Goal: Task Accomplishment & Management: Use online tool/utility

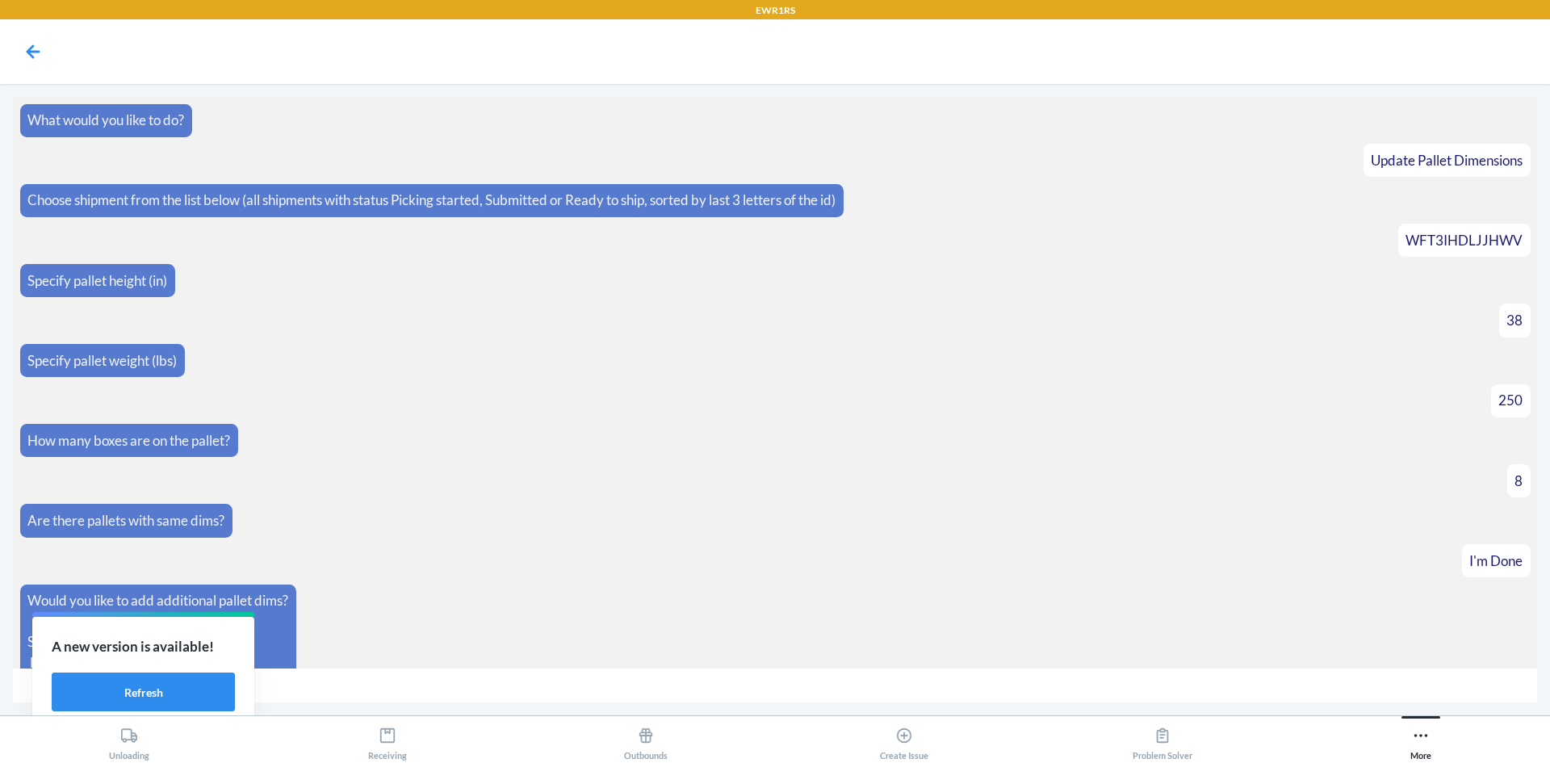
scroll to position [962, 0]
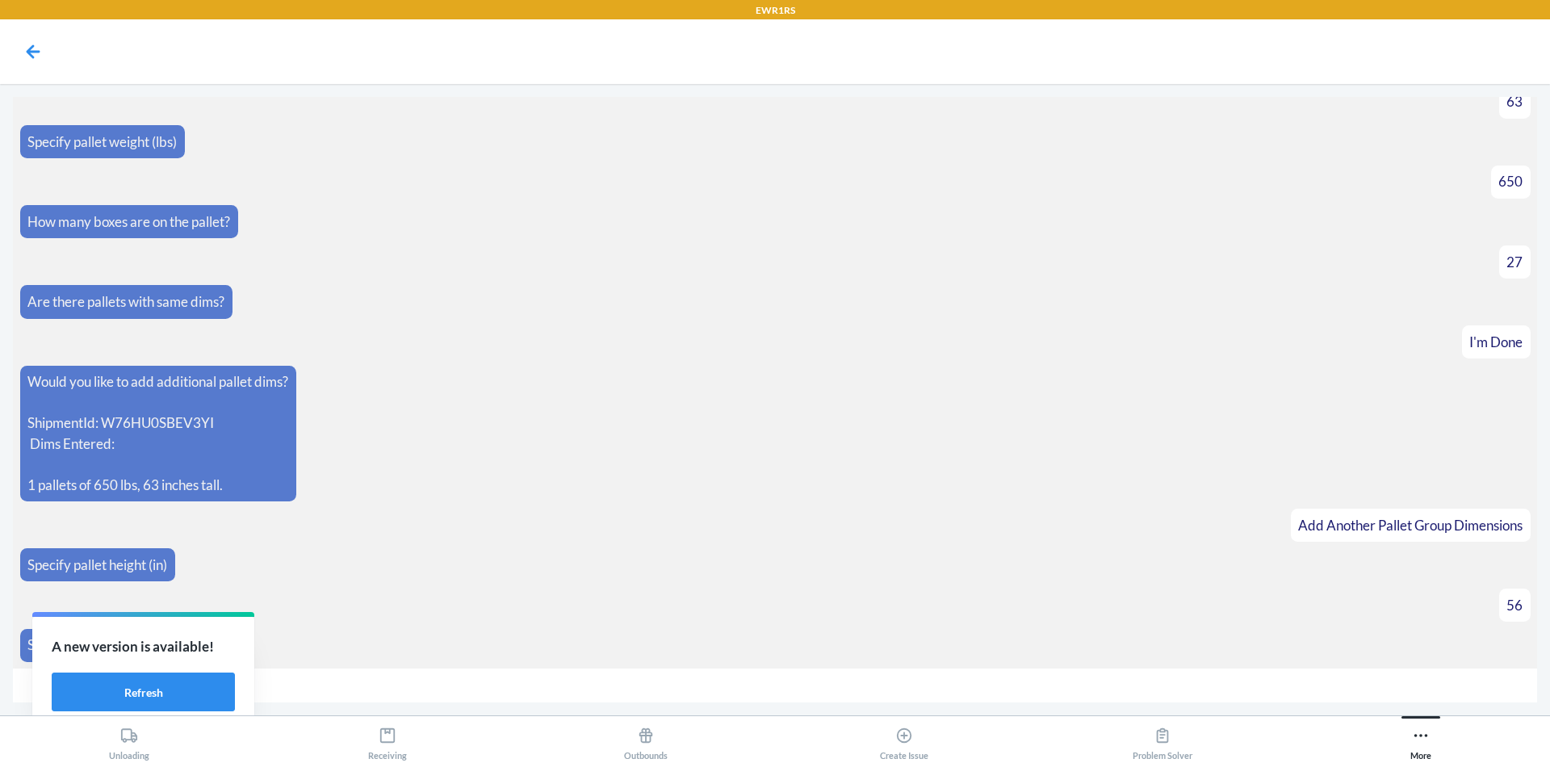
click at [434, 687] on input "number" at bounding box center [775, 686] width 1524 height 35
type input "450"
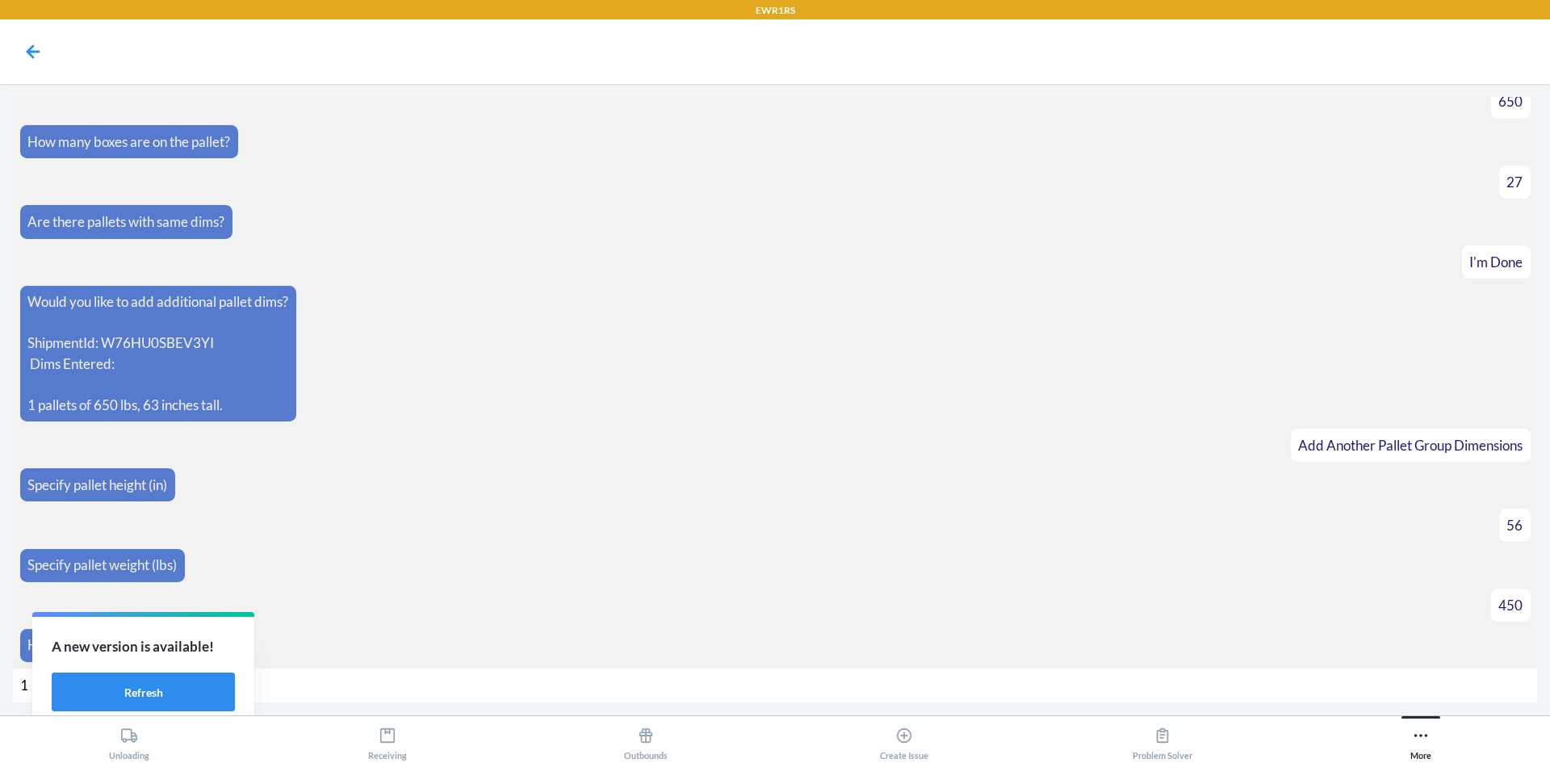
type input "17"
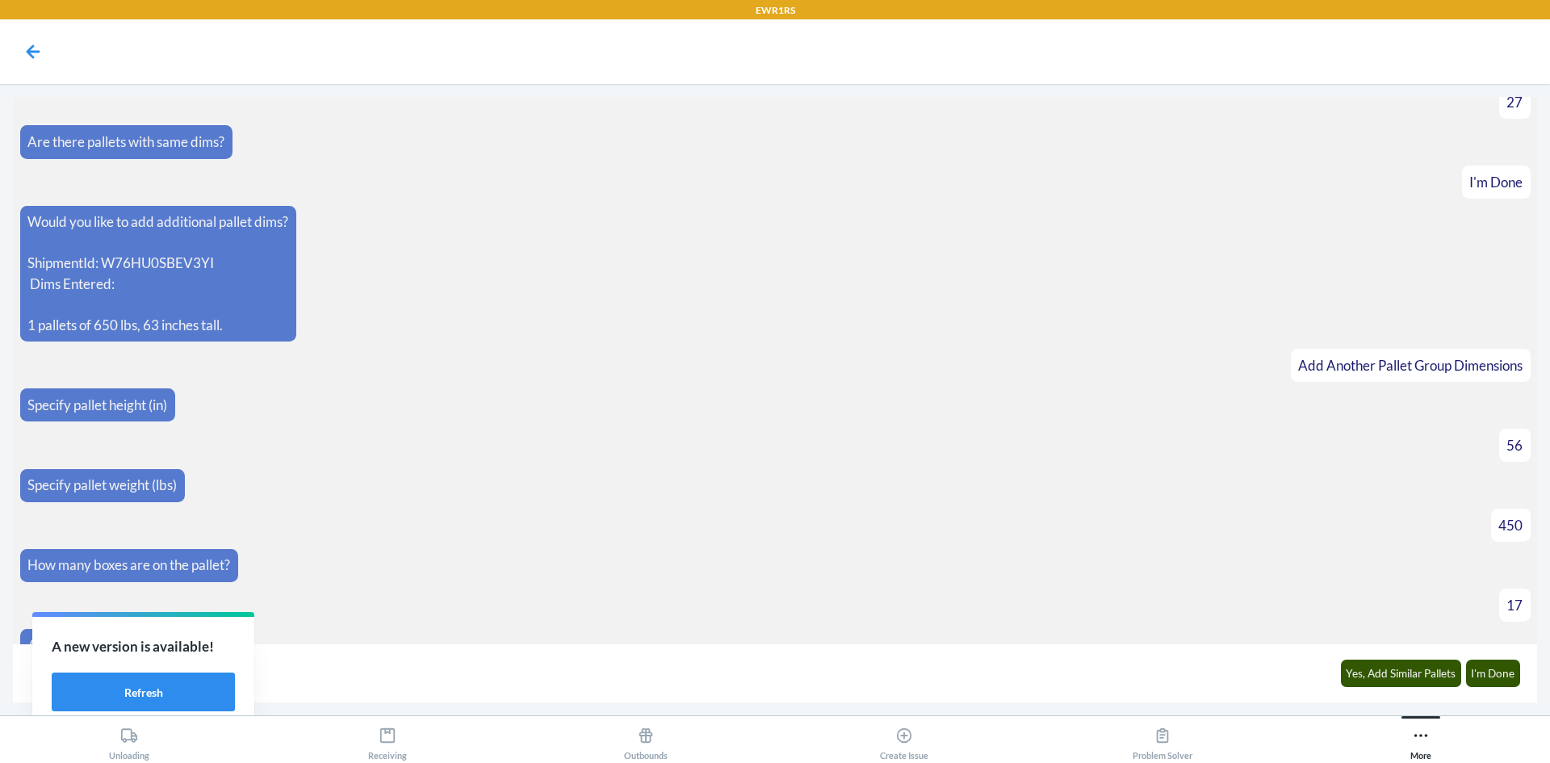
scroll to position [1147, 0]
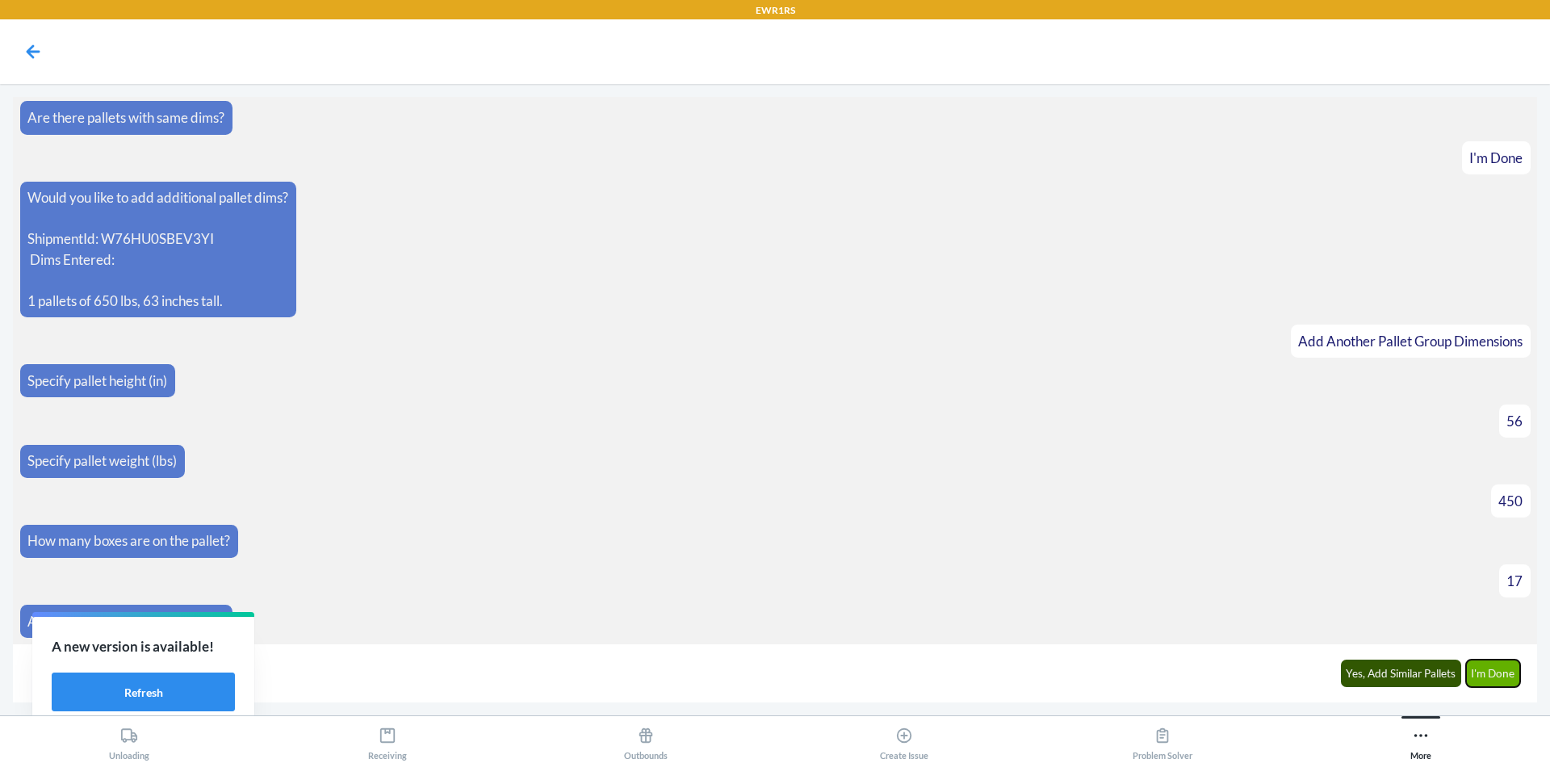
click at [1482, 663] on button "I'm Done" at bounding box center [1493, 673] width 55 height 27
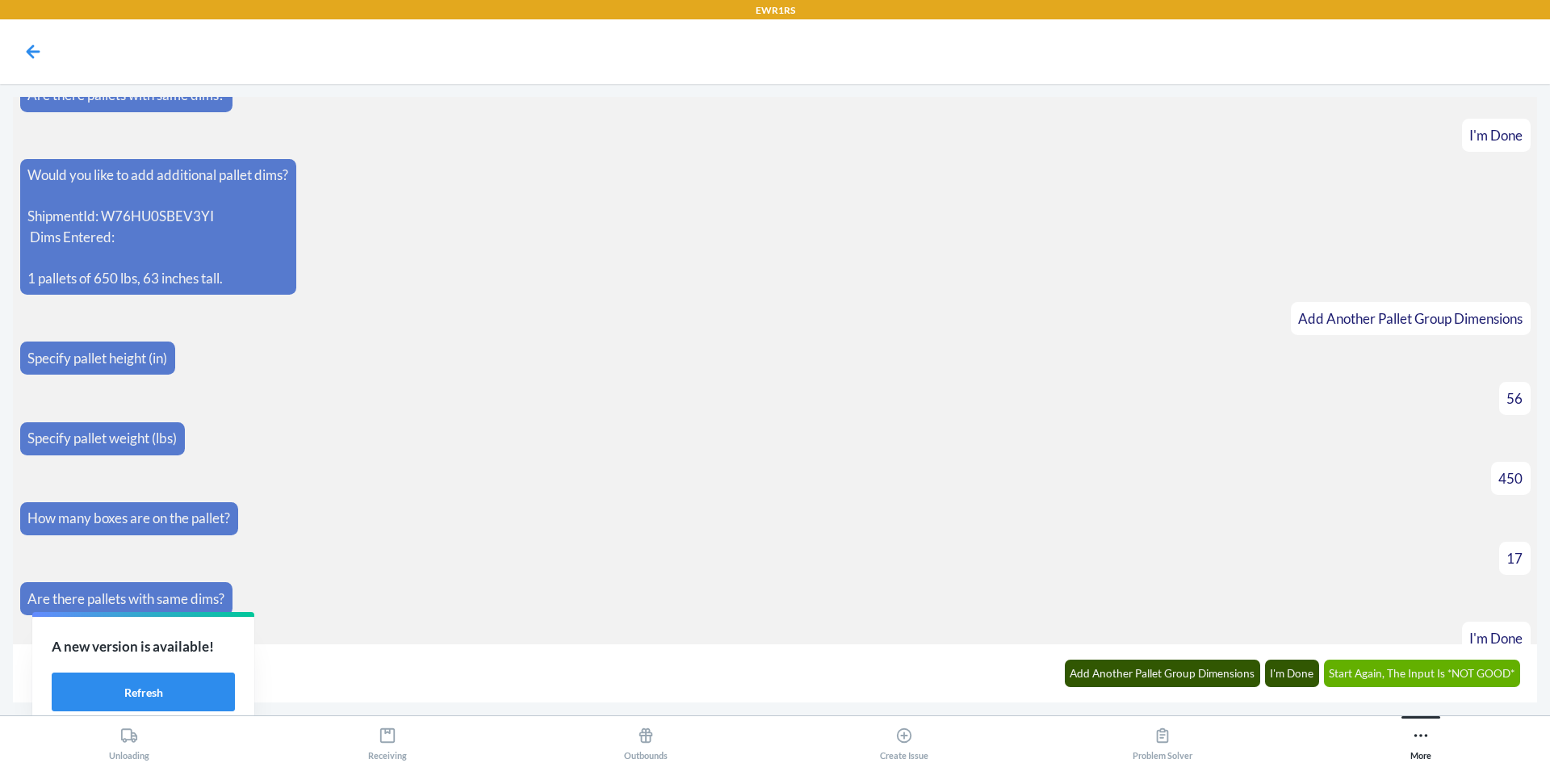
scroll to position [1371, 0]
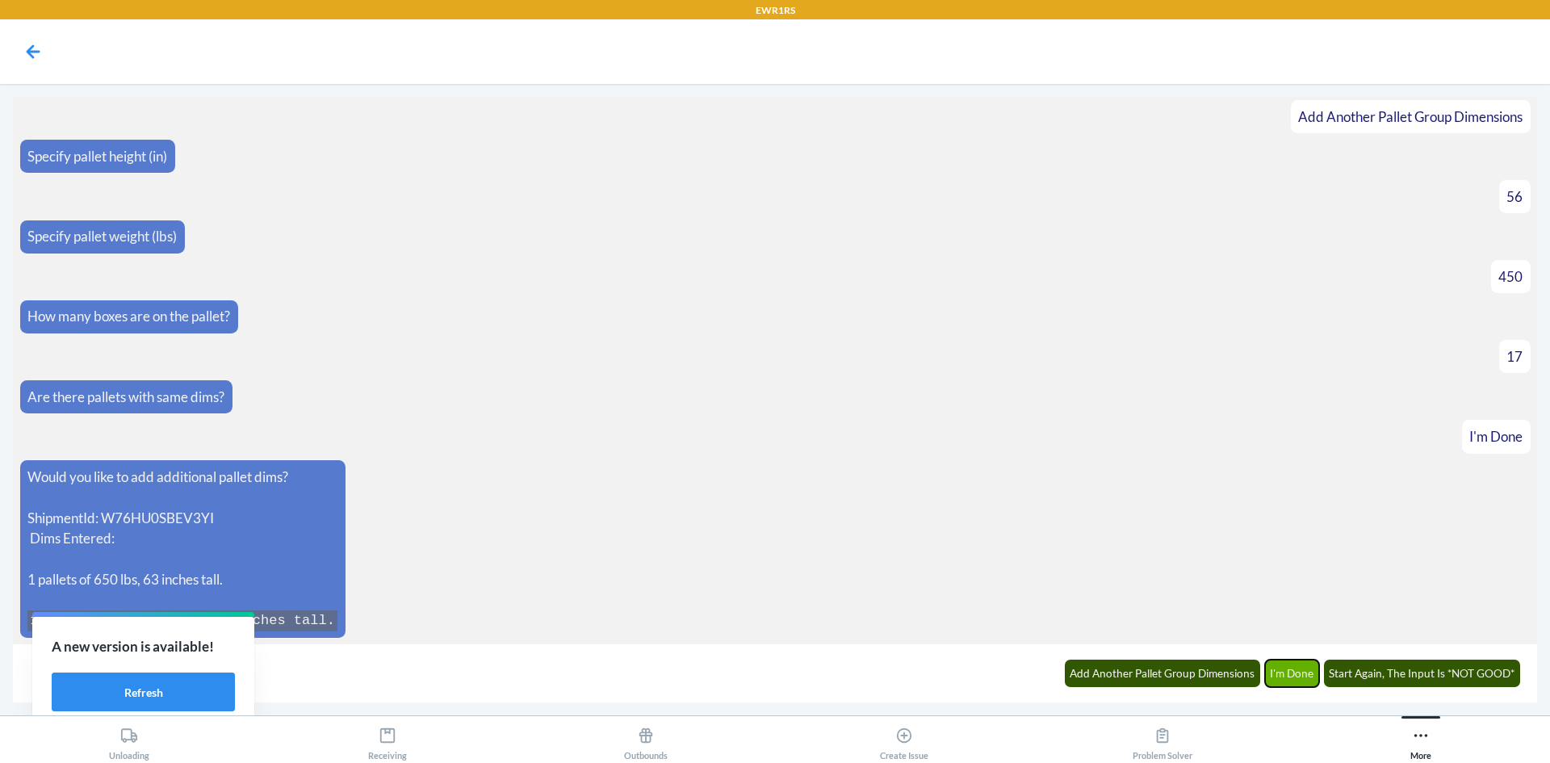
click at [1299, 670] on button "I'm Done" at bounding box center [1292, 673] width 55 height 27
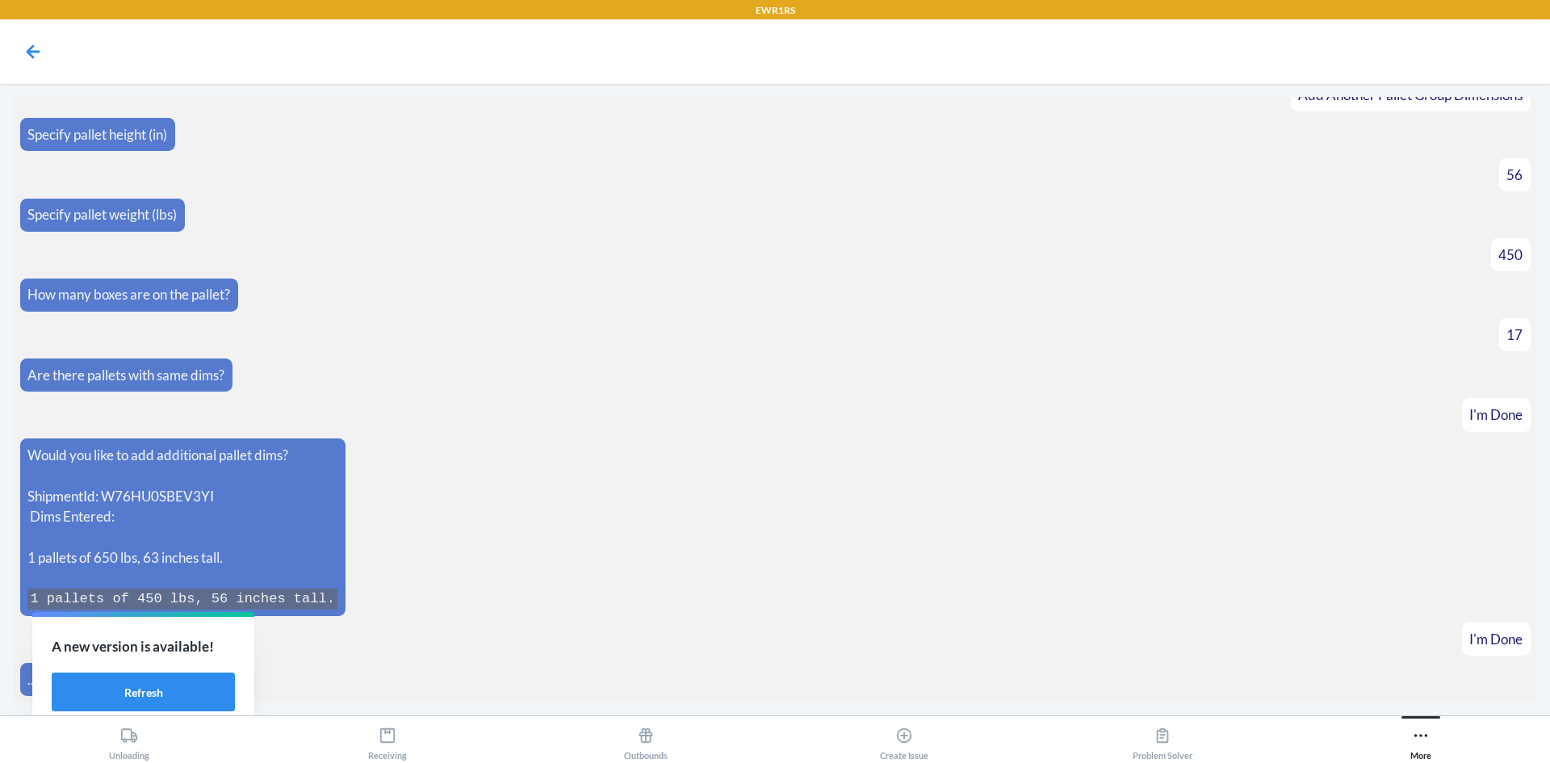
scroll to position [1451, 0]
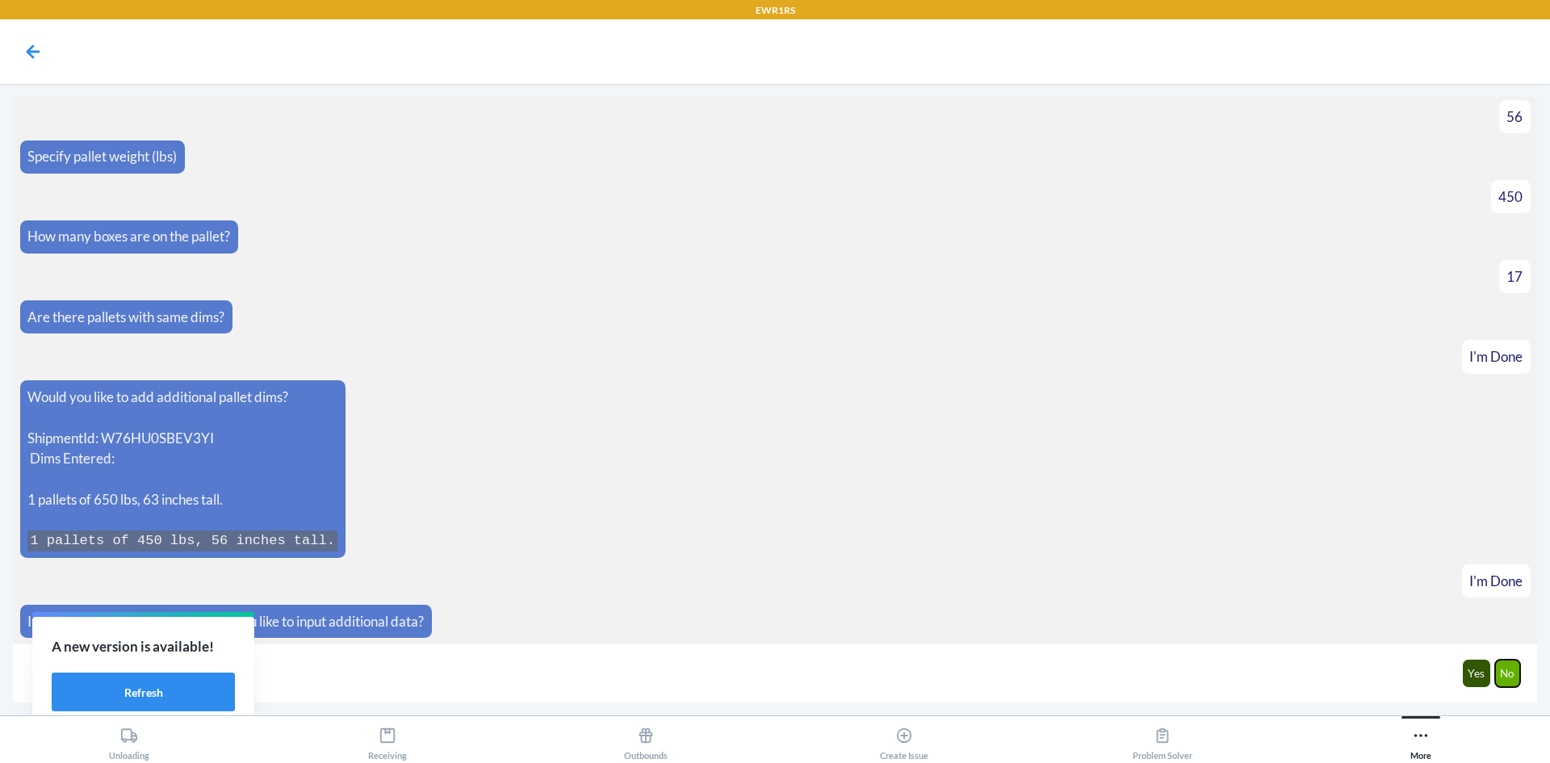
click at [1506, 665] on button "No" at bounding box center [1508, 673] width 26 height 27
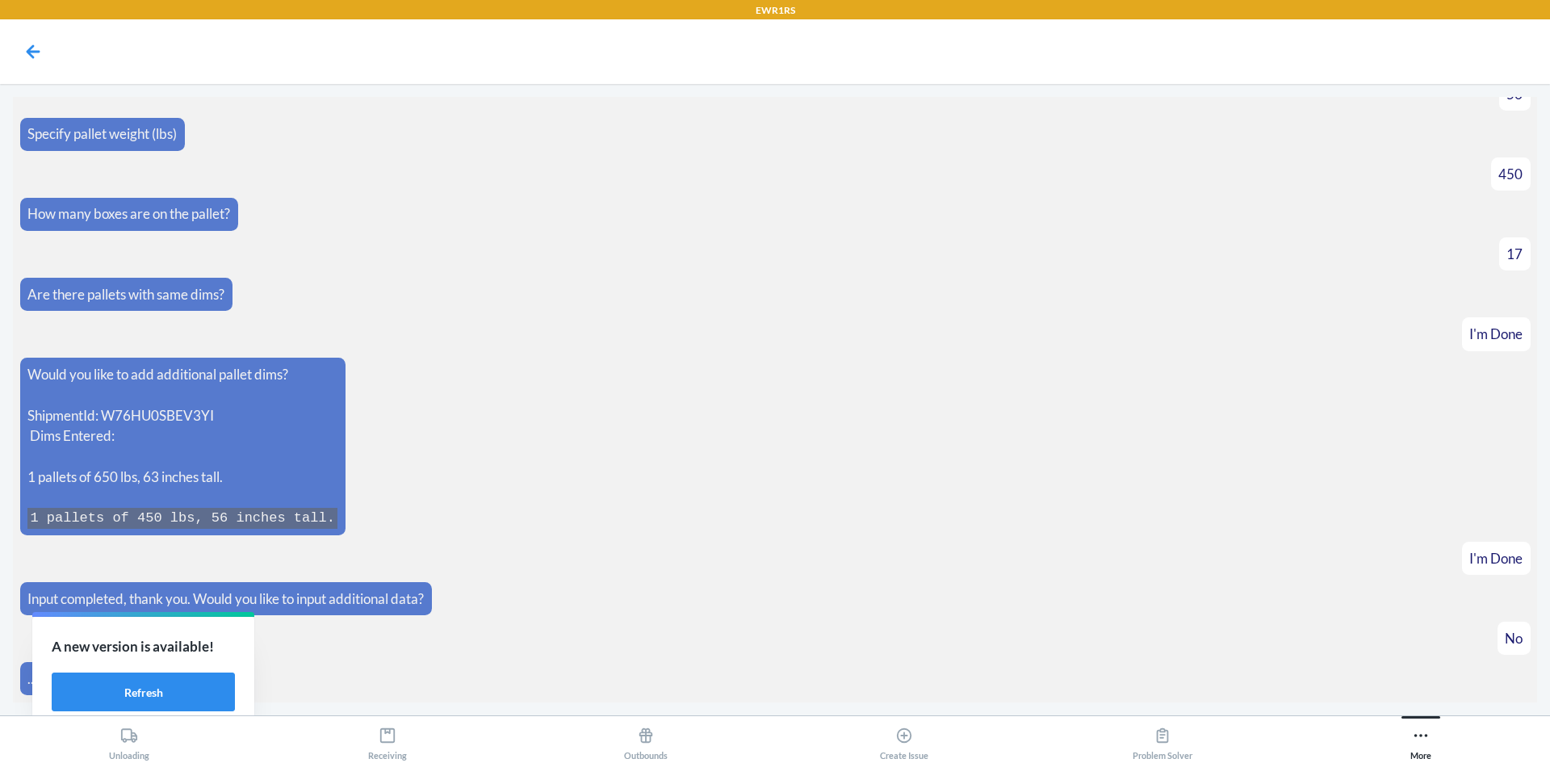
scroll to position [1532, 0]
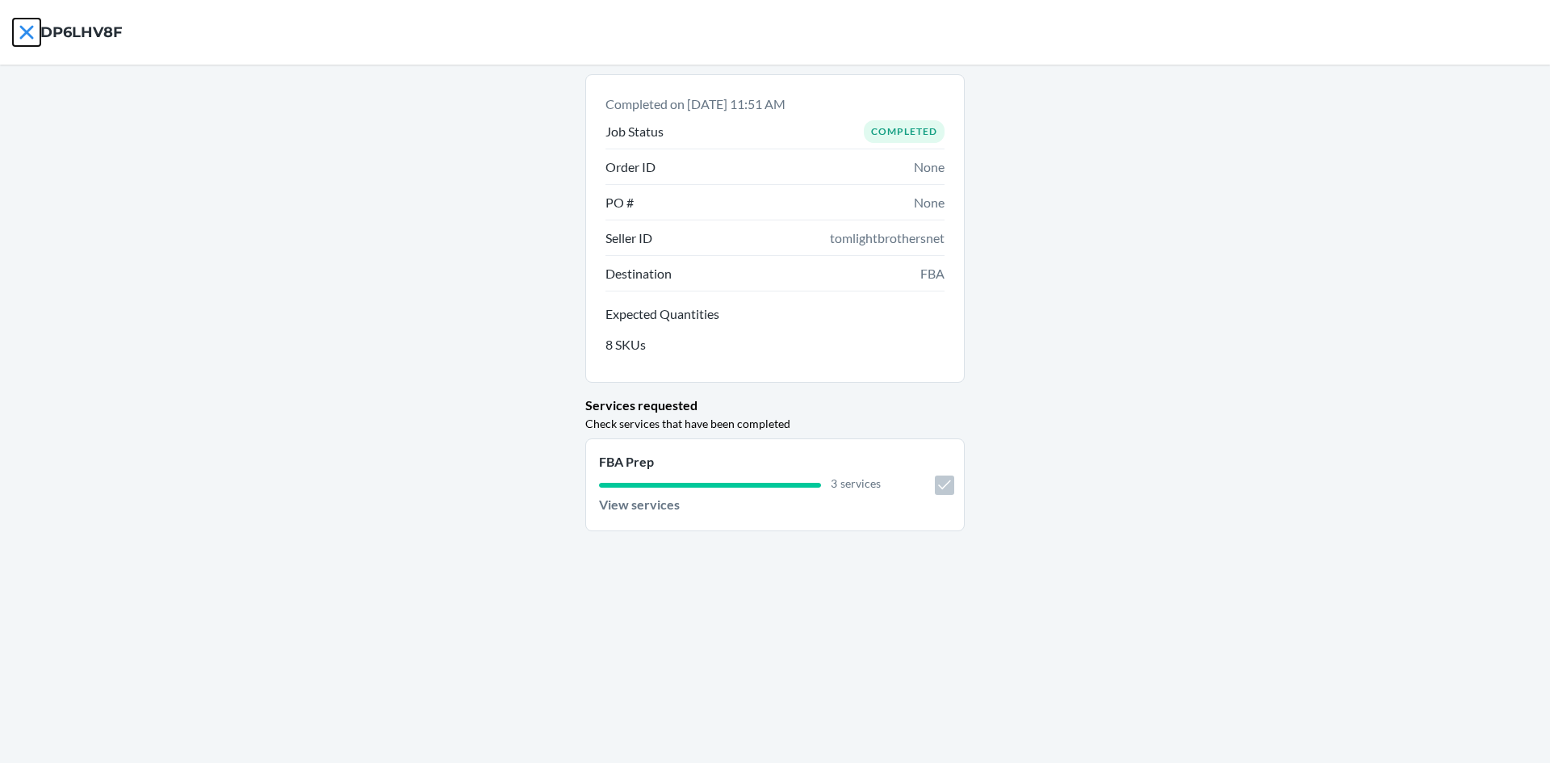
click at [31, 33] on icon at bounding box center [26, 32] width 27 height 27
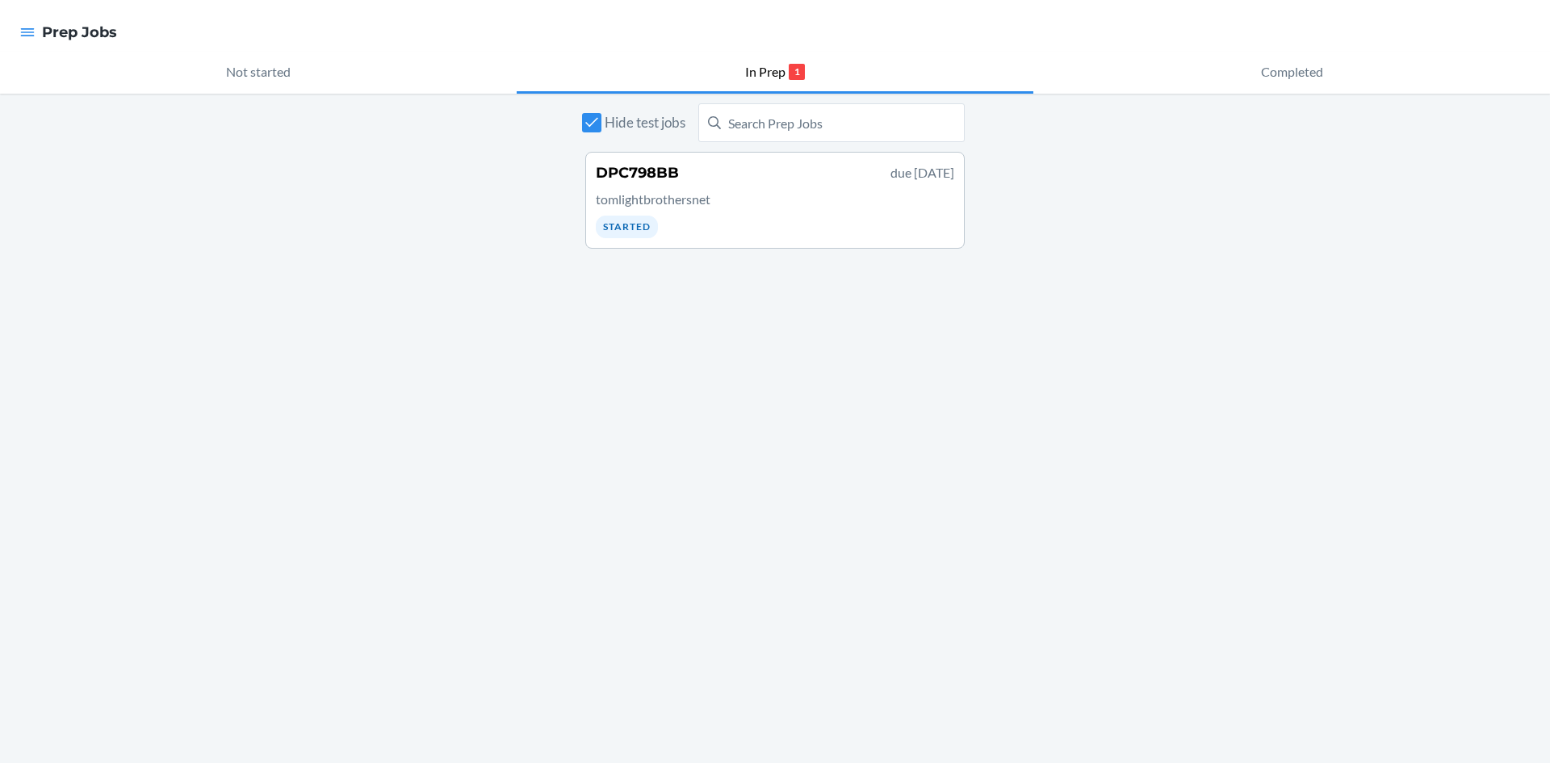
click at [699, 186] on div "DPC798BB due September 24 tomlightbrothersnet Started" at bounding box center [775, 200] width 359 height 76
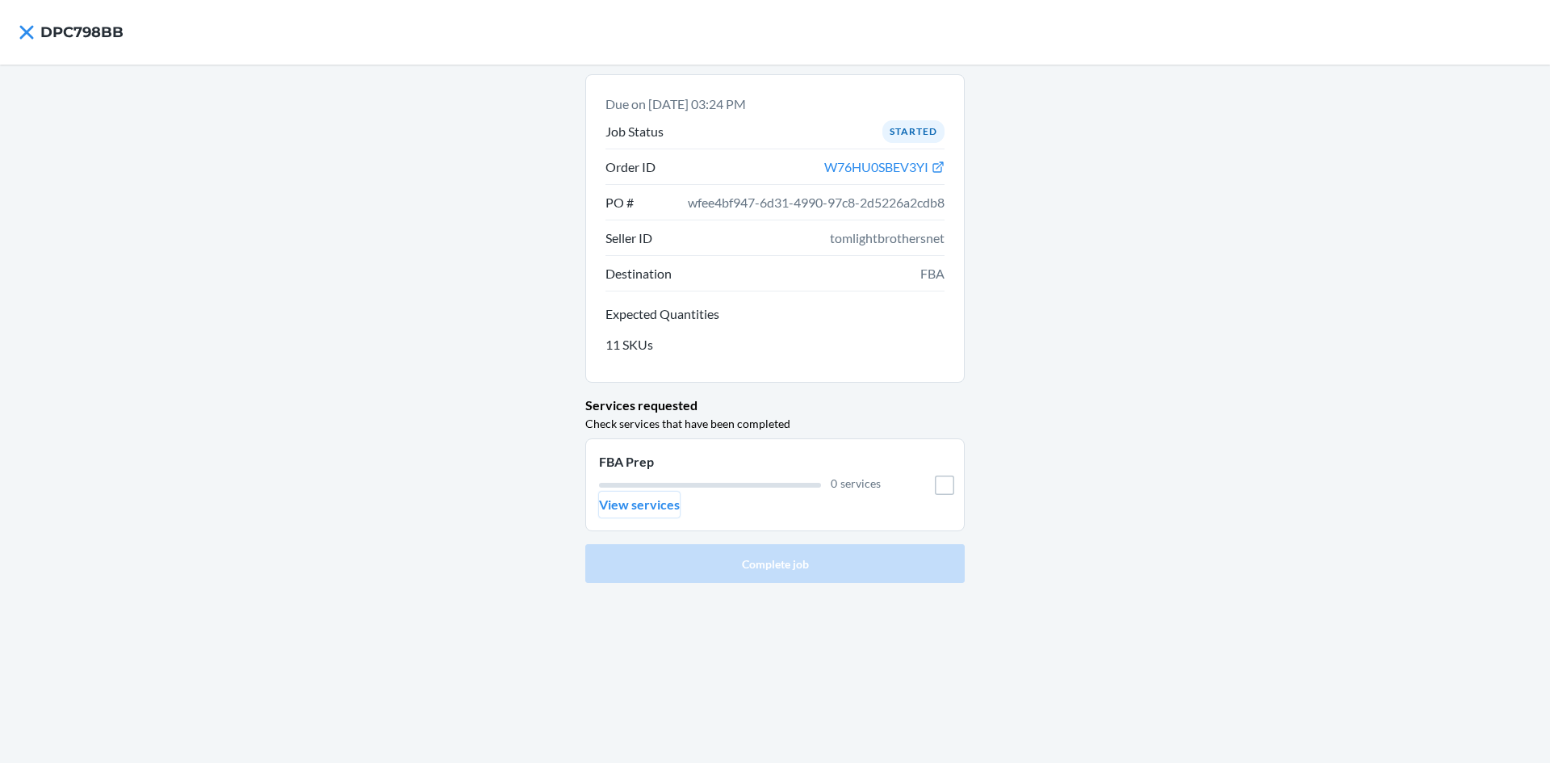
click at [648, 505] on p "View services" at bounding box center [639, 504] width 81 height 19
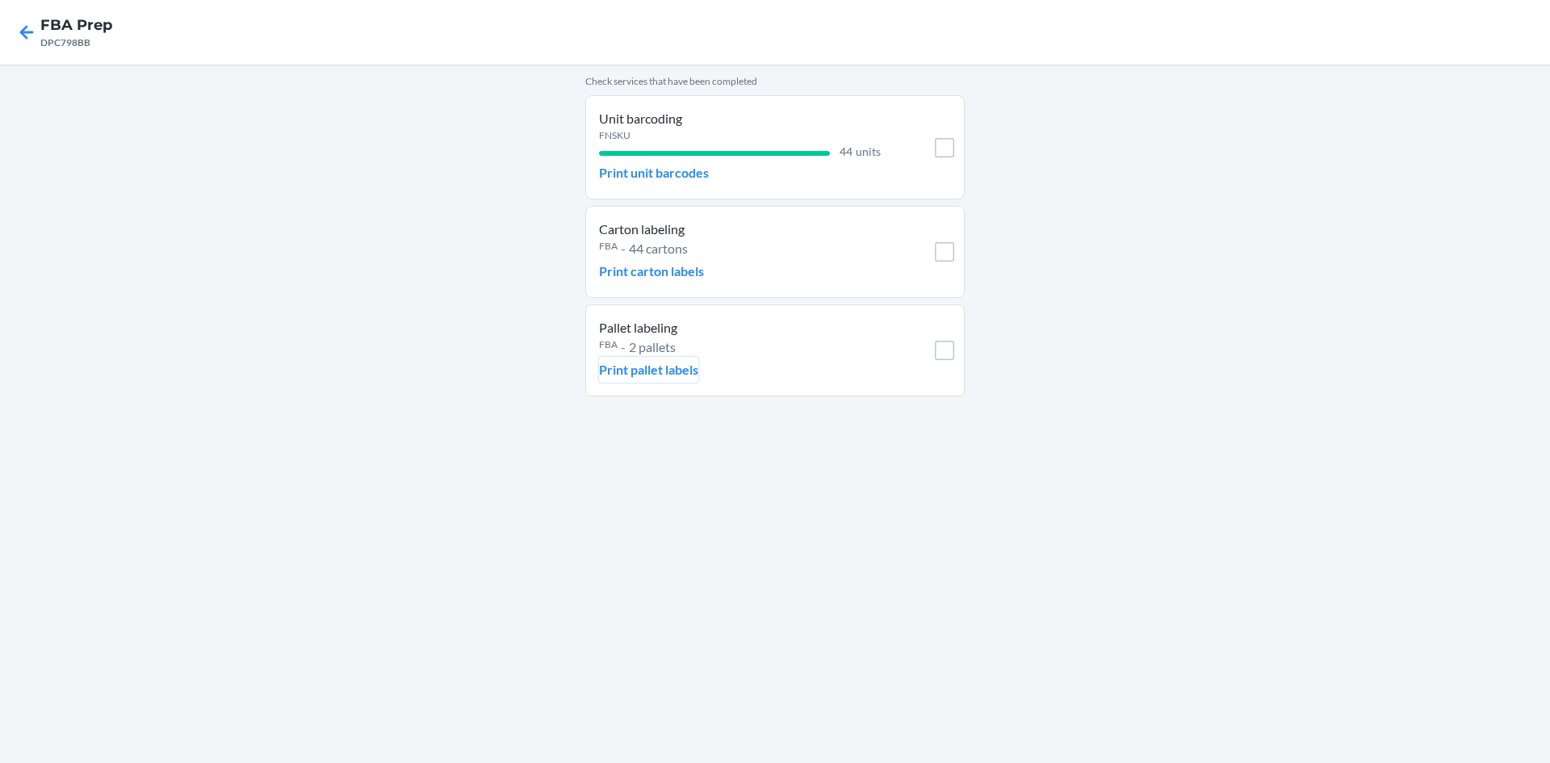
click at [634, 367] on p "Print pallet labels" at bounding box center [648, 369] width 99 height 19
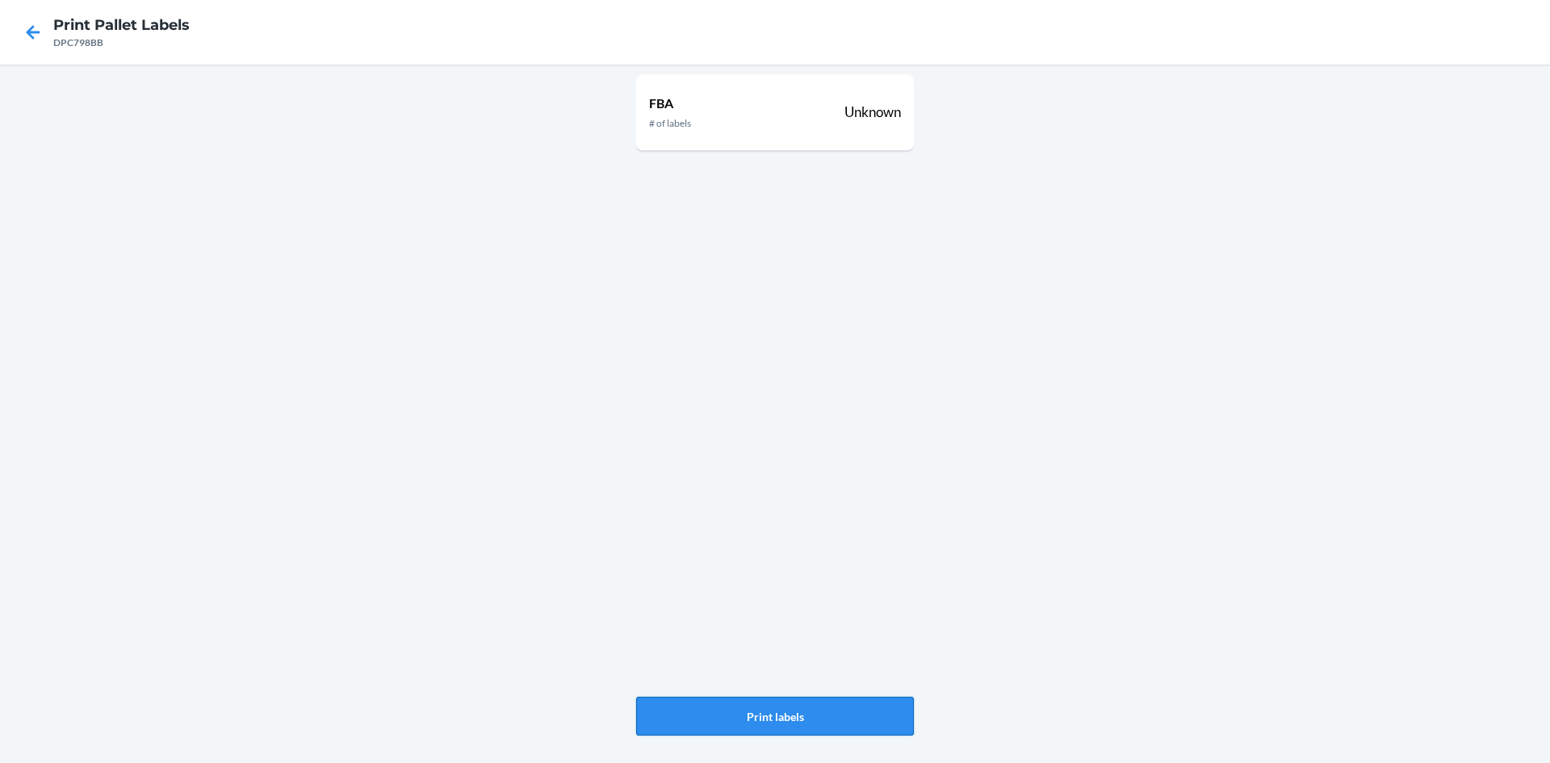
click at [795, 732] on button "Print labels" at bounding box center [775, 716] width 278 height 39
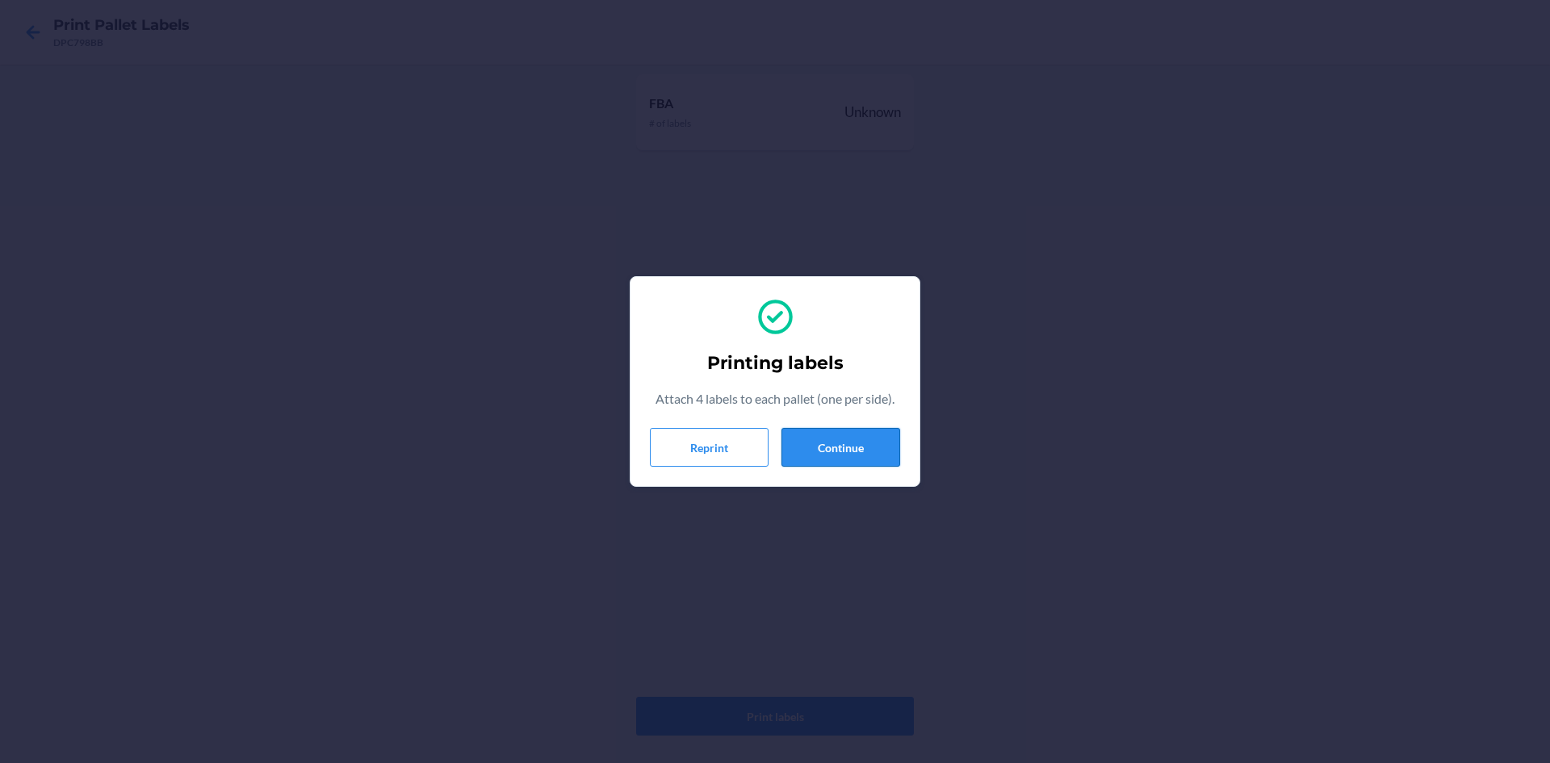
click at [853, 459] on button "Continue" at bounding box center [841, 447] width 119 height 39
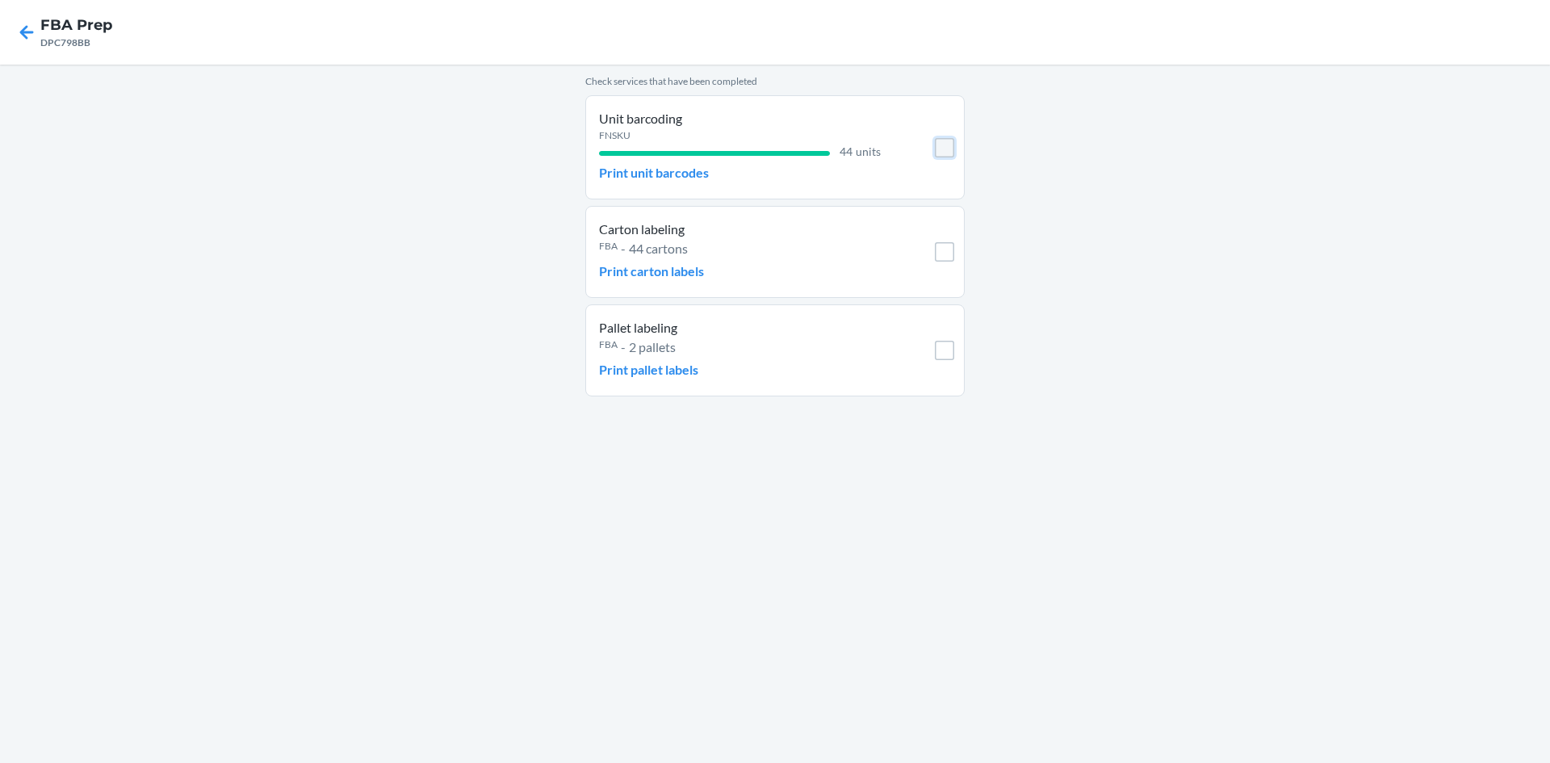
click at [945, 149] on input "checkbox" at bounding box center [944, 147] width 19 height 19
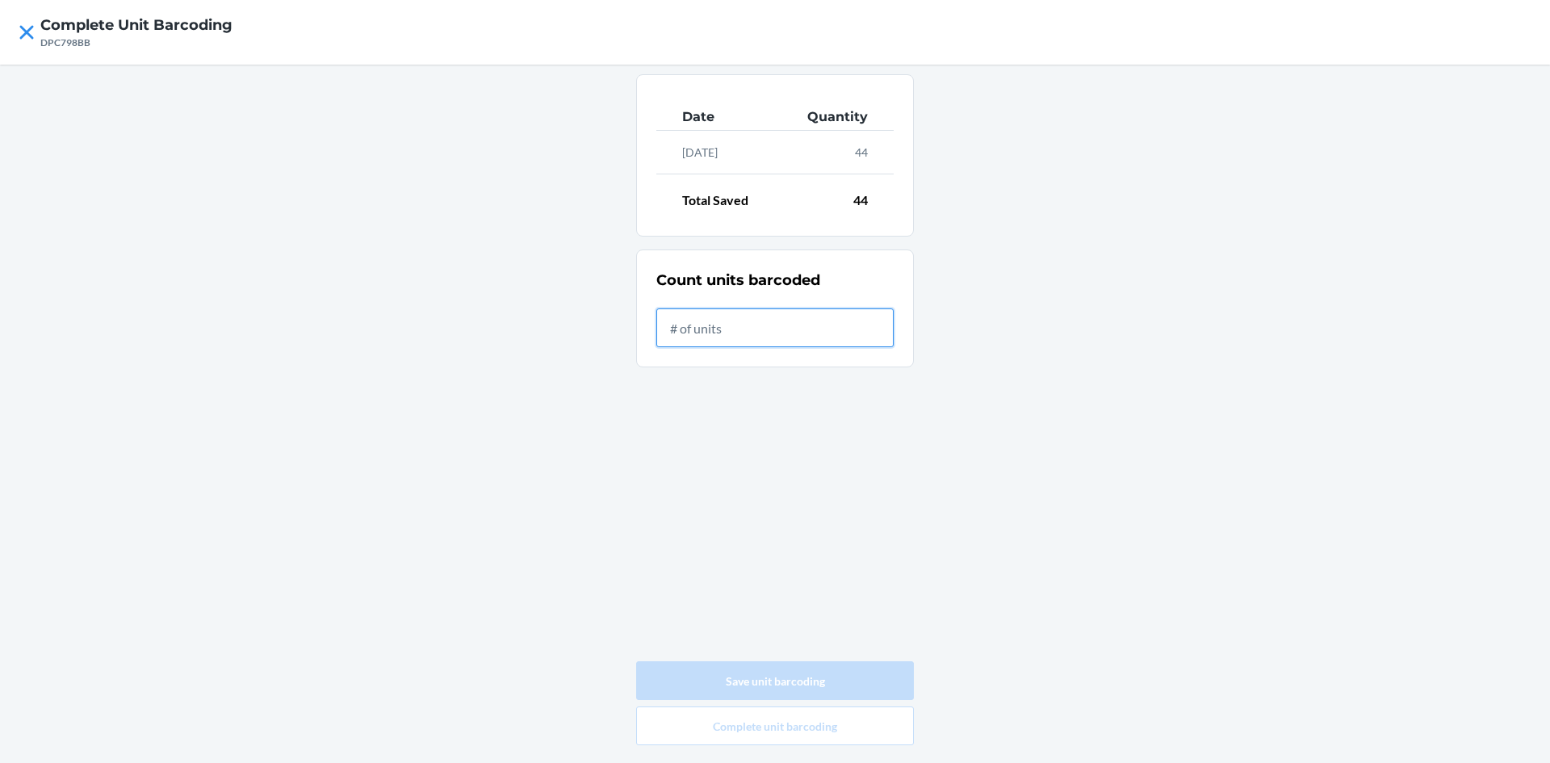
click at [728, 342] on input "text" at bounding box center [774, 327] width 237 height 39
type input "0"
click at [803, 718] on button "Complete unit barcoding" at bounding box center [775, 726] width 278 height 39
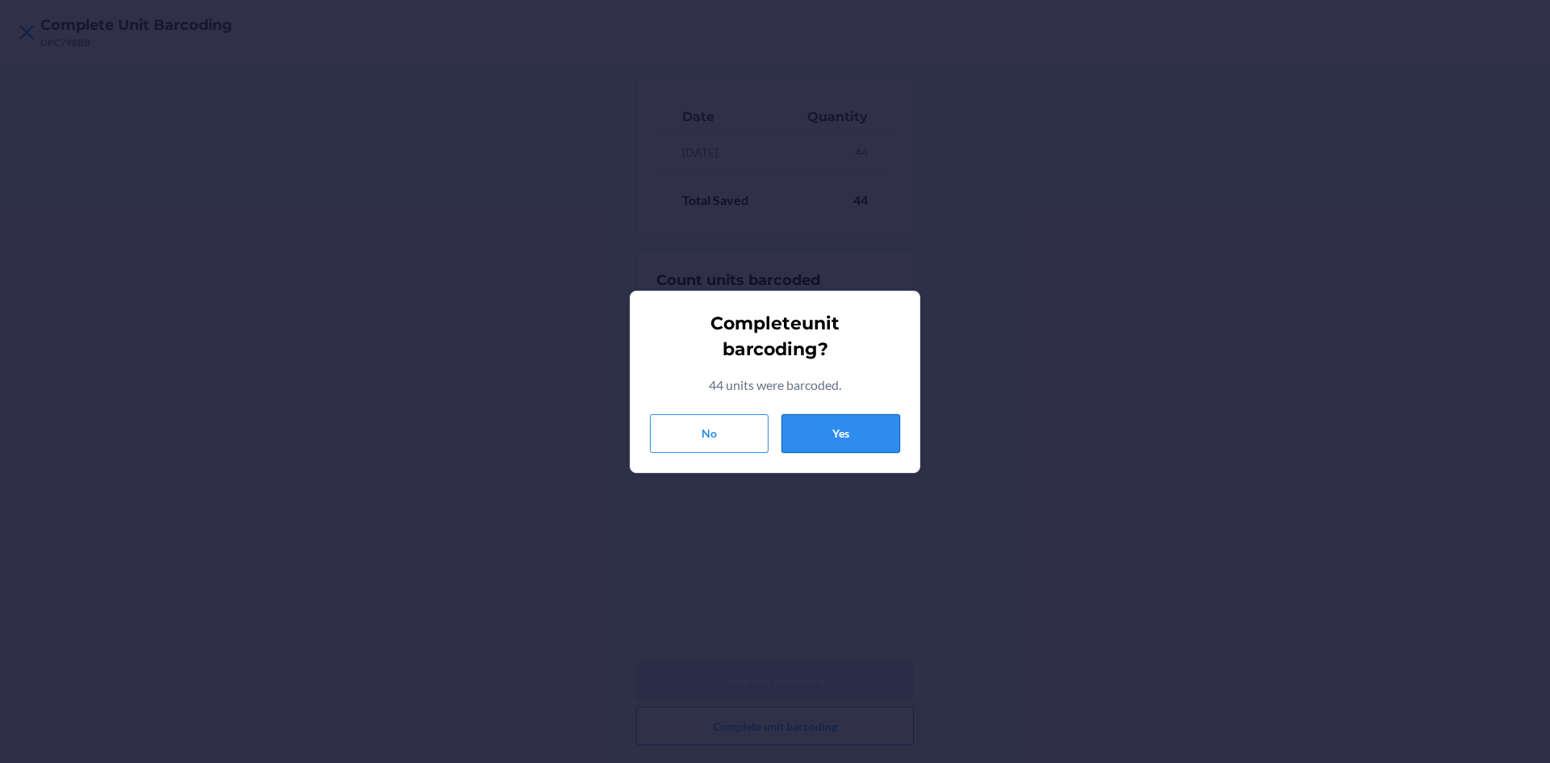
click at [797, 423] on button "Yes" at bounding box center [841, 433] width 119 height 39
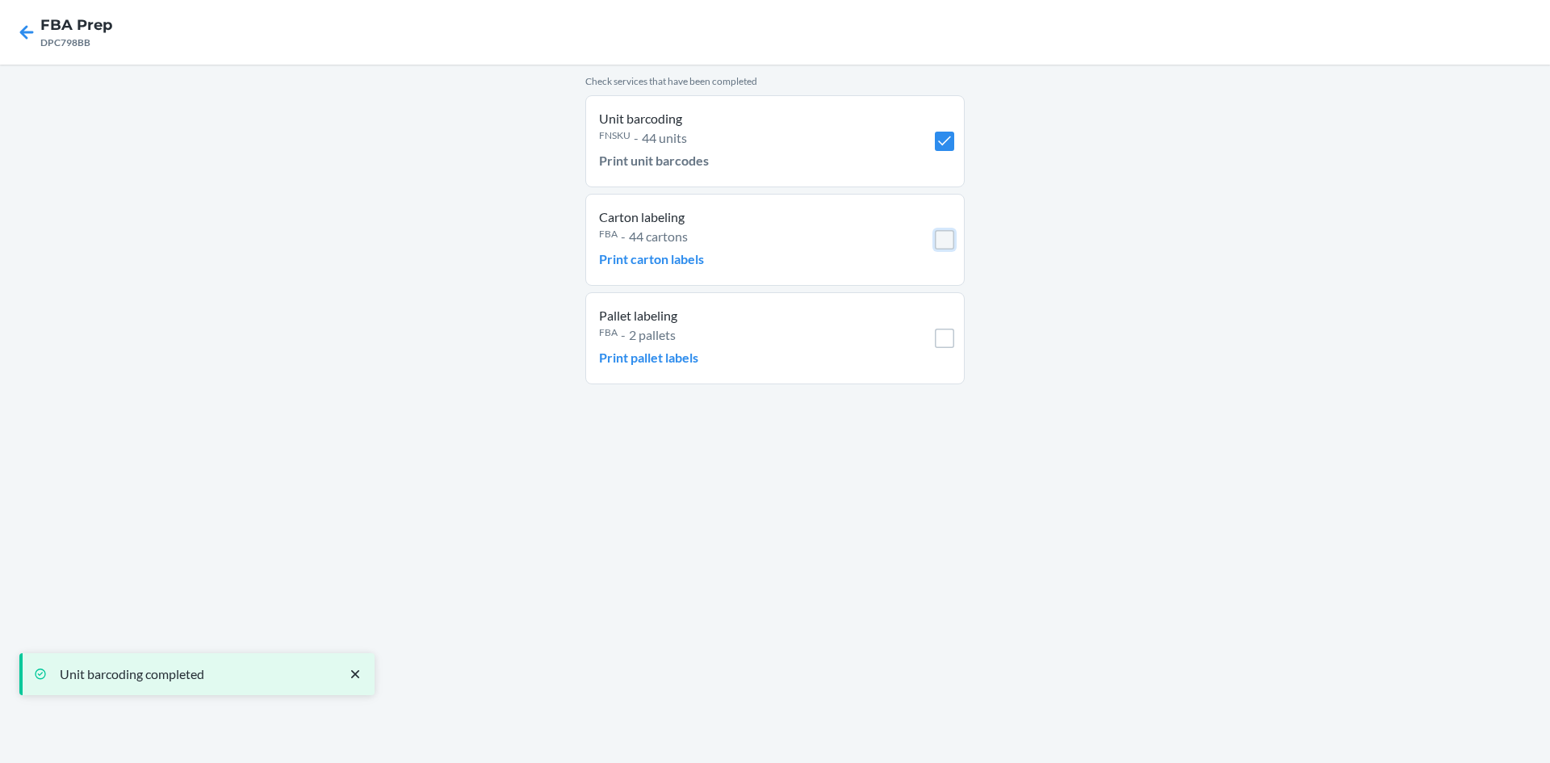
click at [946, 244] on input "checkbox" at bounding box center [944, 239] width 19 height 19
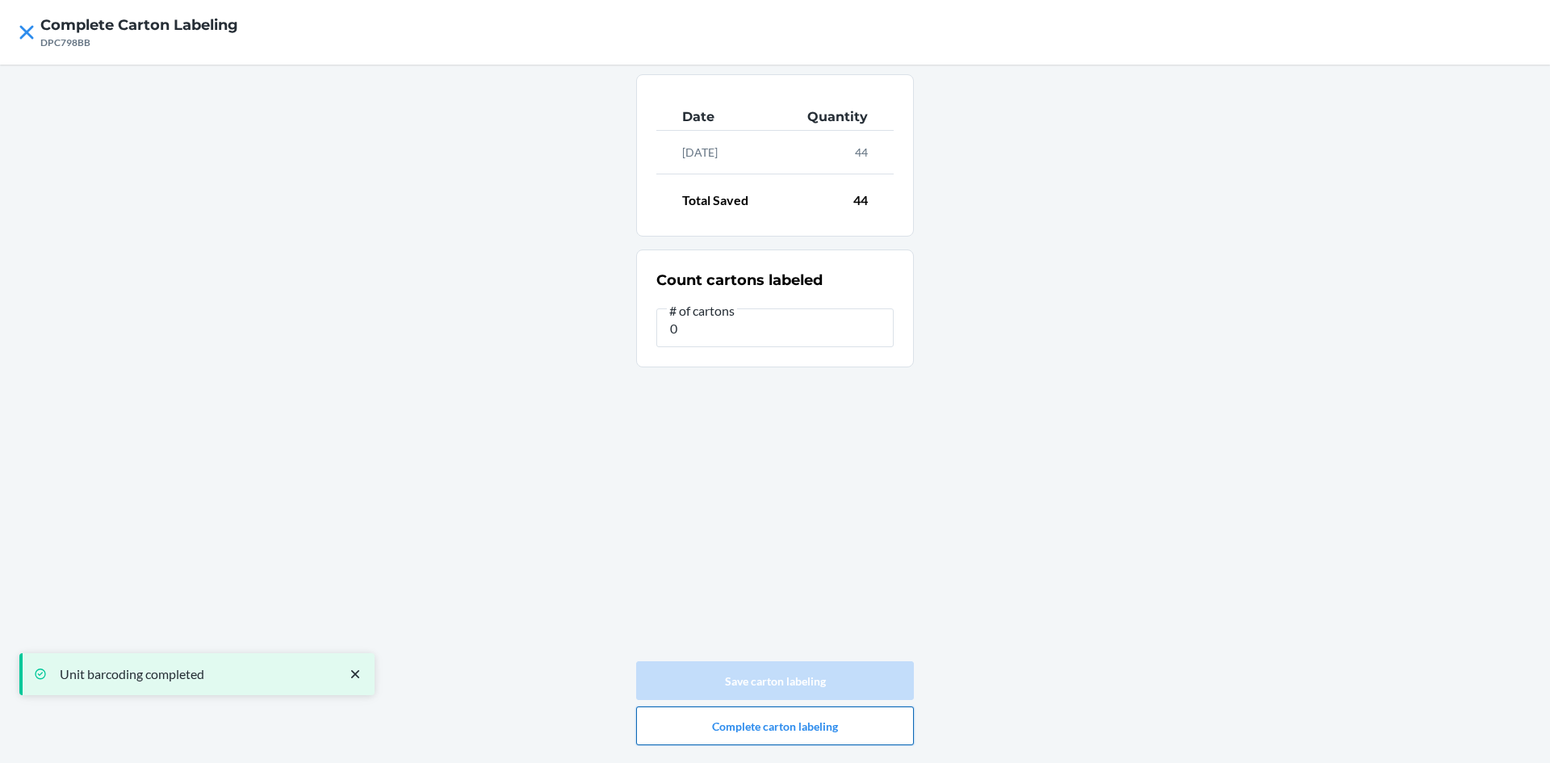
type input "0"
click at [762, 731] on button "Complete carton labeling" at bounding box center [775, 726] width 278 height 39
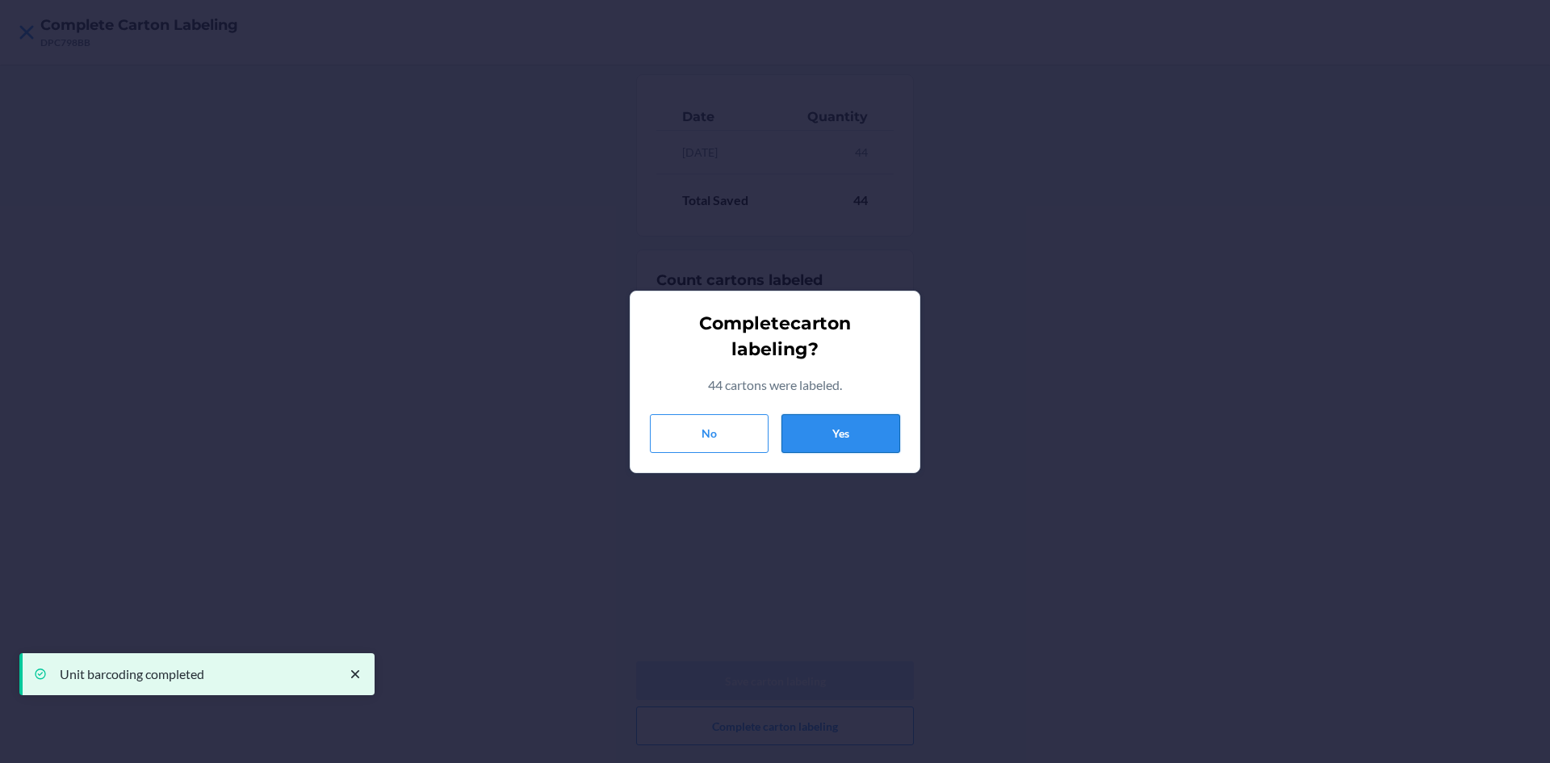
click at [826, 423] on button "Yes" at bounding box center [841, 433] width 119 height 39
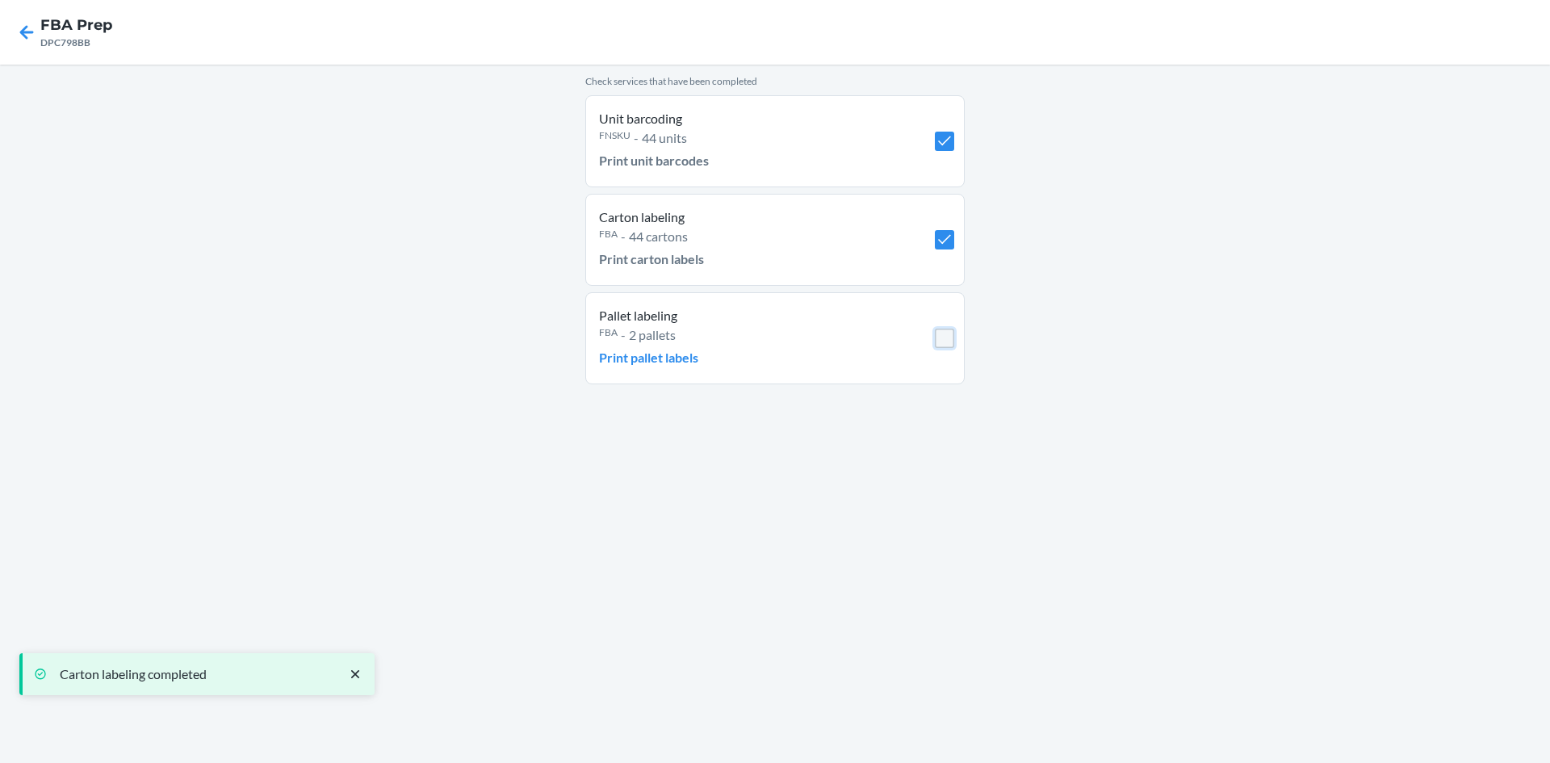
click at [950, 339] on input "checkbox" at bounding box center [944, 338] width 19 height 19
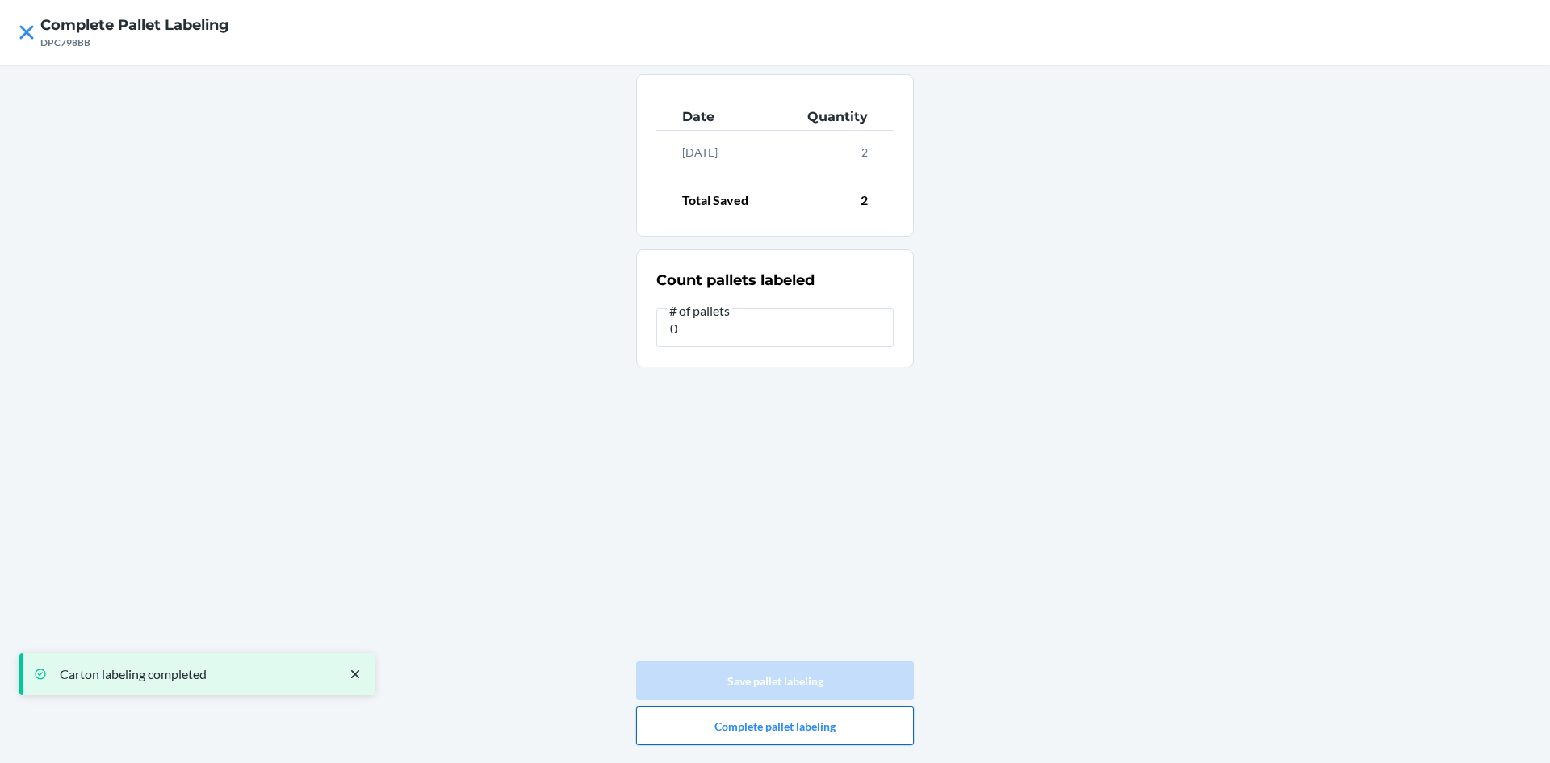
type input "0"
click at [763, 742] on button "Complete pallet labeling" at bounding box center [775, 726] width 278 height 39
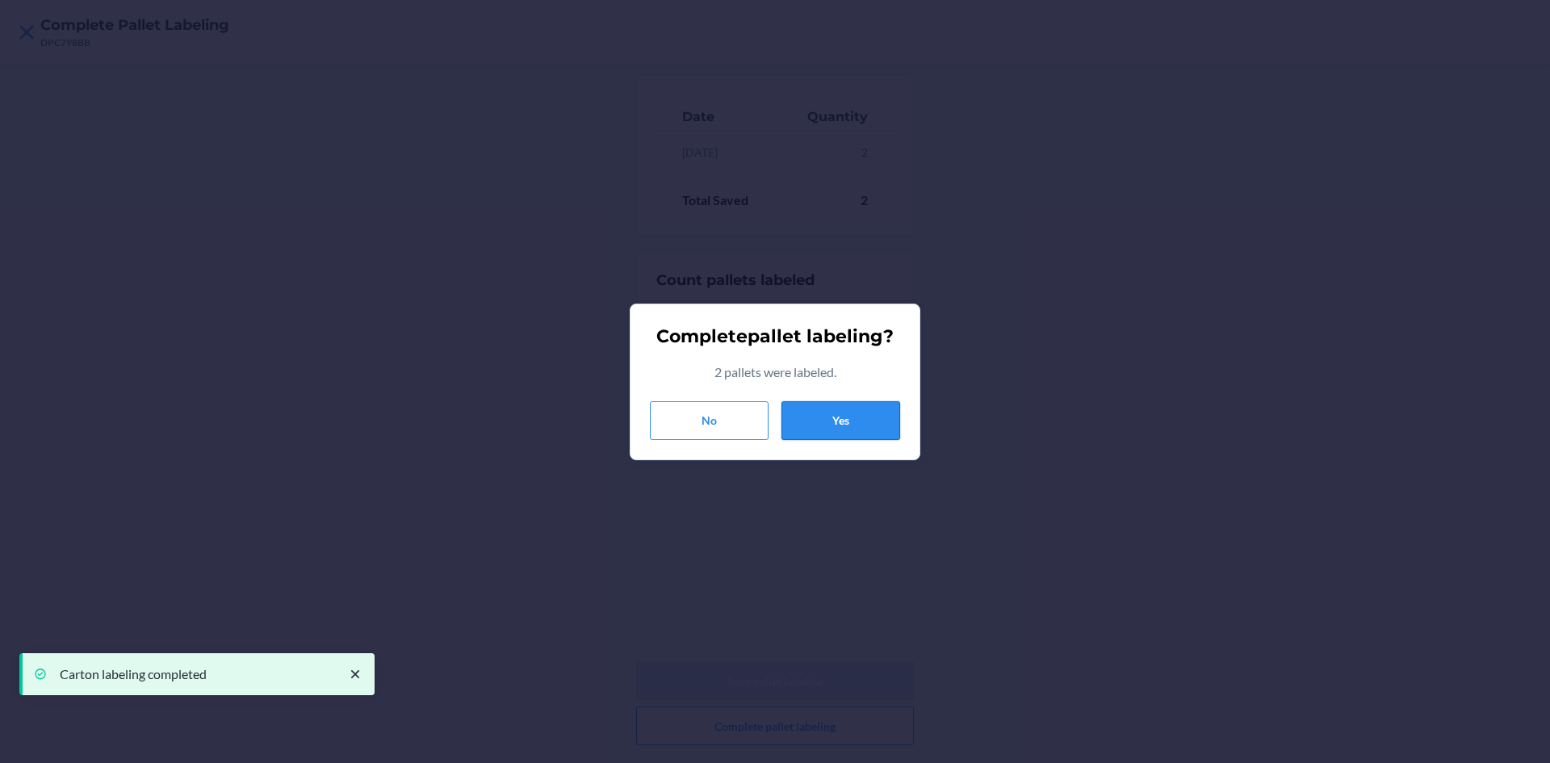
click at [838, 433] on button "Yes" at bounding box center [841, 420] width 119 height 39
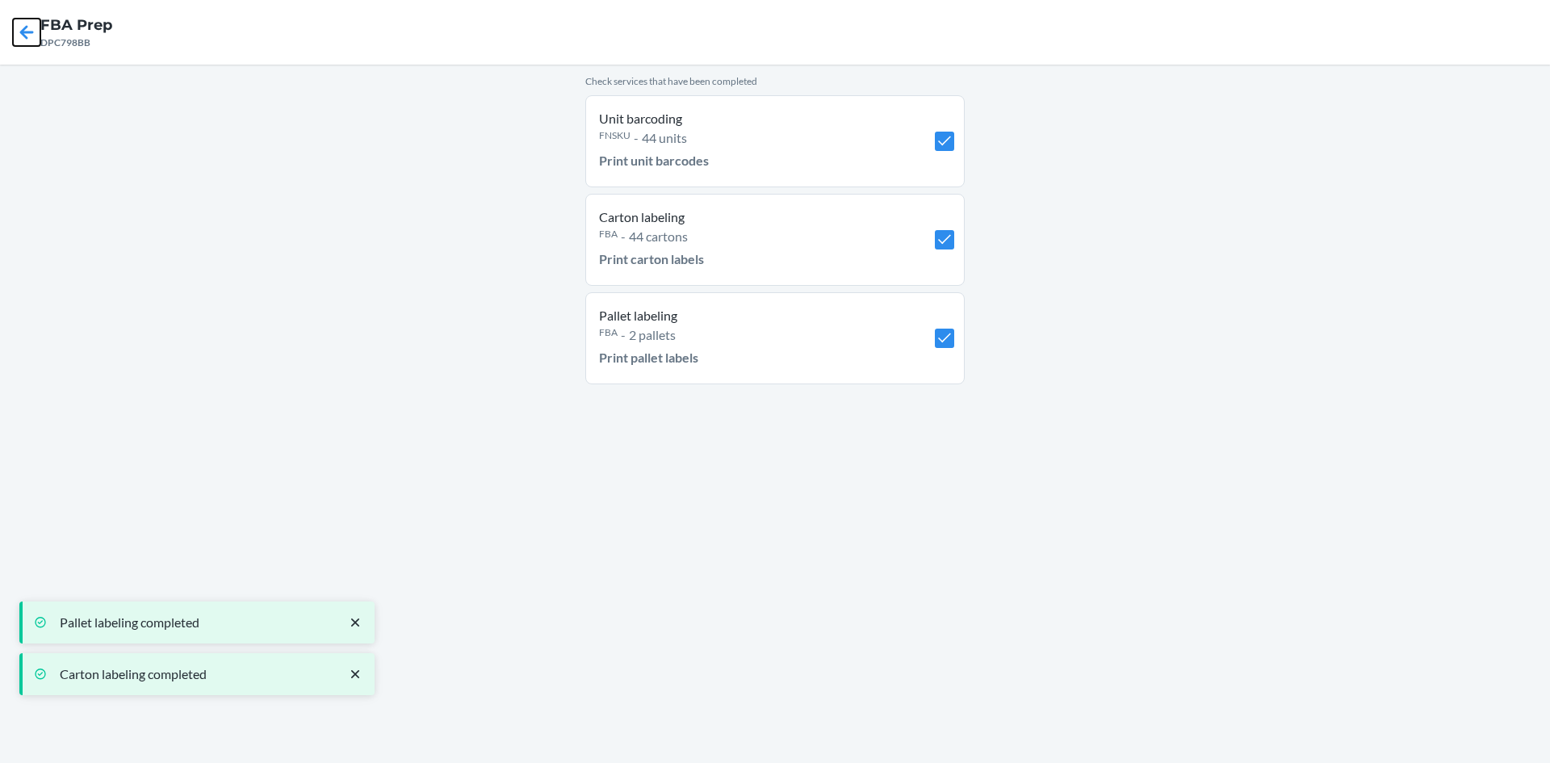
click at [26, 38] on icon at bounding box center [27, 32] width 14 height 14
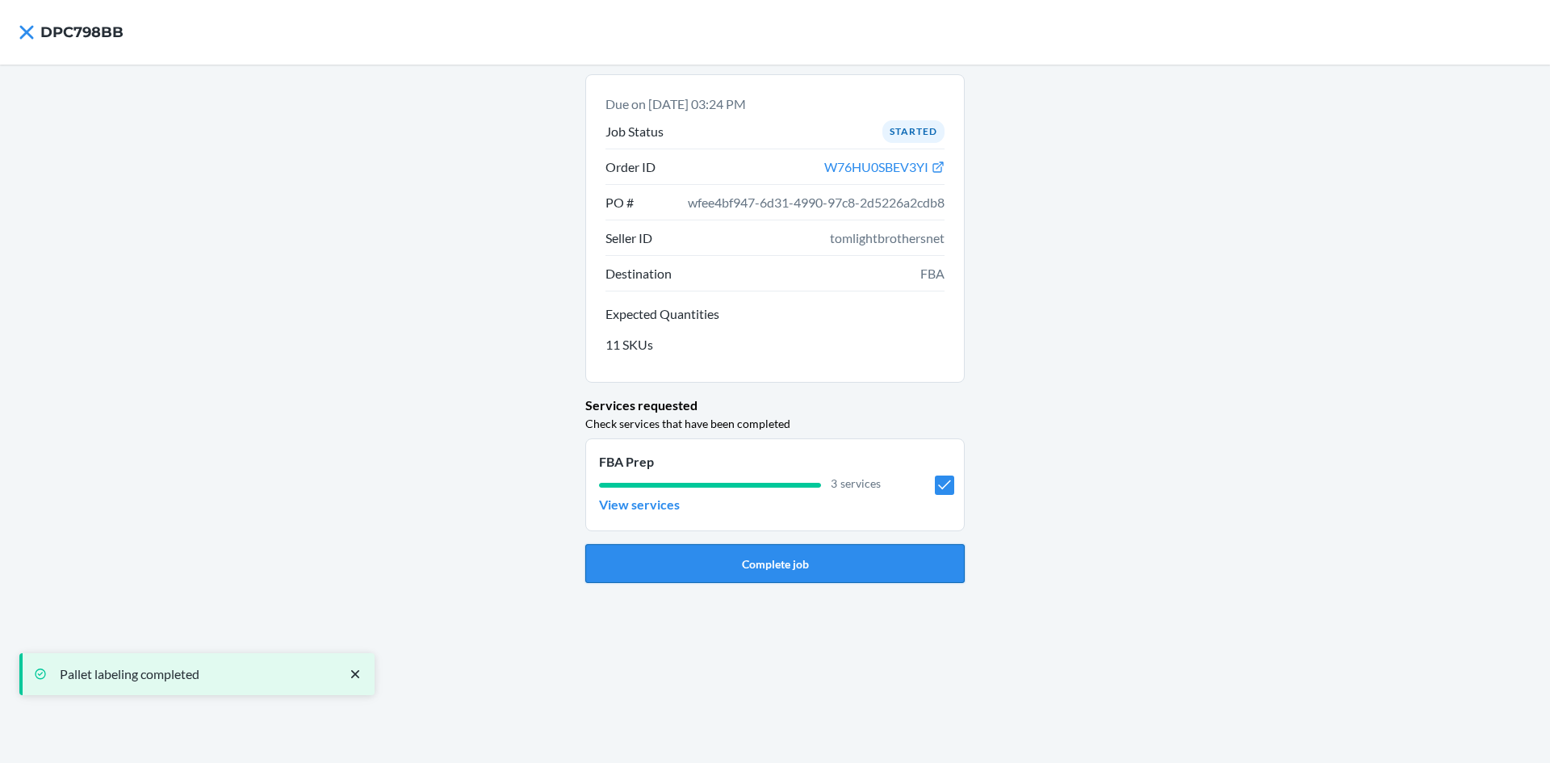
click at [742, 547] on button "Complete job" at bounding box center [775, 563] width 380 height 39
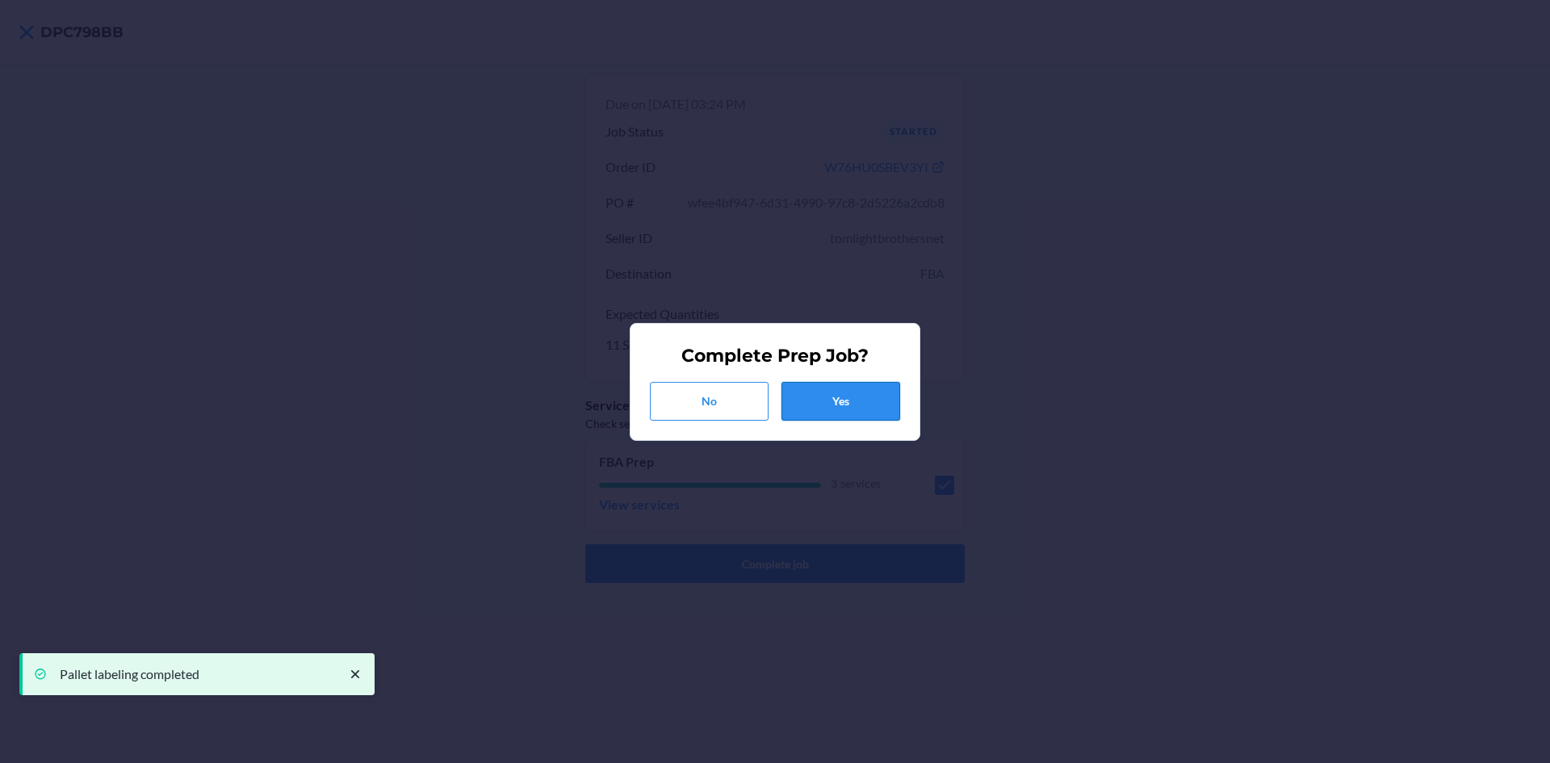
click at [843, 392] on button "Yes" at bounding box center [841, 401] width 119 height 39
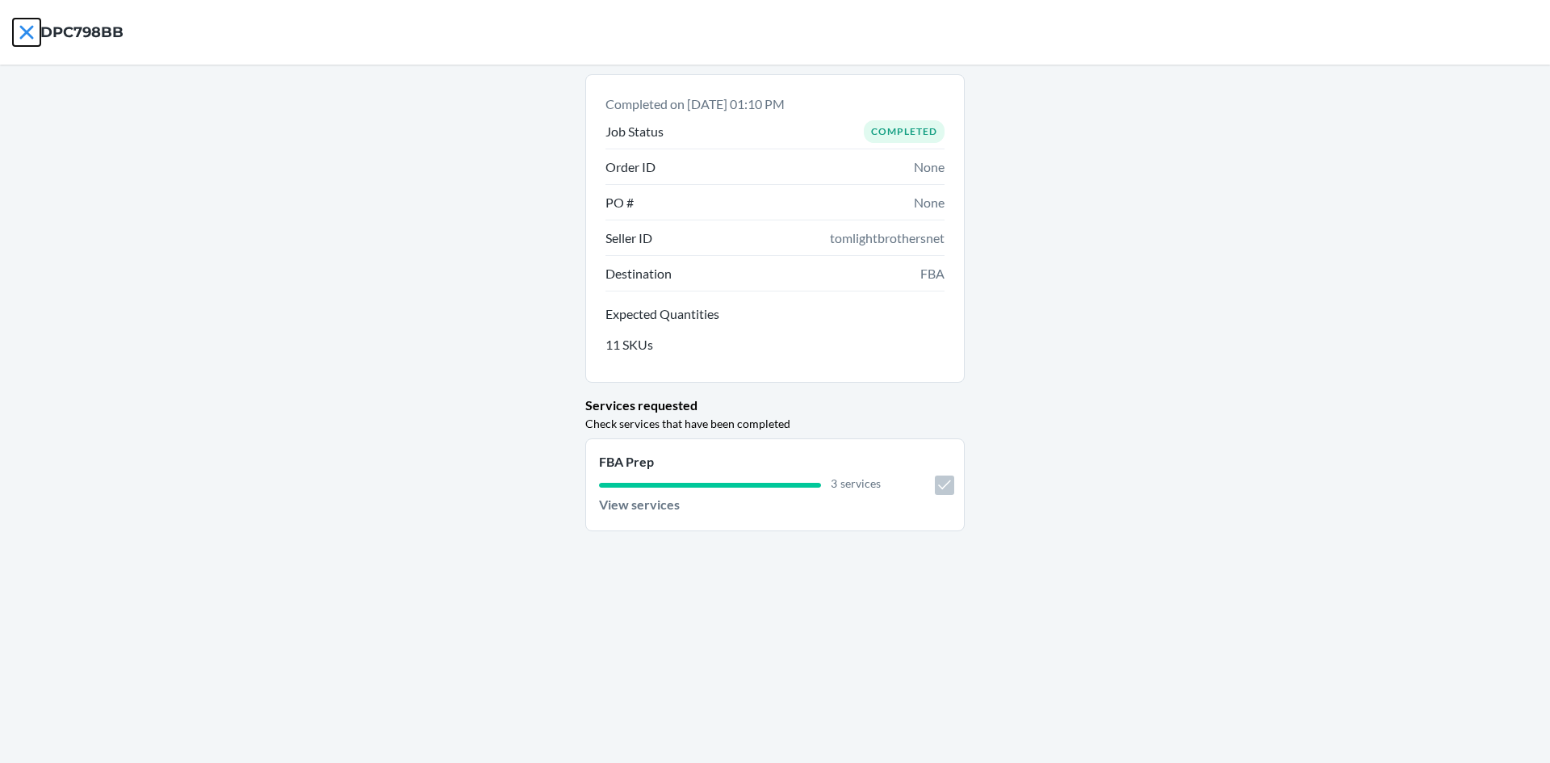
click at [34, 24] on icon at bounding box center [26, 32] width 27 height 27
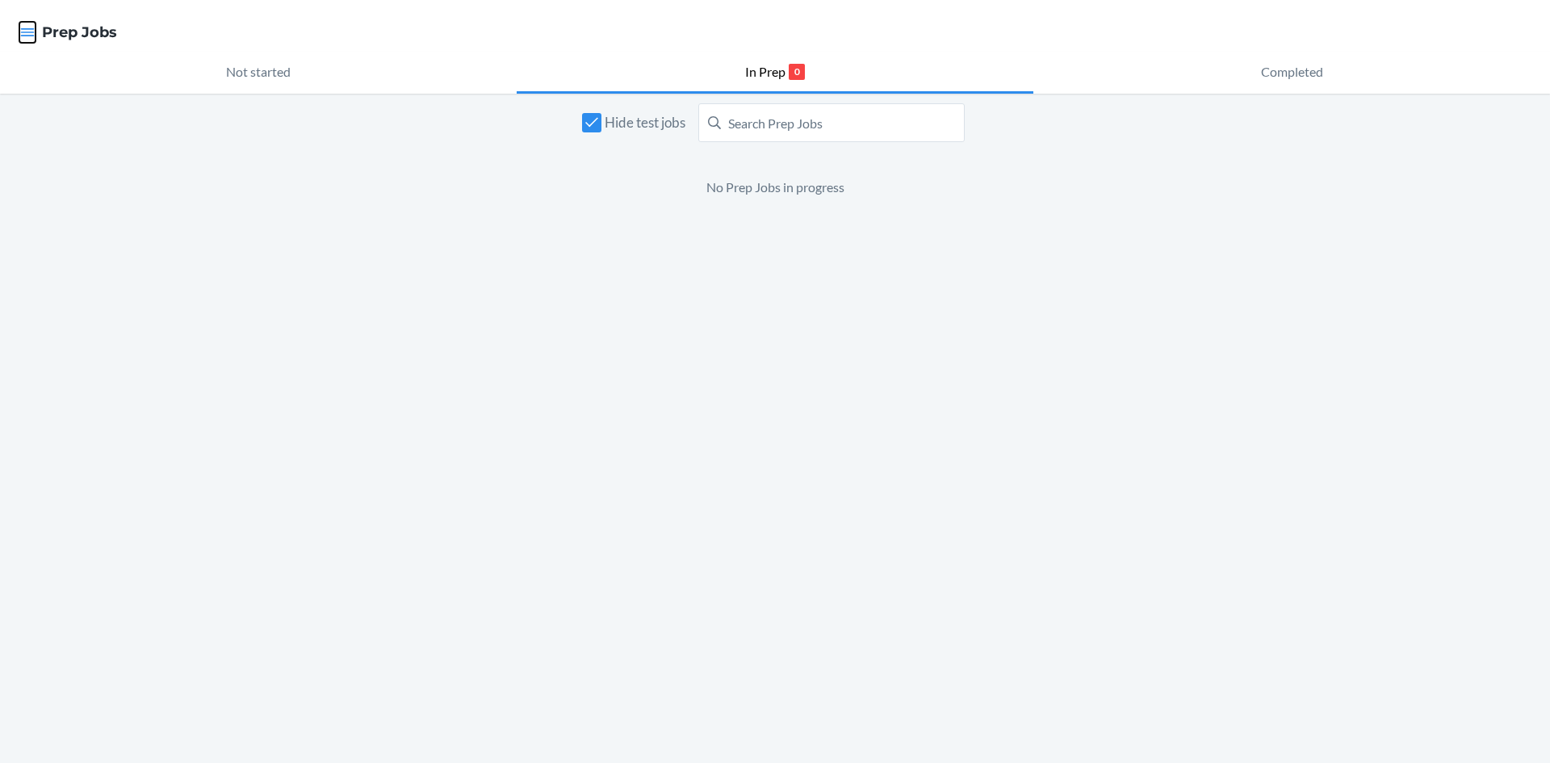
click at [25, 25] on icon "button" at bounding box center [27, 32] width 16 height 16
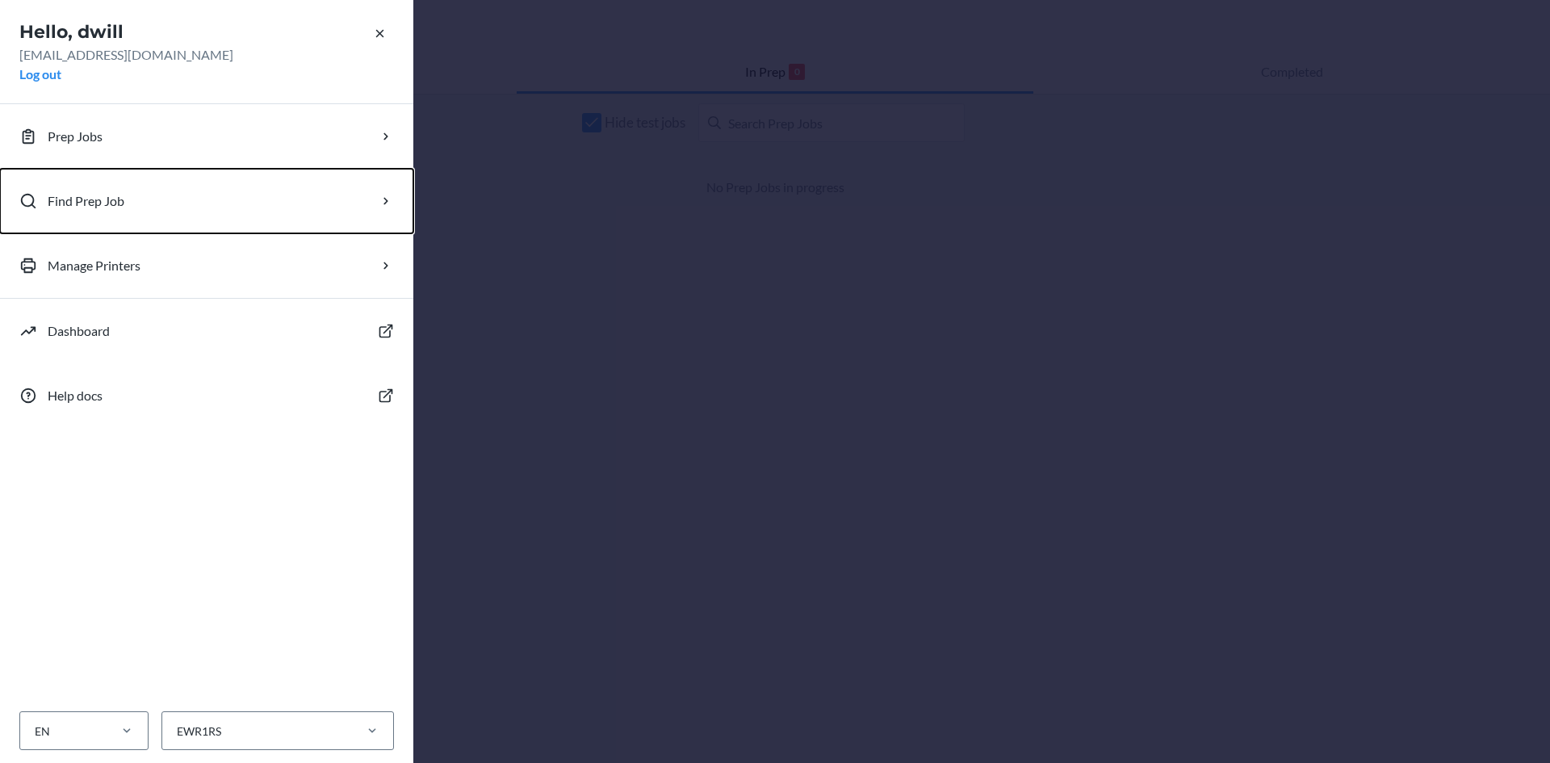
click at [82, 208] on p "Find Prep Job" at bounding box center [86, 200] width 77 height 19
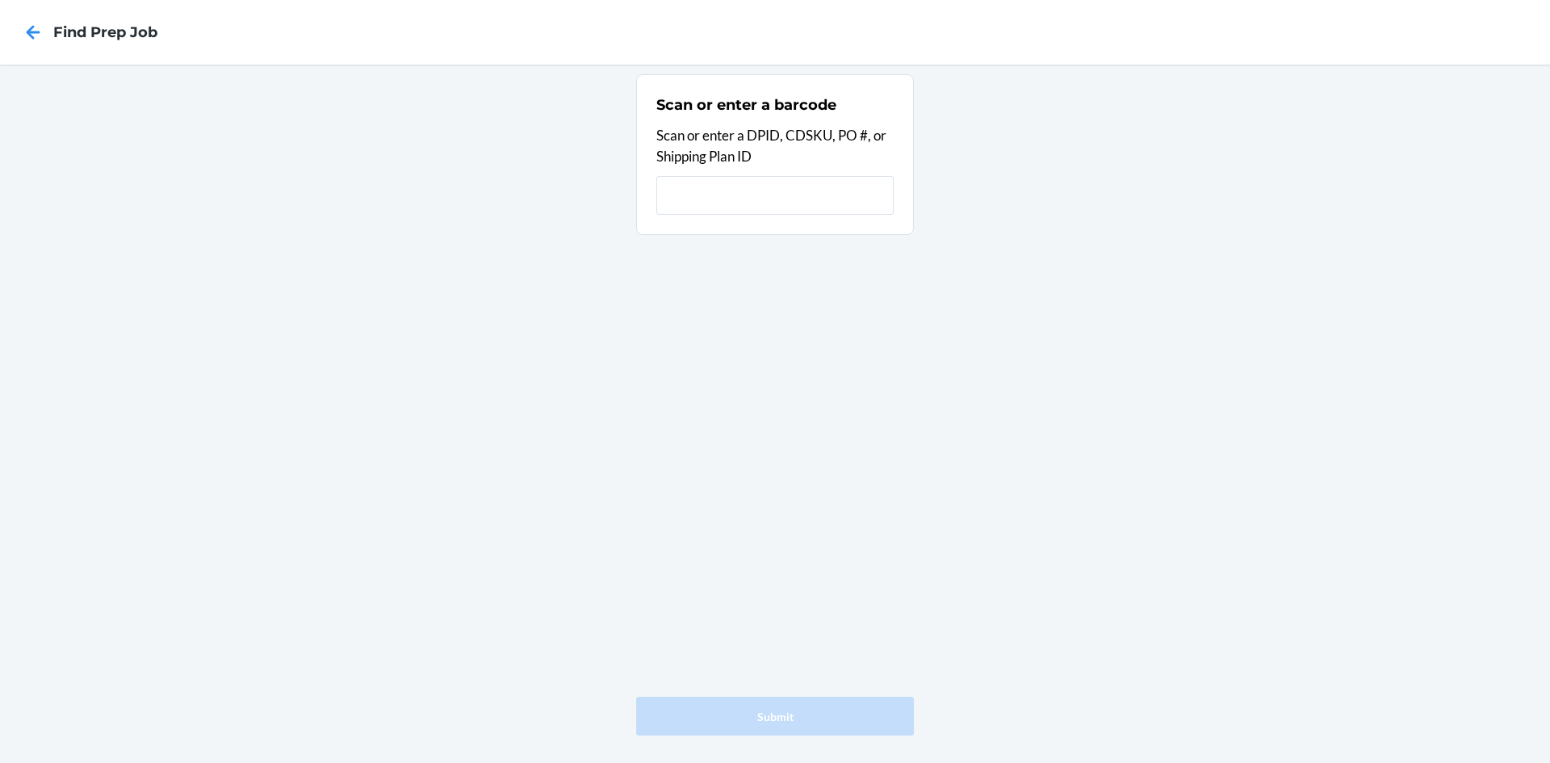
drag, startPoint x: 759, startPoint y: 174, endPoint x: 740, endPoint y: 178, distance: 19.0
click at [744, 175] on div "Scan or enter a barcode Scan or enter a DPID, CDSKU, PO #, or Shipping Plan ID" at bounding box center [774, 155] width 237 height 130
click at [740, 178] on input "text" at bounding box center [774, 195] width 237 height 39
type input "DPSW56BZ"
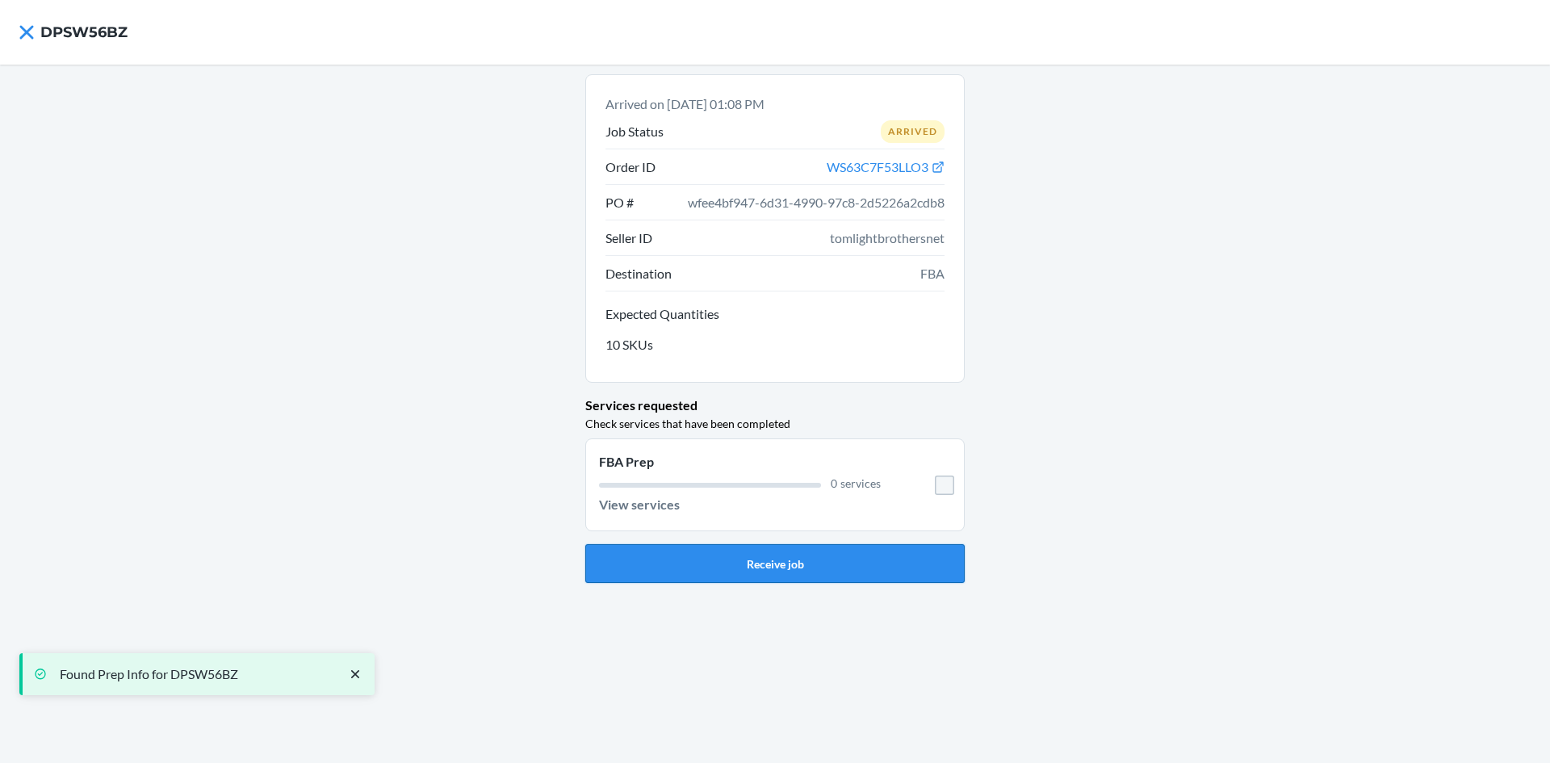
click at [744, 572] on button "Receive job" at bounding box center [775, 563] width 380 height 39
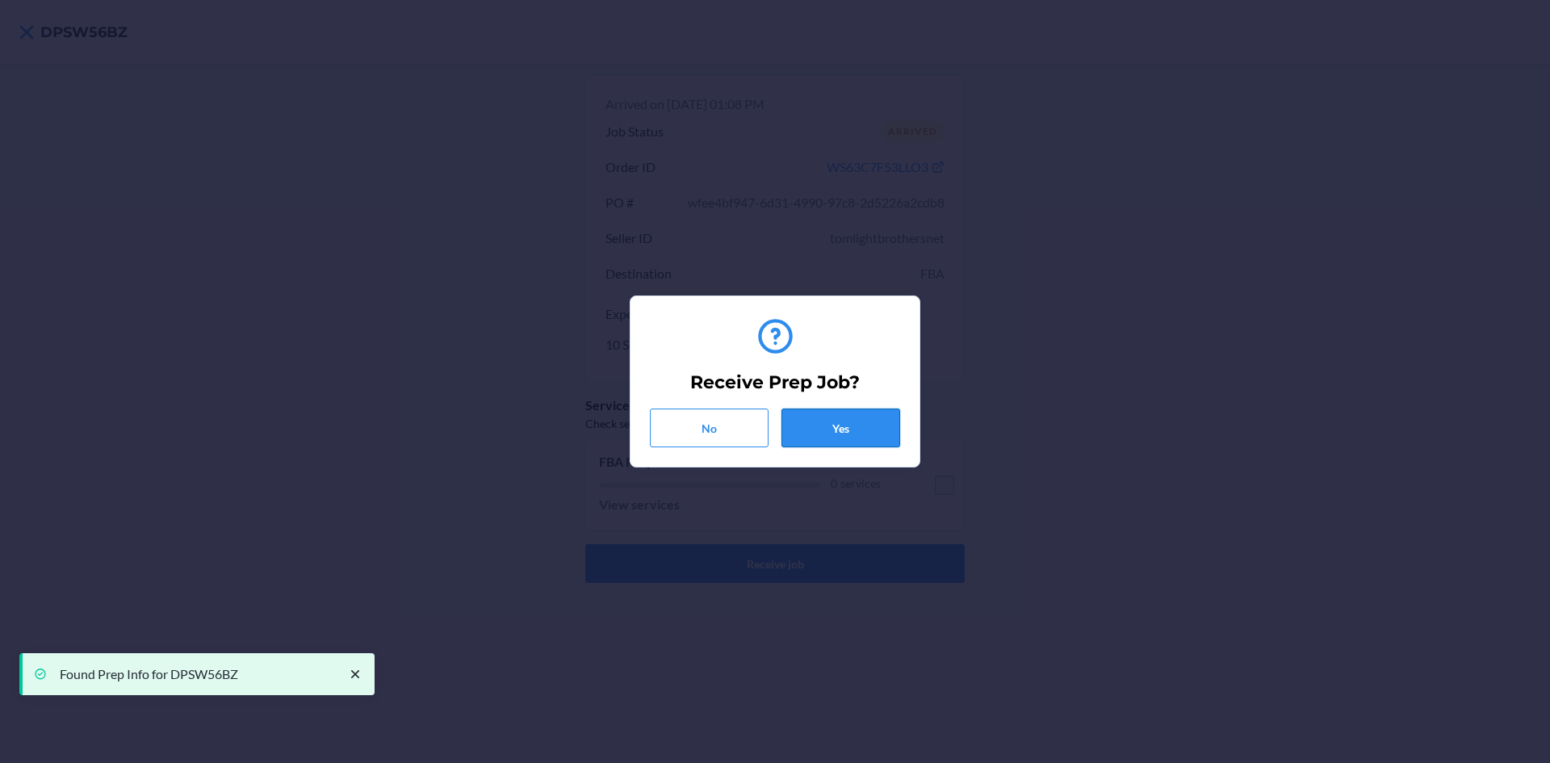
click at [900, 418] on button "Yes" at bounding box center [841, 428] width 119 height 39
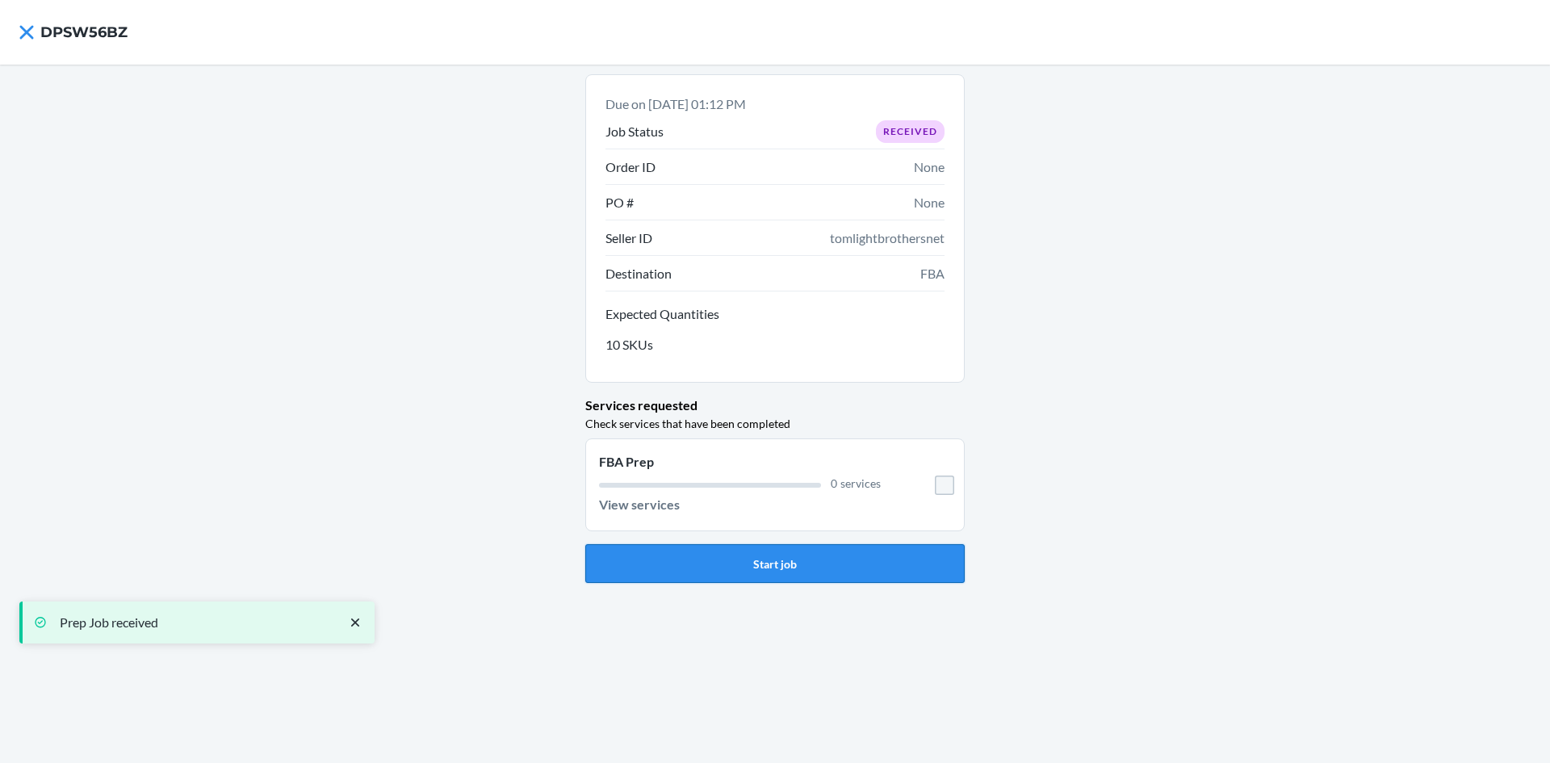
click at [736, 563] on button "Start job" at bounding box center [775, 563] width 380 height 39
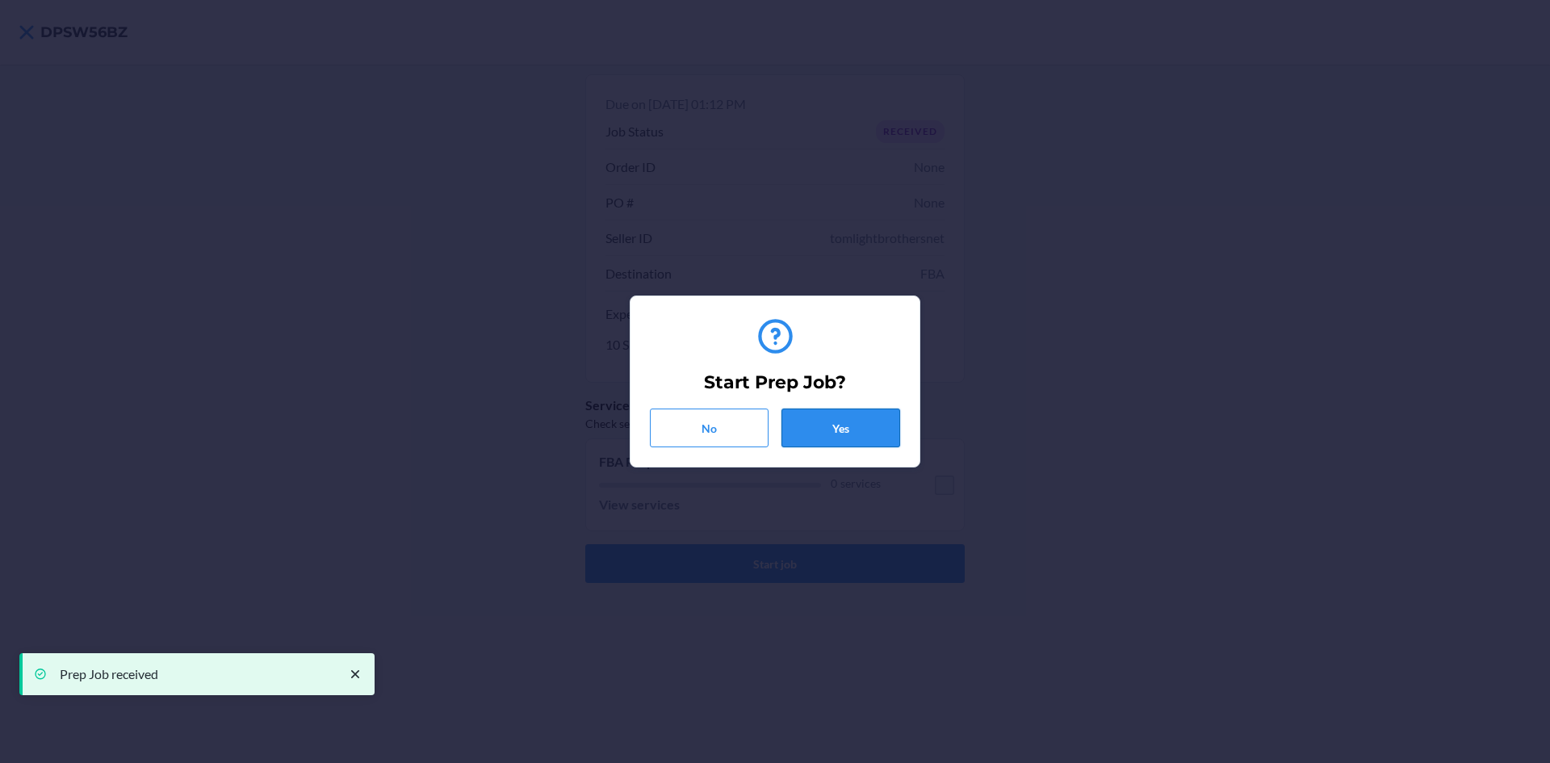
click at [870, 421] on button "Yes" at bounding box center [841, 428] width 119 height 39
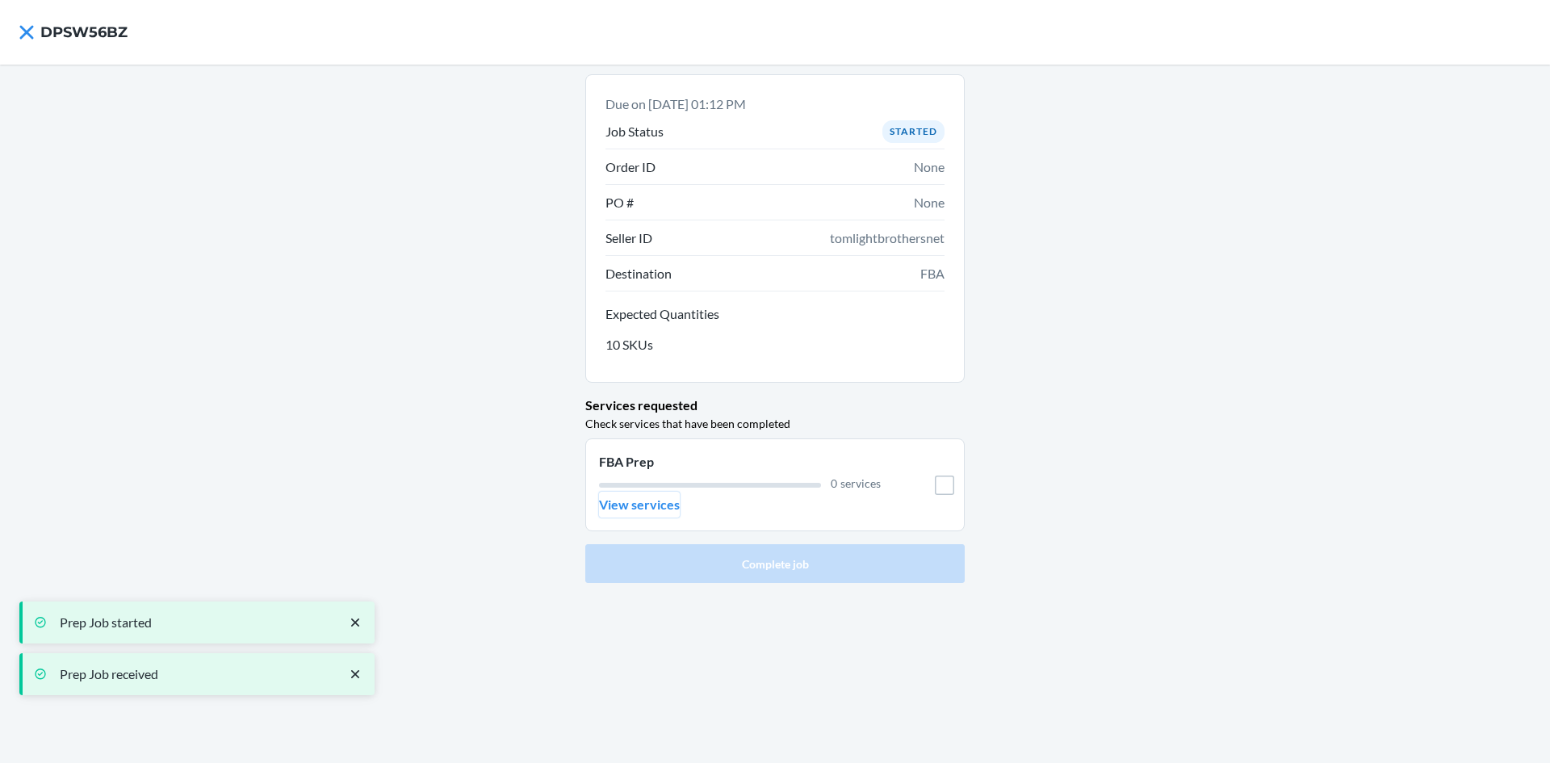
click at [635, 499] on p "View services" at bounding box center [639, 504] width 81 height 19
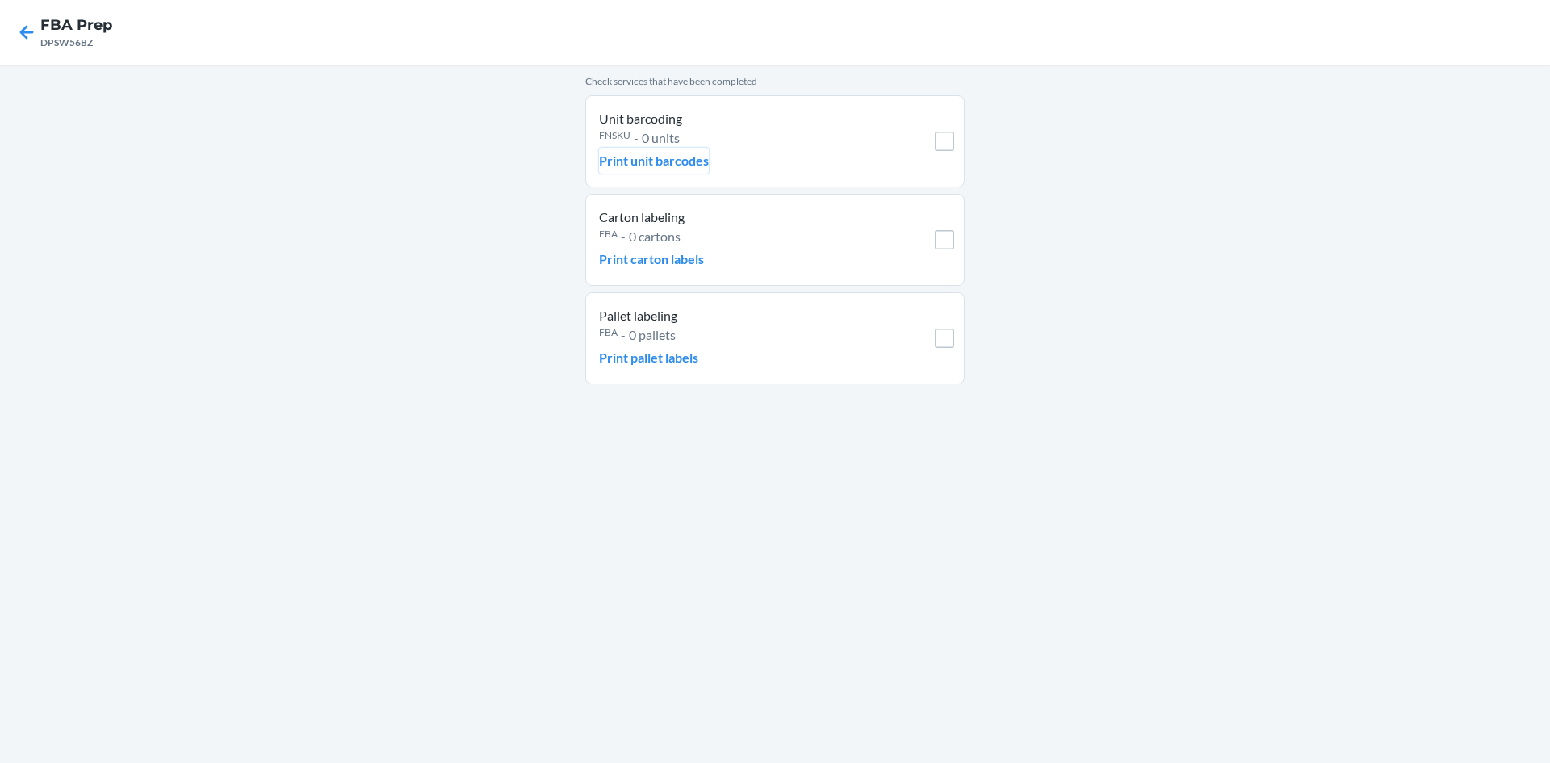
click at [675, 160] on p "Print unit barcodes" at bounding box center [654, 160] width 110 height 19
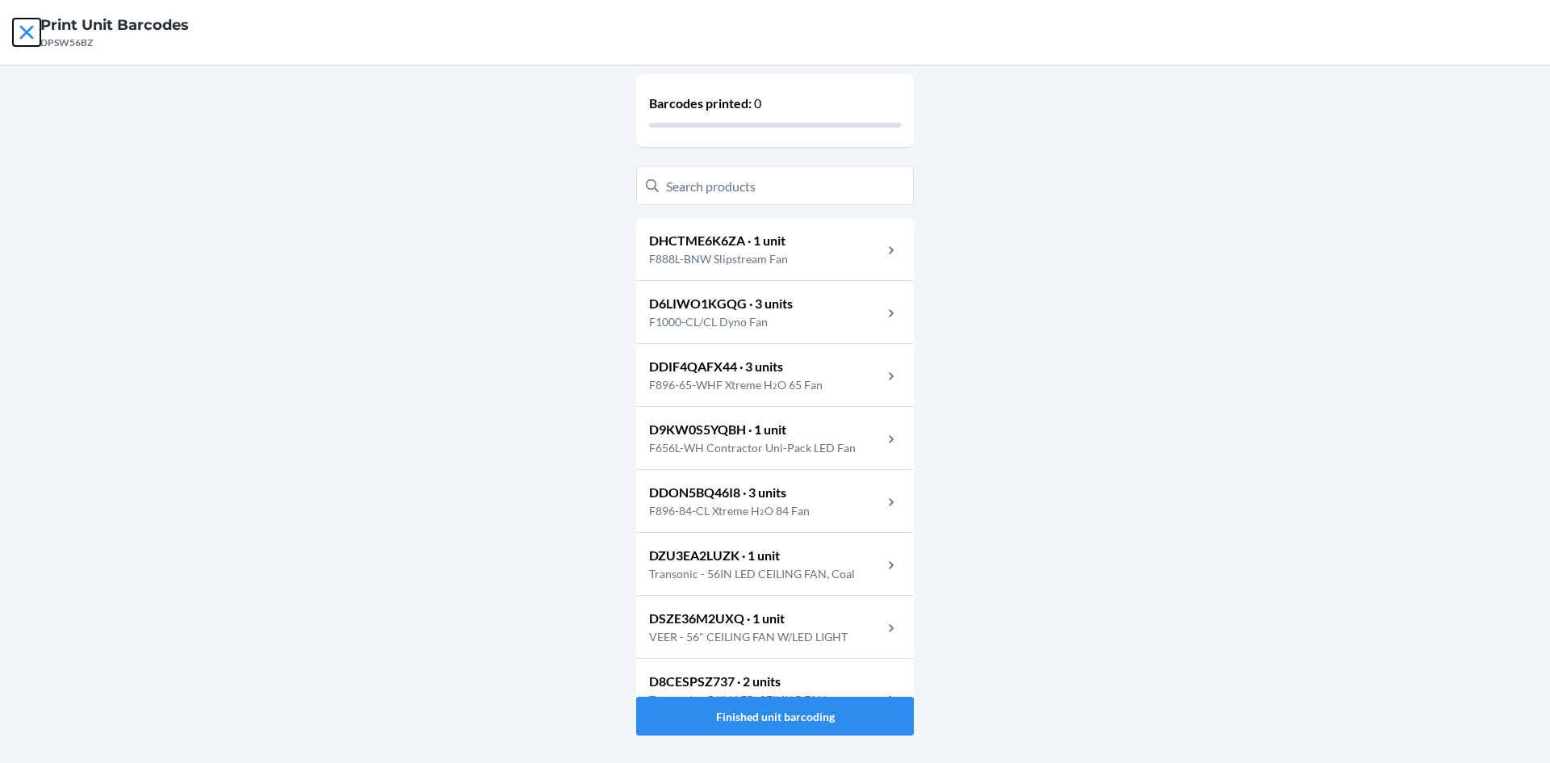
click at [32, 37] on icon at bounding box center [26, 32] width 14 height 14
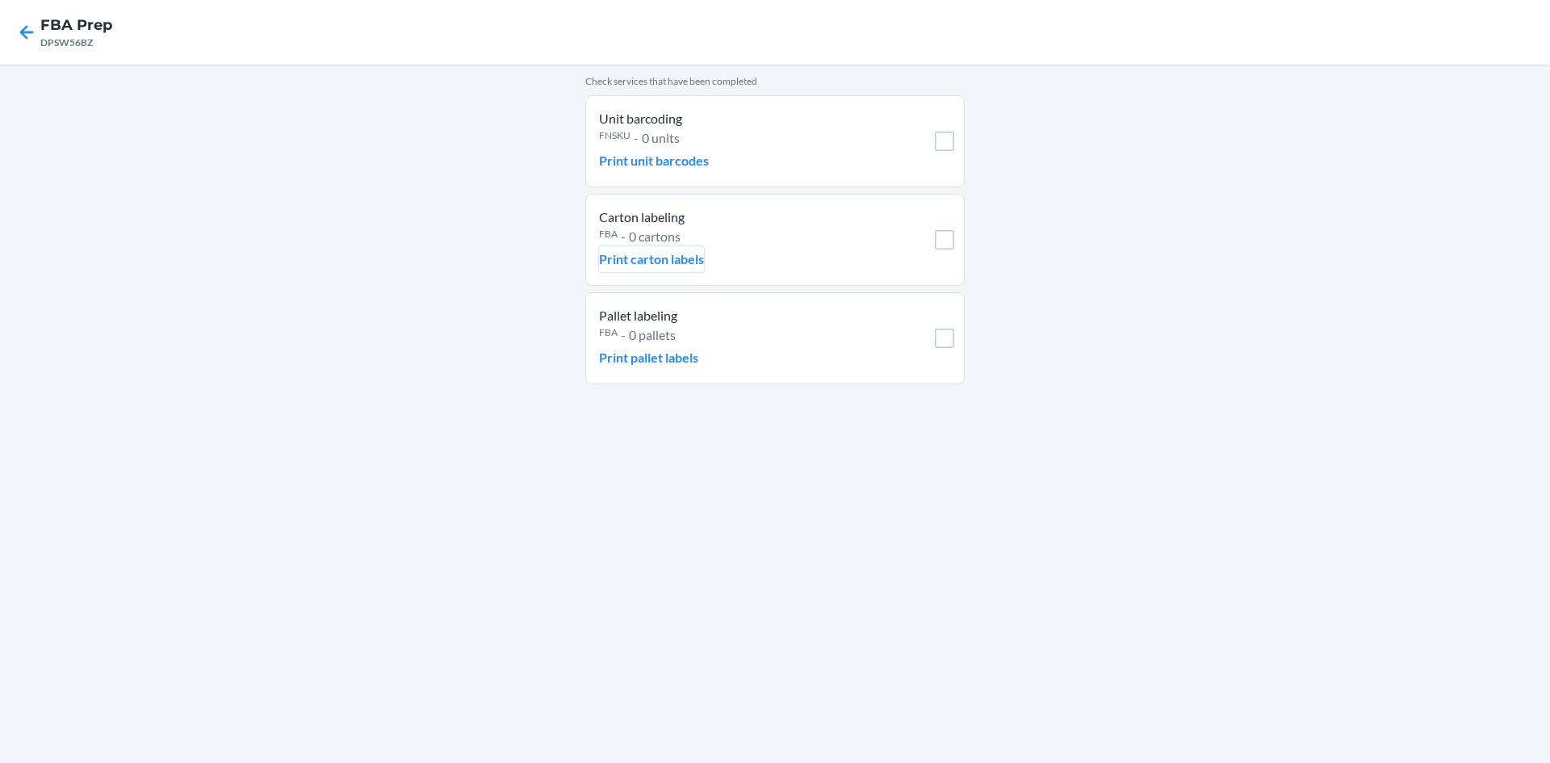
click at [627, 261] on p "Print carton labels" at bounding box center [651, 259] width 105 height 19
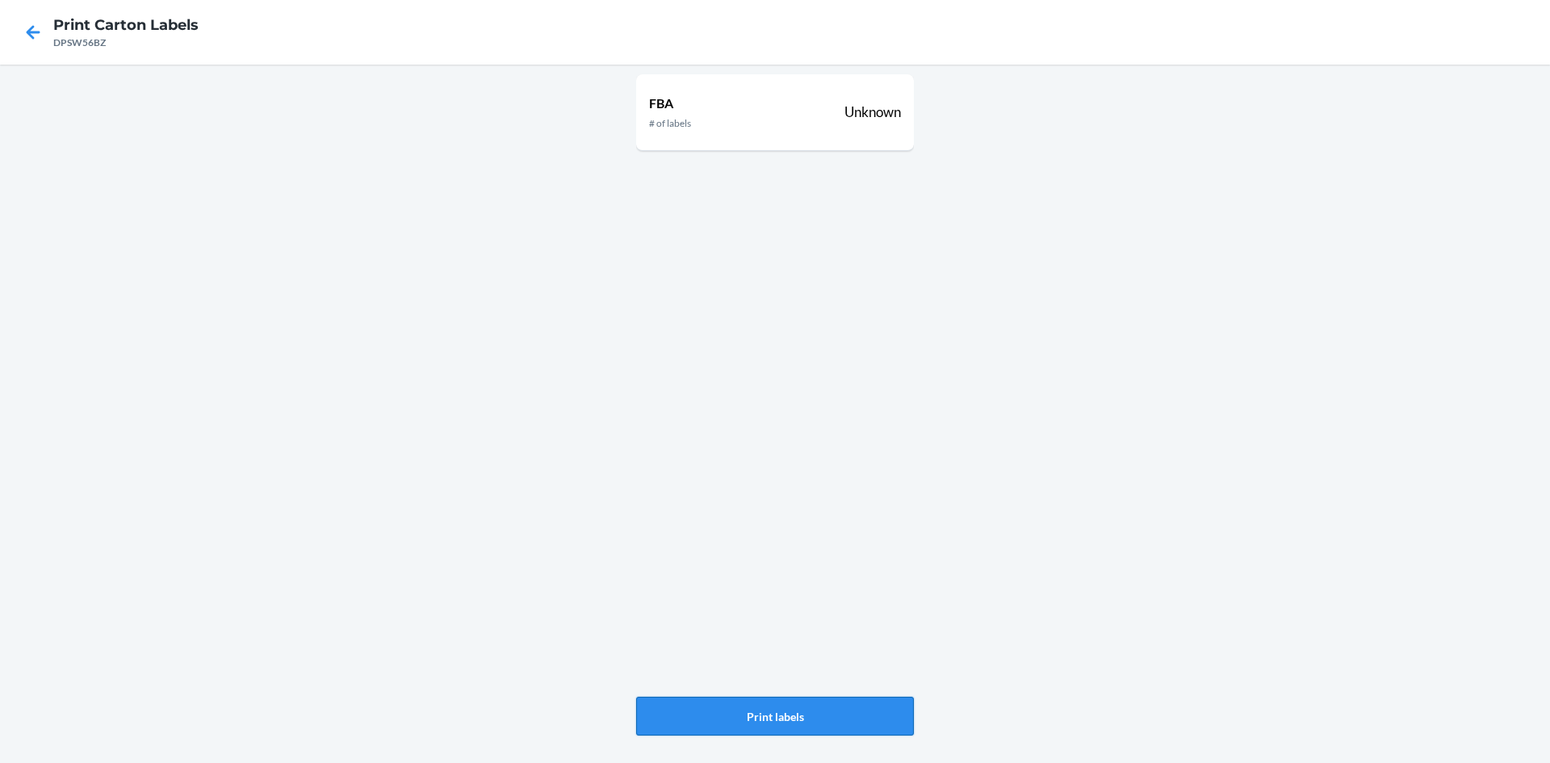
click at [888, 729] on button "Print labels" at bounding box center [775, 716] width 278 height 39
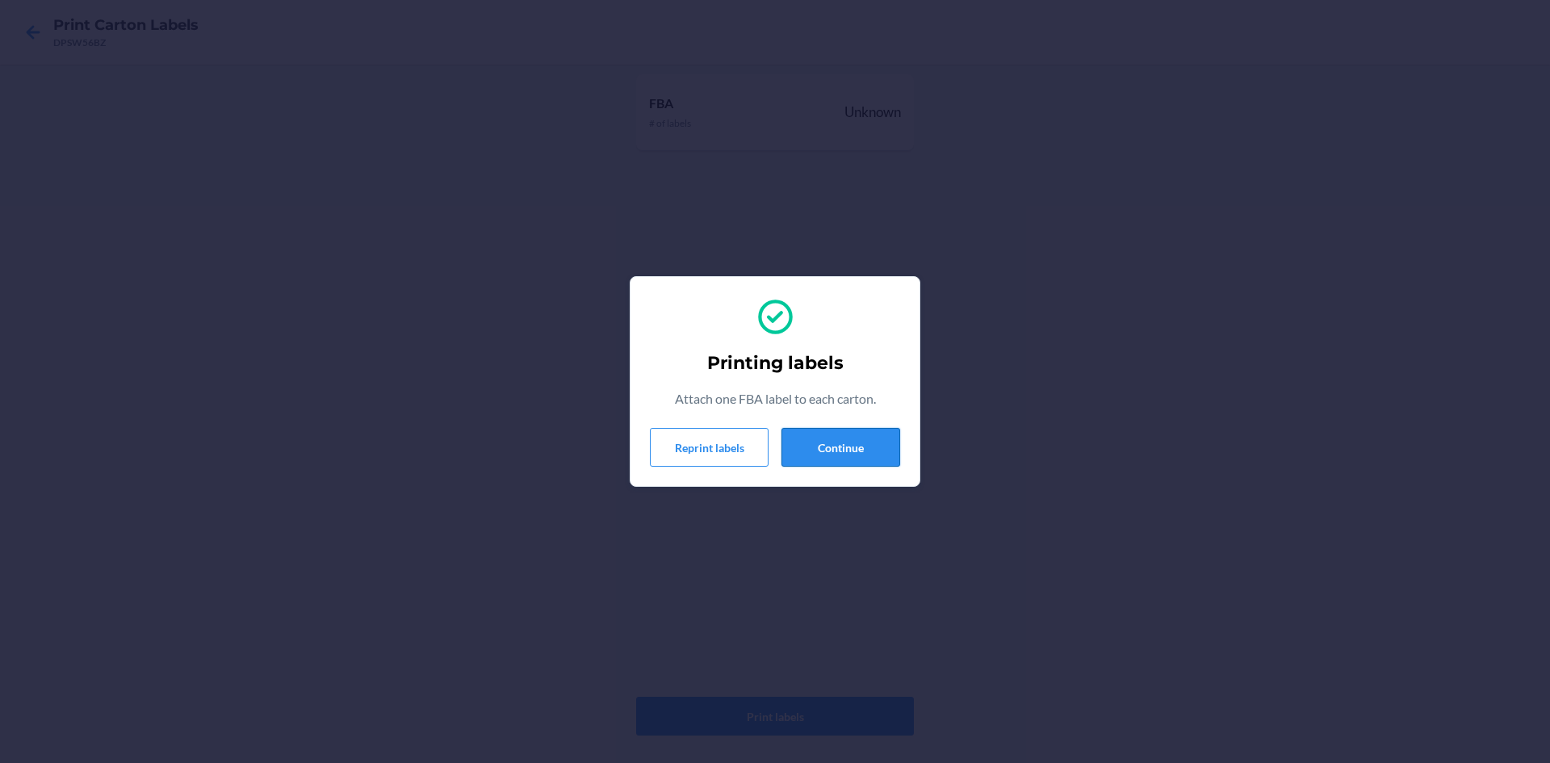
click at [840, 457] on button "Continue" at bounding box center [841, 447] width 119 height 39
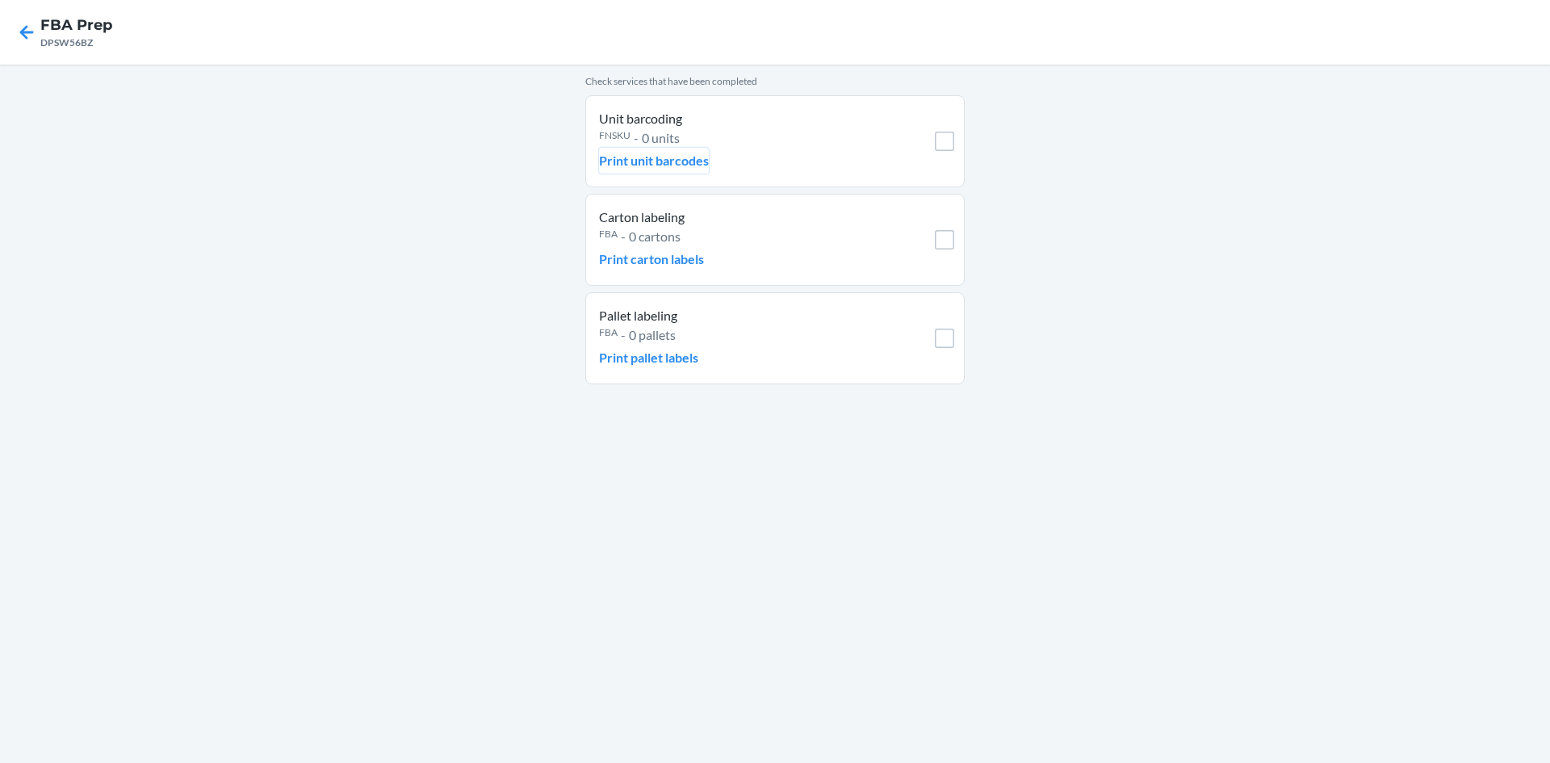
click at [679, 160] on p "Print unit barcodes" at bounding box center [654, 160] width 110 height 19
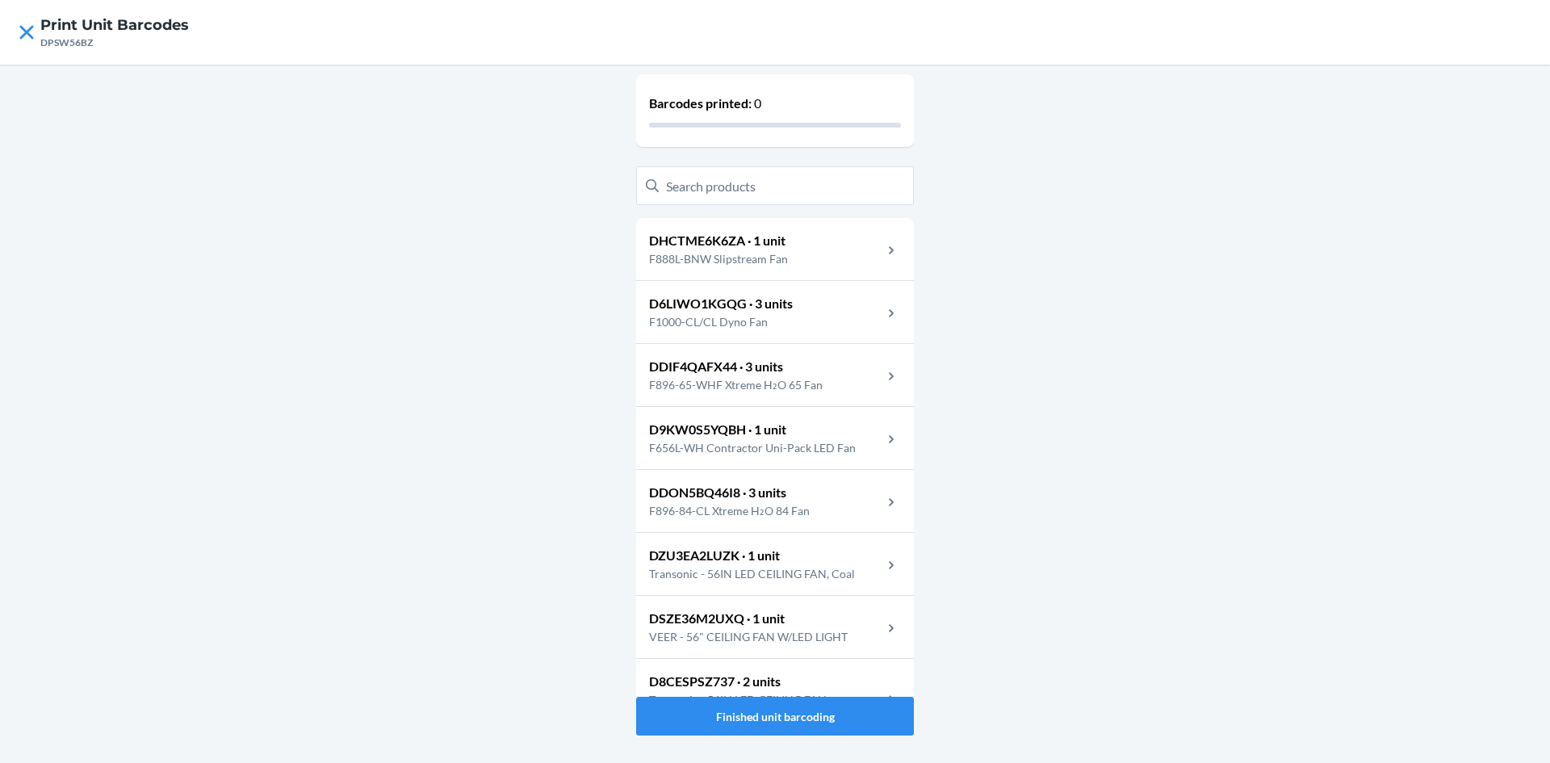
click at [719, 265] on p "F888L-BNW Slipstream Fan" at bounding box center [725, 258] width 152 height 17
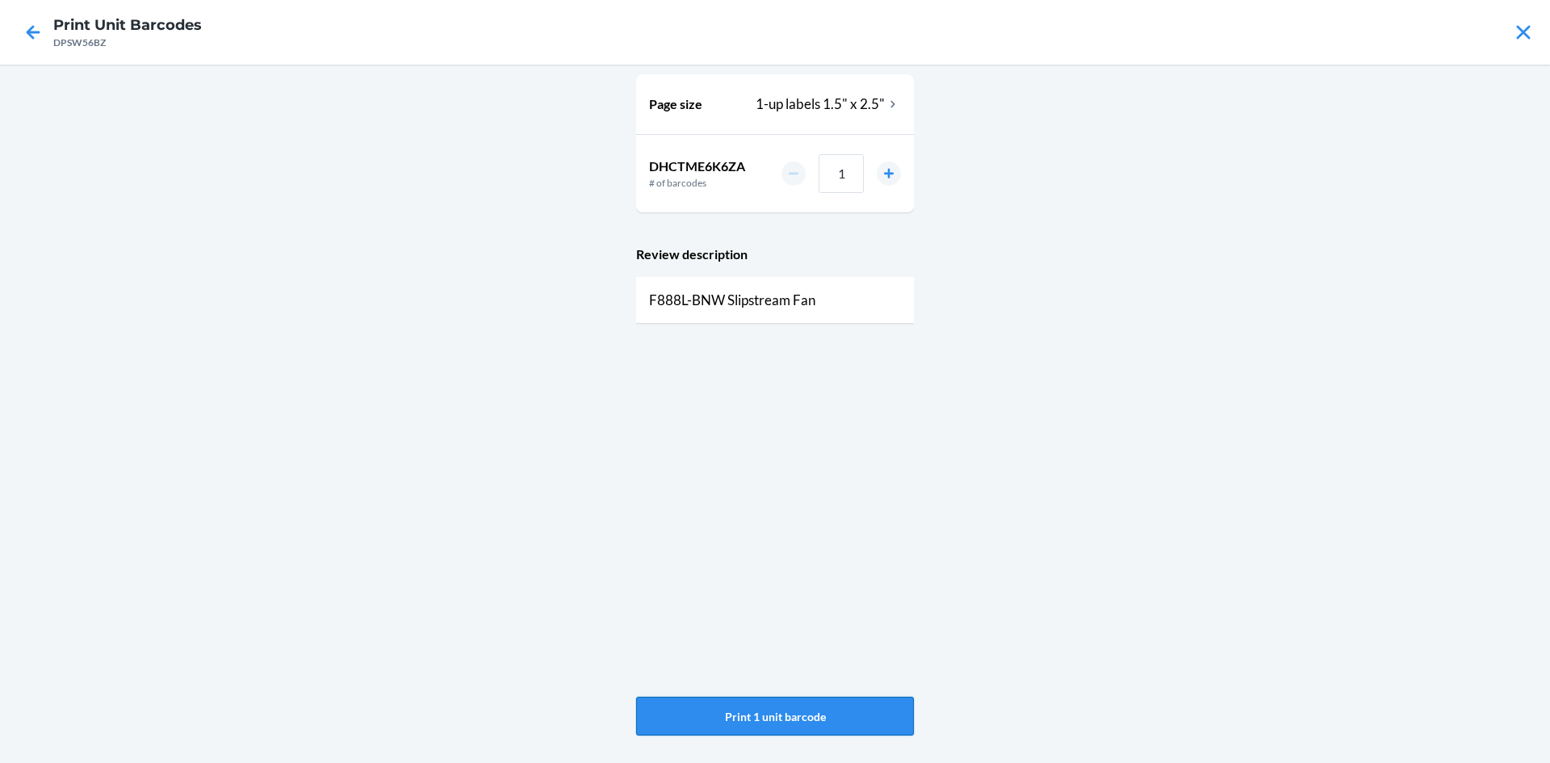
click at [751, 730] on button "Print 1 unit barcode" at bounding box center [775, 716] width 278 height 39
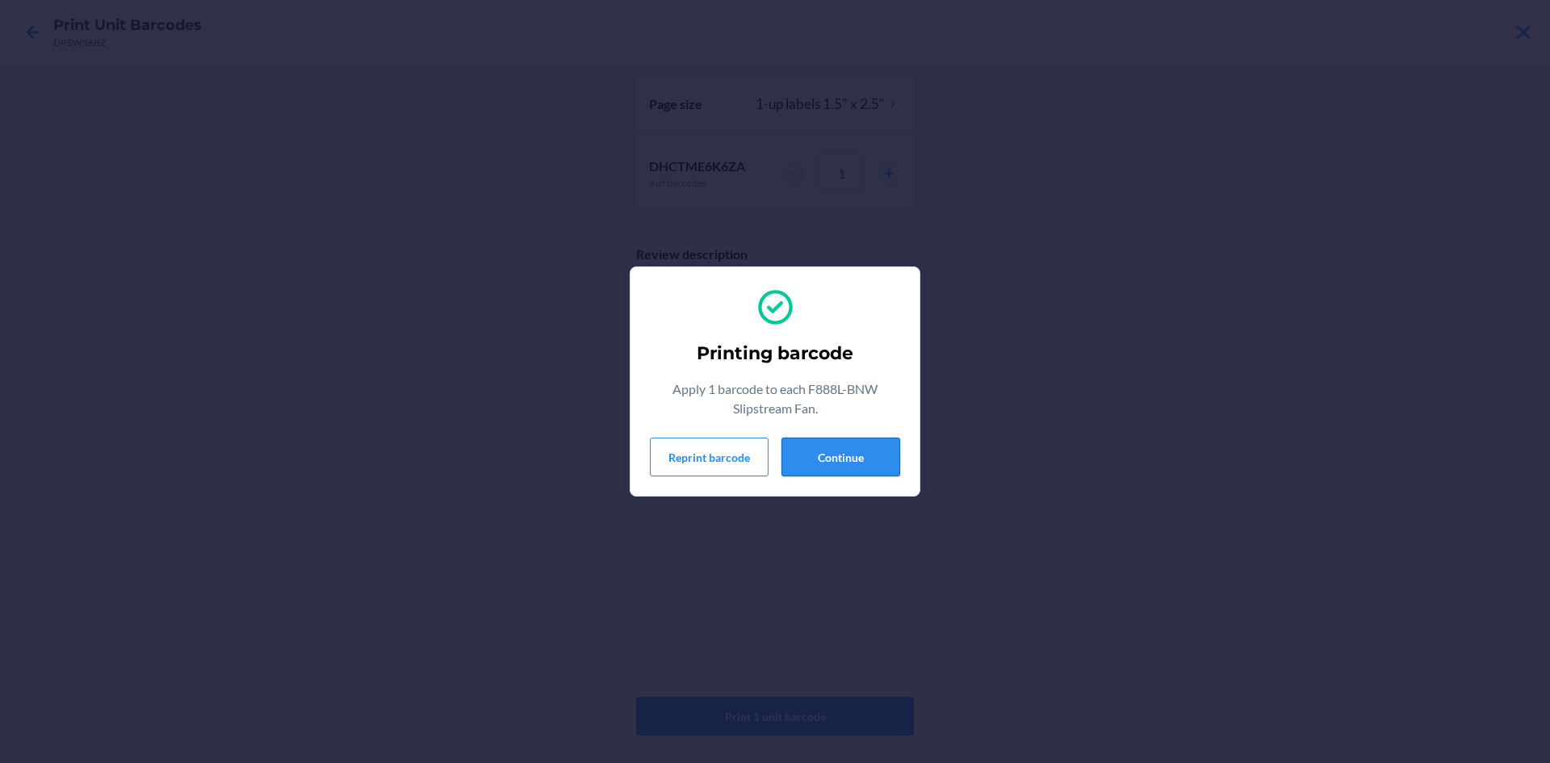
click at [841, 460] on button "Continue" at bounding box center [841, 457] width 119 height 39
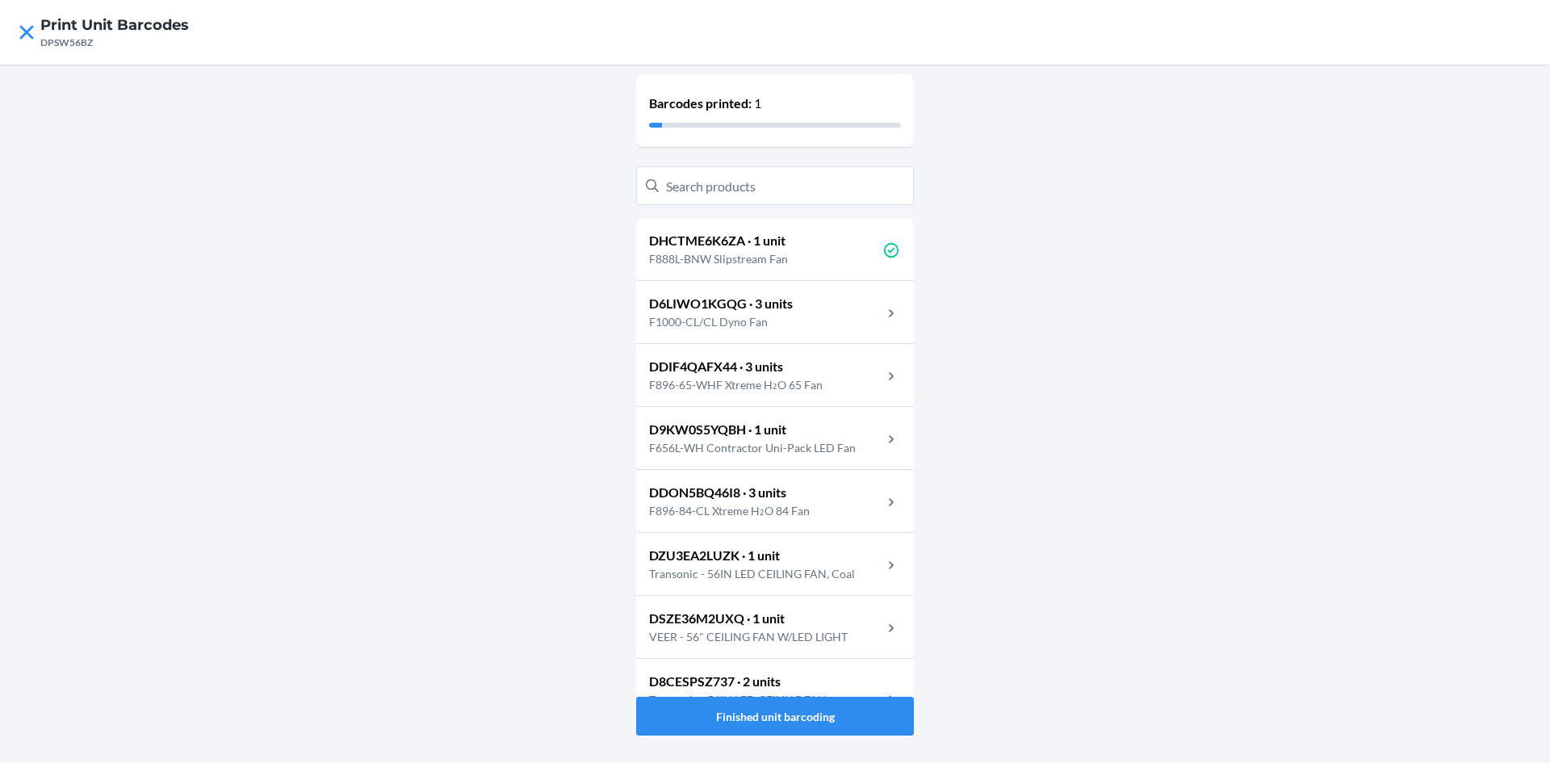
click at [764, 305] on p "D6LIWO1KGQG · 3 units" at bounding box center [721, 303] width 144 height 19
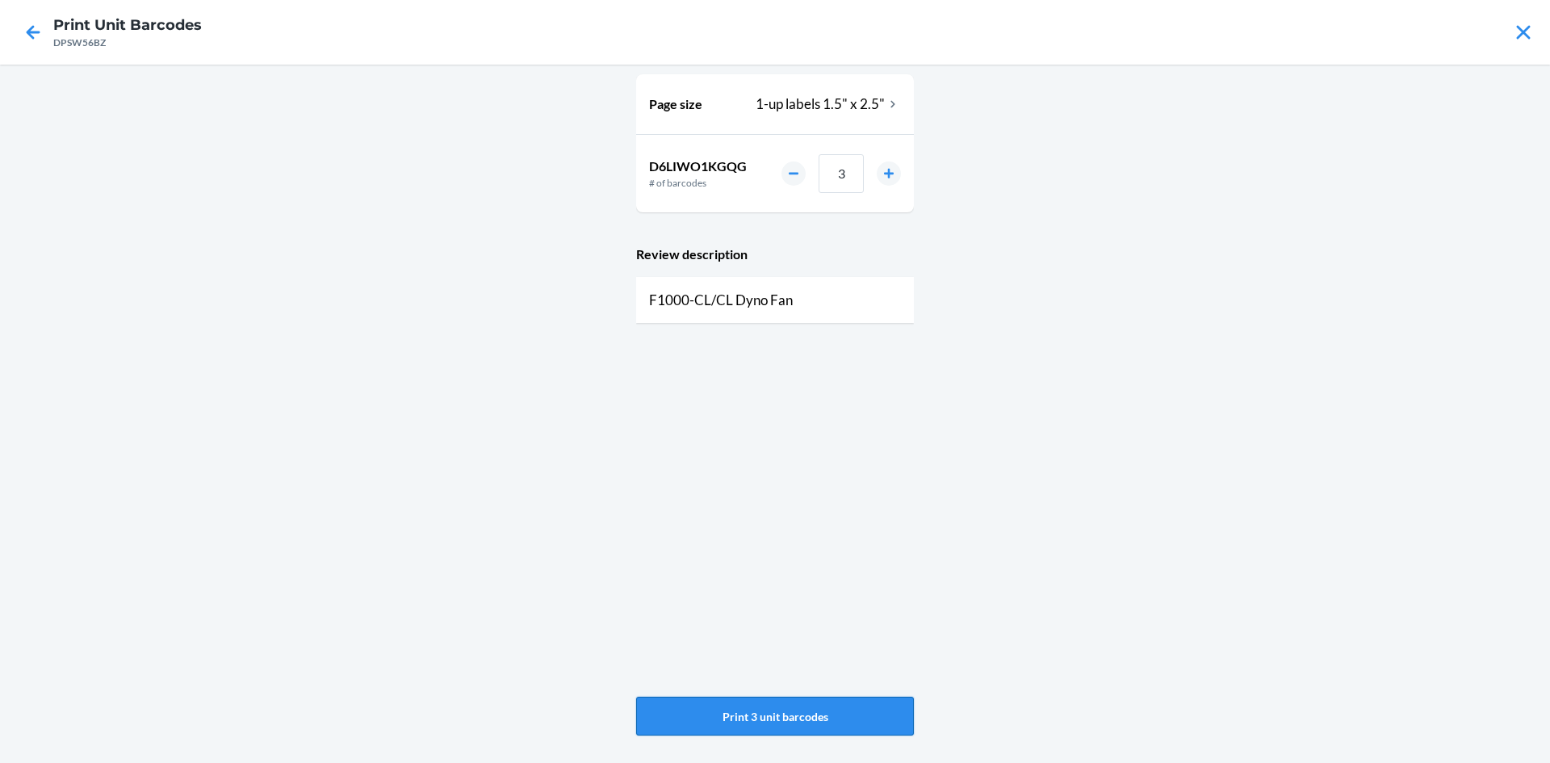
click at [751, 707] on button "Print 3 unit barcodes" at bounding box center [775, 716] width 278 height 39
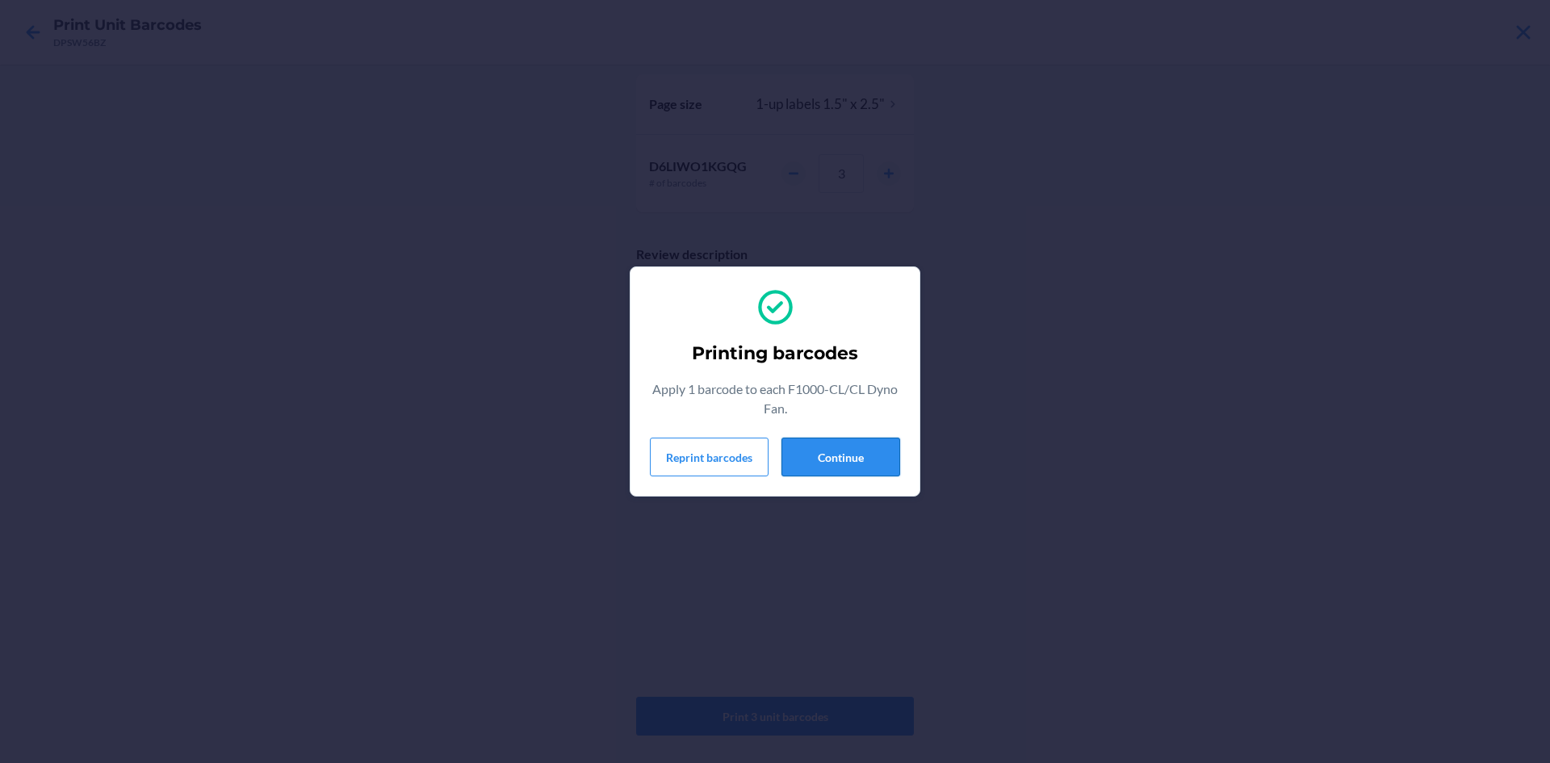
click at [829, 459] on button "Continue" at bounding box center [841, 457] width 119 height 39
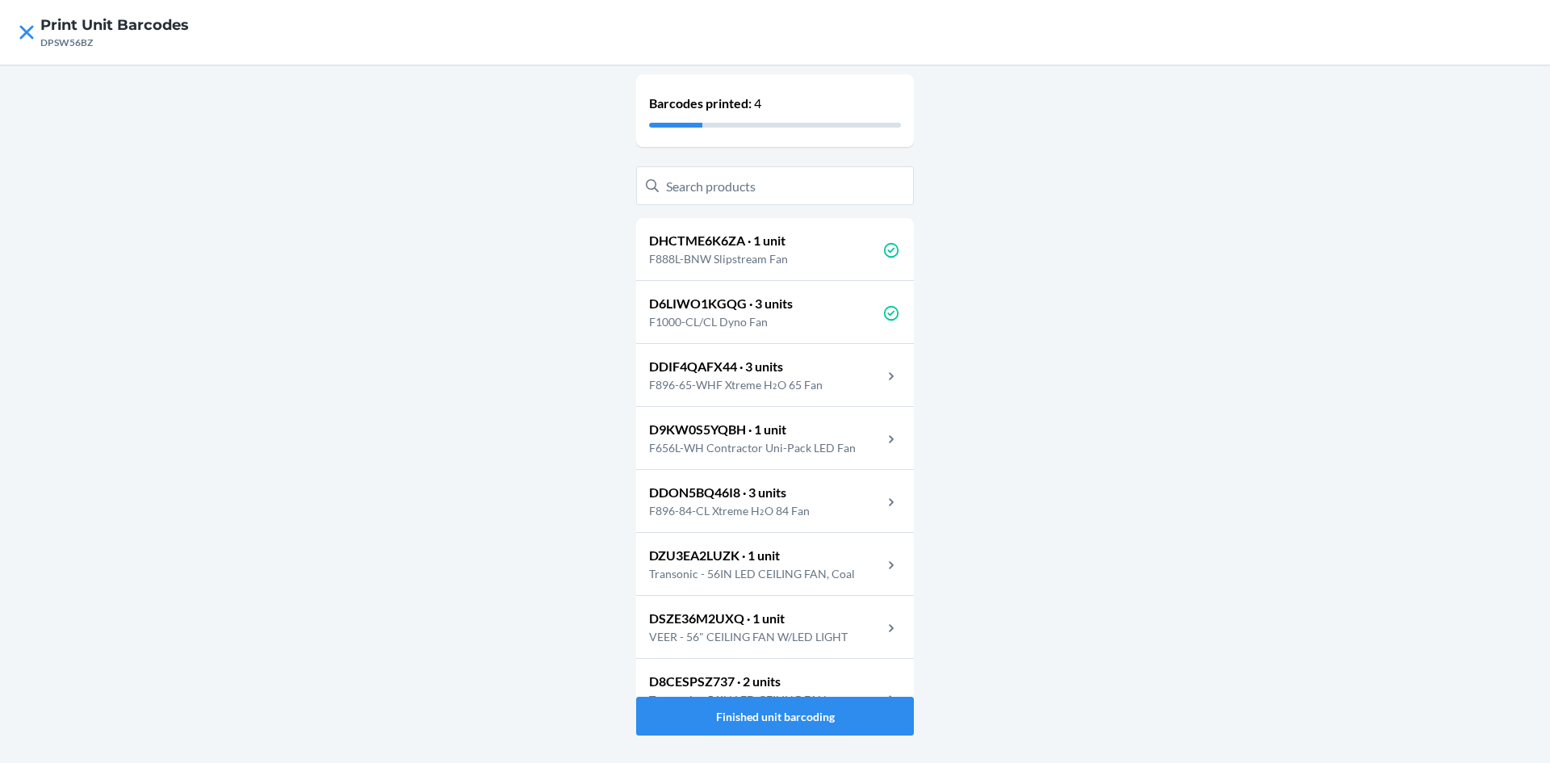
click at [764, 371] on p "DDIF4QAFX44 · 3 units" at bounding box center [742, 366] width 187 height 19
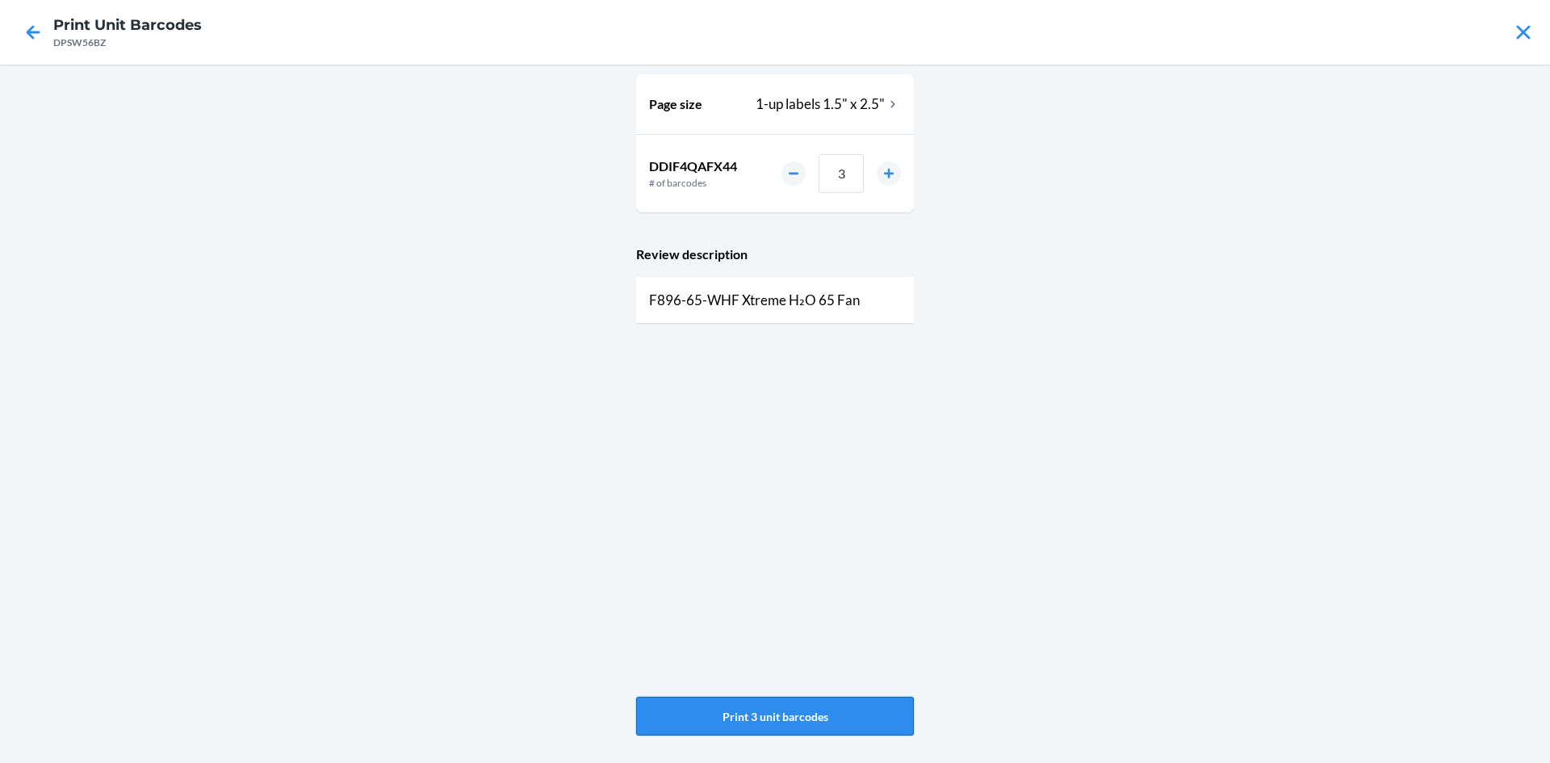
click at [790, 725] on button "Print 3 unit barcodes" at bounding box center [775, 716] width 278 height 39
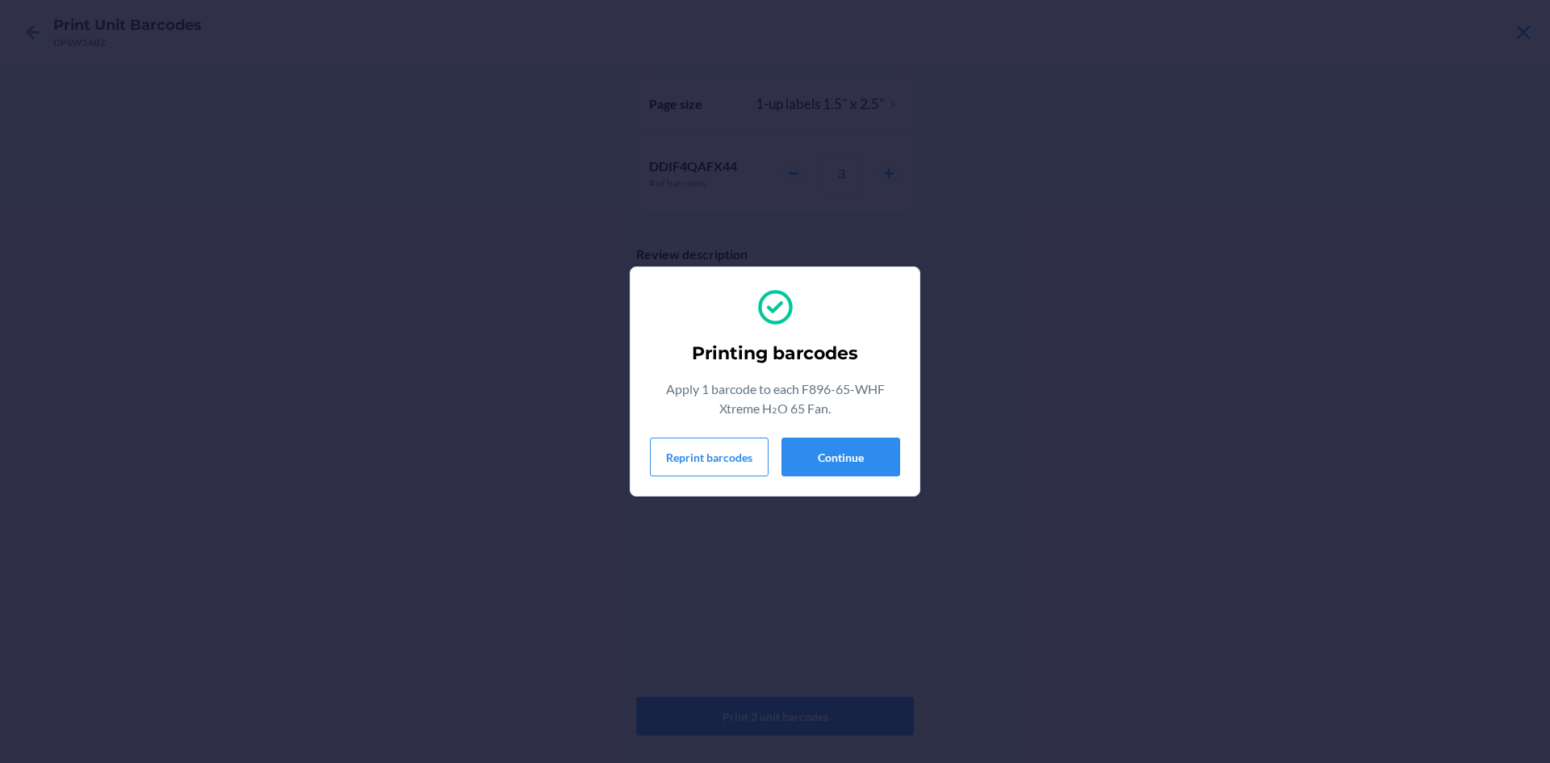
click at [824, 480] on div "Printing barcodes Apply 1 barcode to each F896-65-WHF Xtreme H₂O 65 Fan. Reprin…" at bounding box center [775, 381] width 250 height 203
drag, startPoint x: 814, startPoint y: 472, endPoint x: 806, endPoint y: 469, distance: 8.7
click at [806, 469] on button "Continue" at bounding box center [841, 457] width 119 height 39
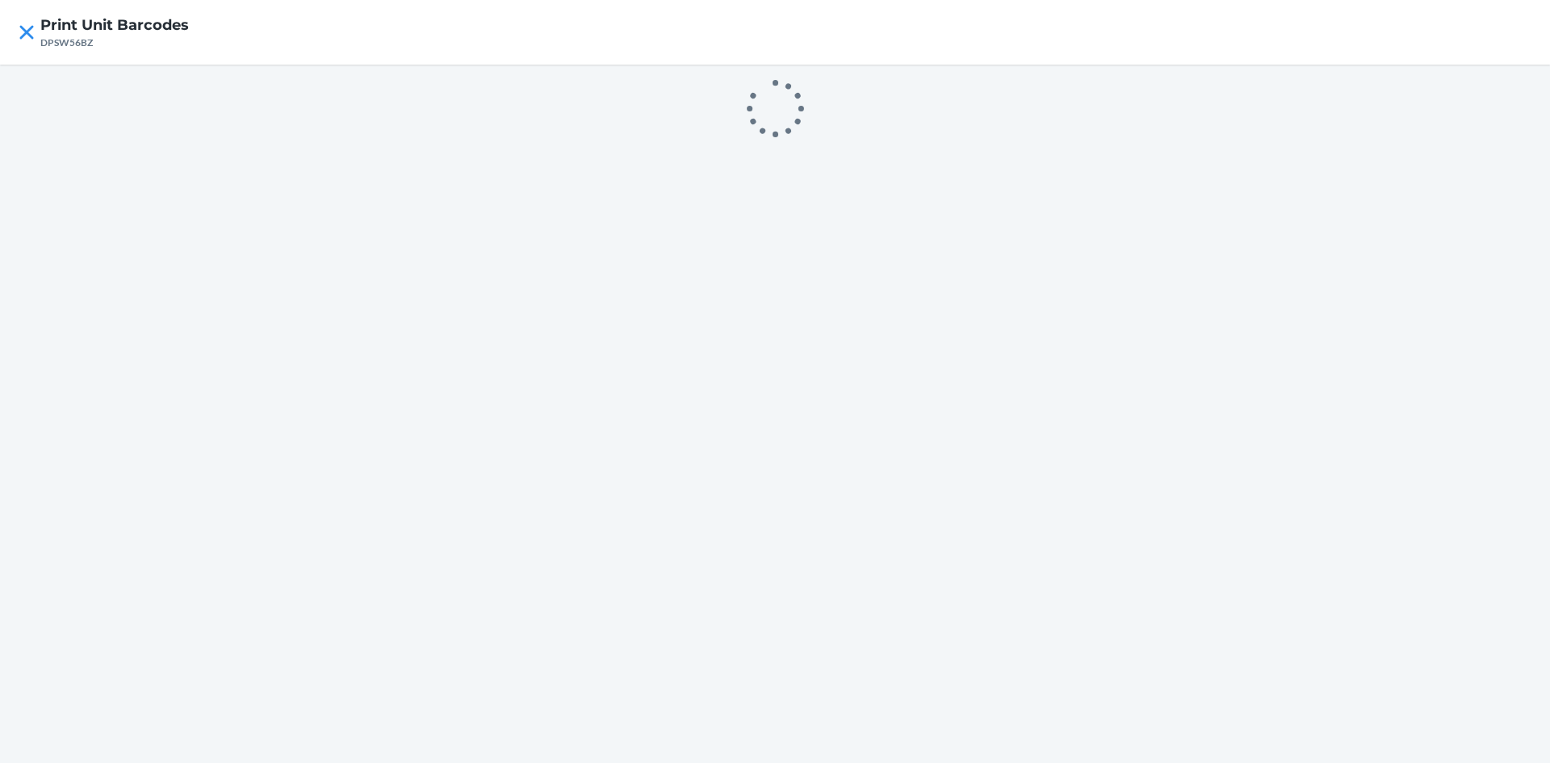
click at [806, 467] on div at bounding box center [775, 414] width 1550 height 698
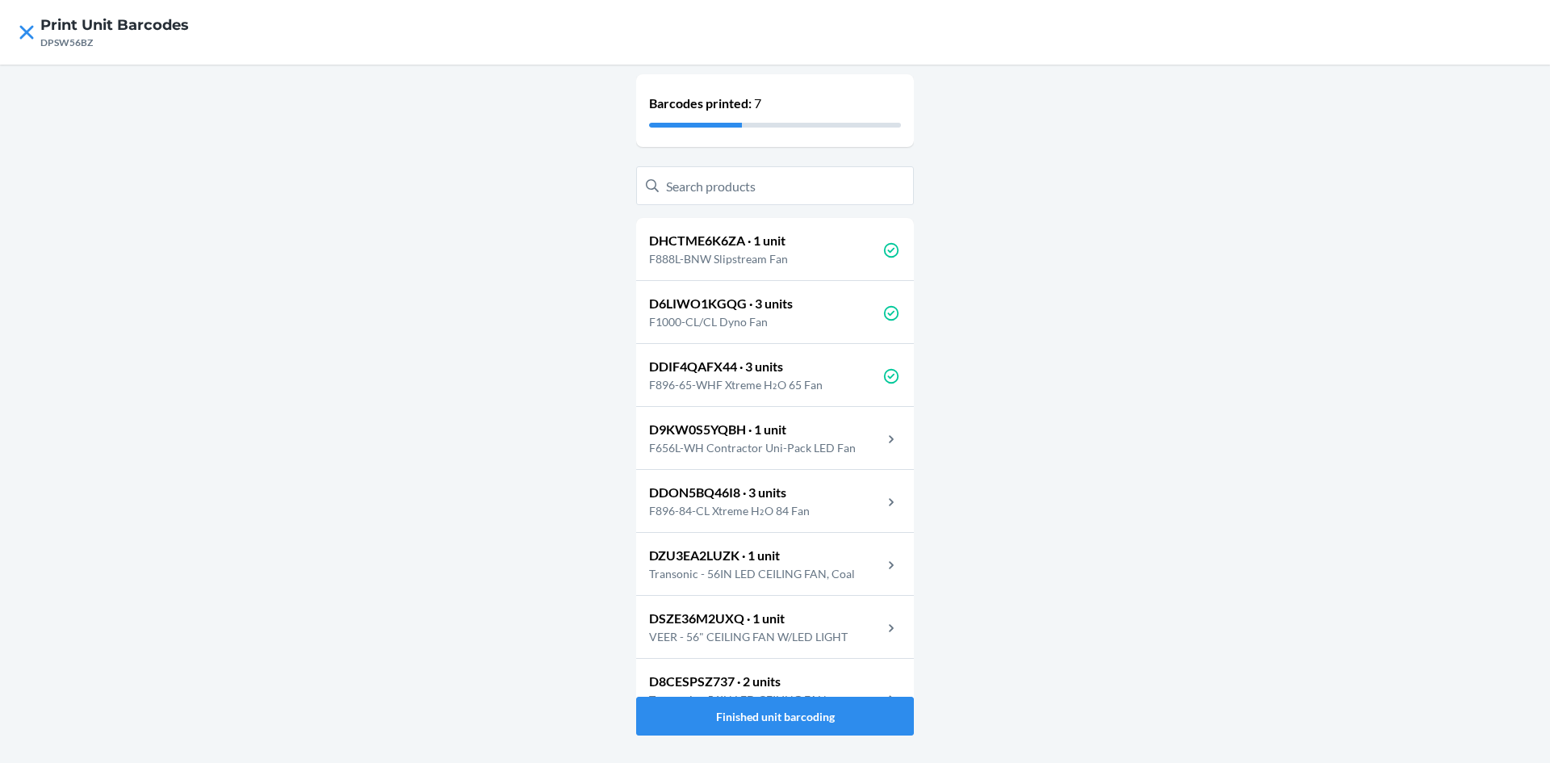
click at [751, 444] on p "F656L-WH Contractor Uni-Pack LED Fan" at bounding box center [759, 447] width 220 height 17
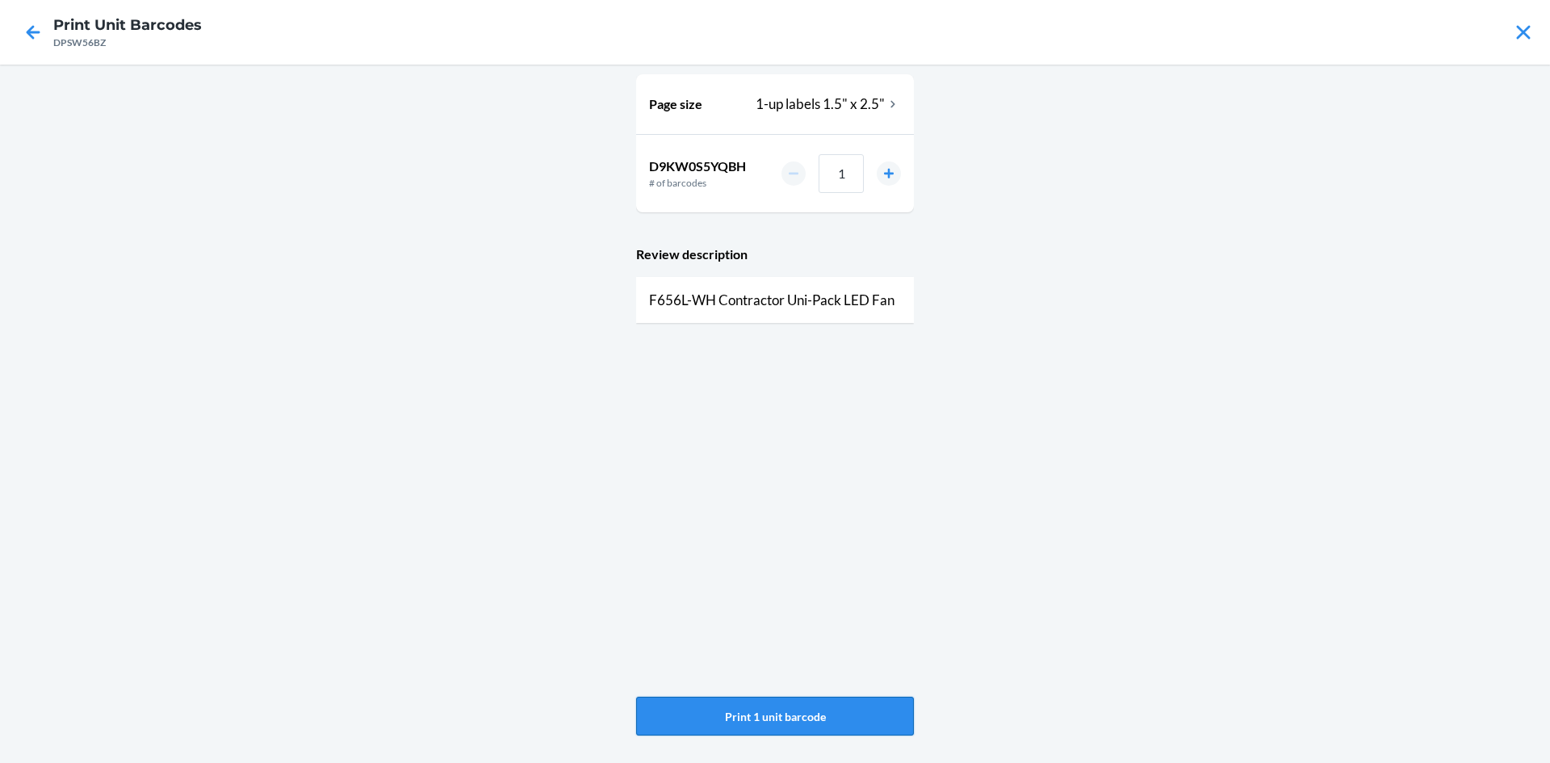
click at [824, 732] on button "Print 1 unit barcode" at bounding box center [775, 716] width 278 height 39
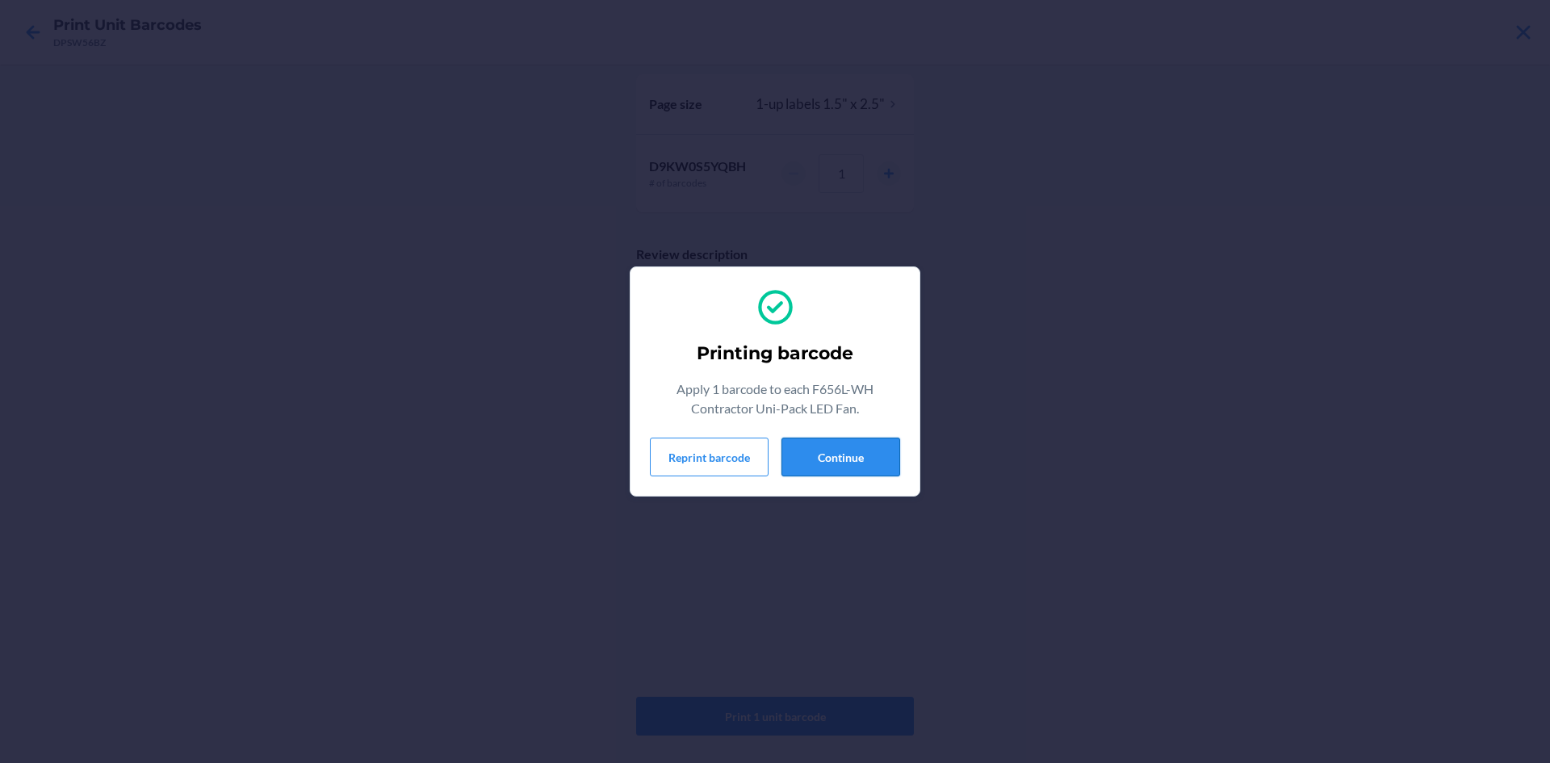
click at [848, 441] on button "Continue" at bounding box center [841, 457] width 119 height 39
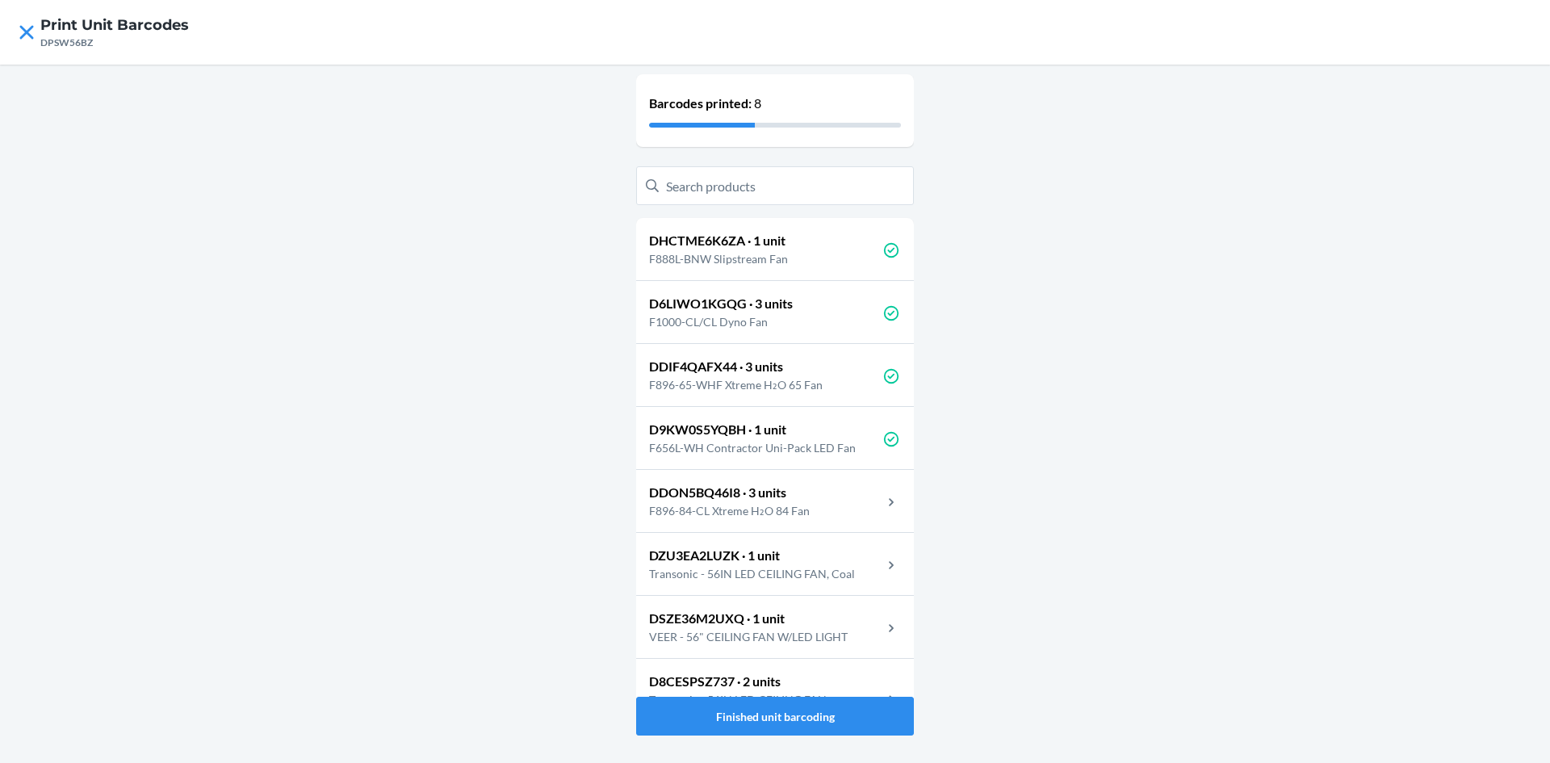
click at [858, 503] on div "DDON5BQ46I8 · 3 units F896-84-CL Xtreme H₂O 84 Fan" at bounding box center [775, 501] width 278 height 63
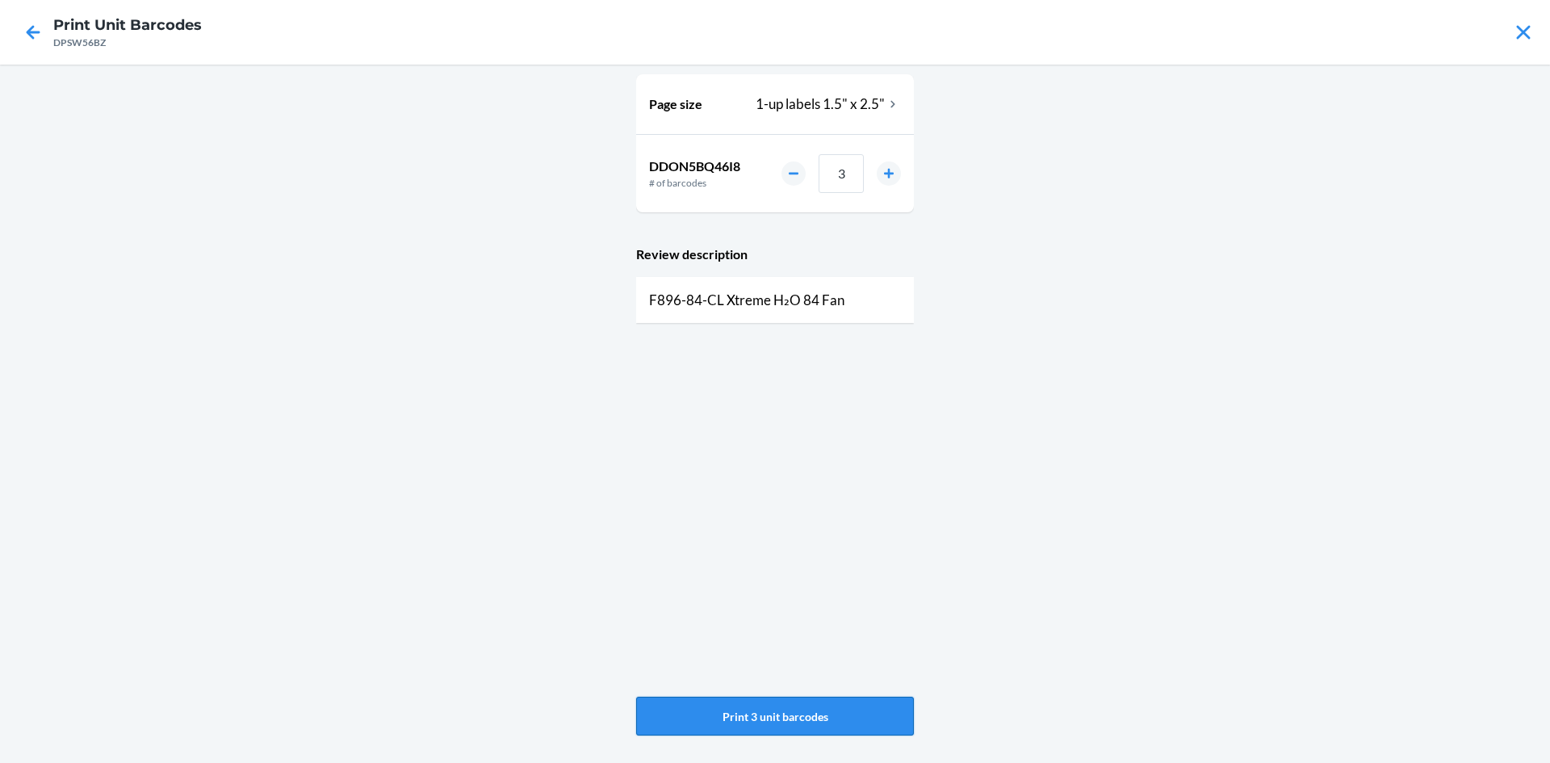
click at [807, 725] on button "Print 3 unit barcodes" at bounding box center [775, 716] width 278 height 39
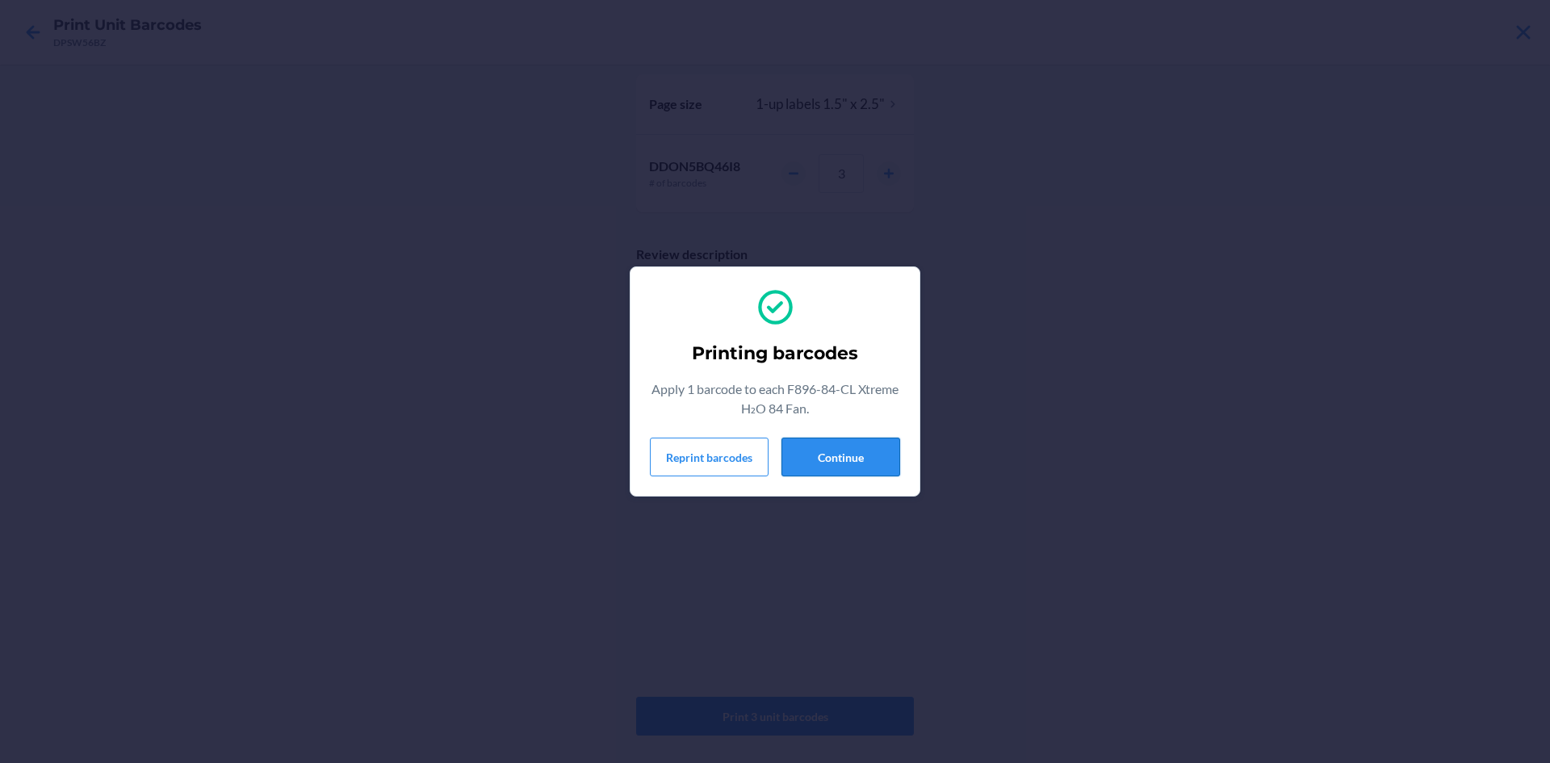
click at [837, 471] on button "Continue" at bounding box center [841, 457] width 119 height 39
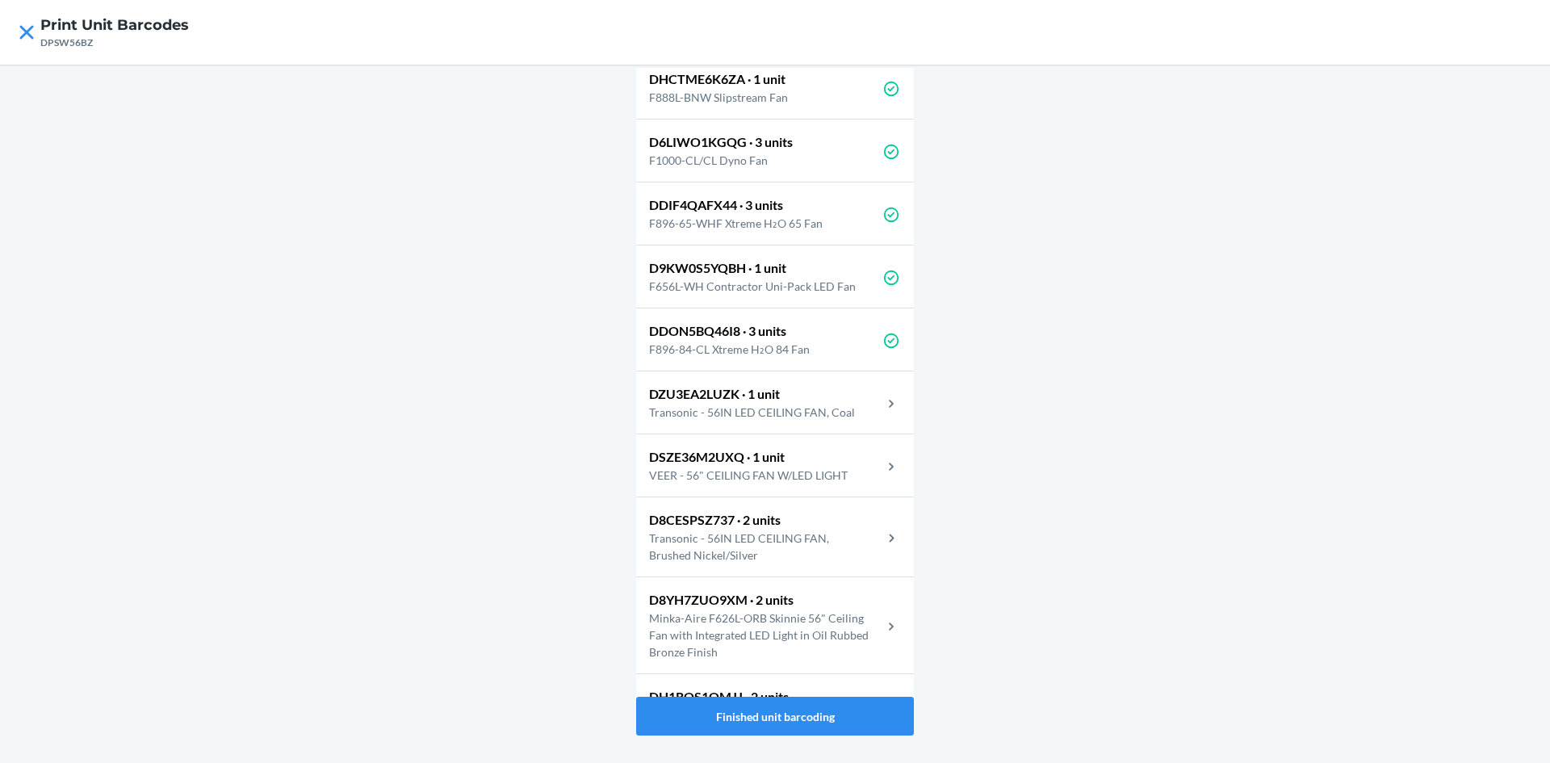
scroll to position [202, 0]
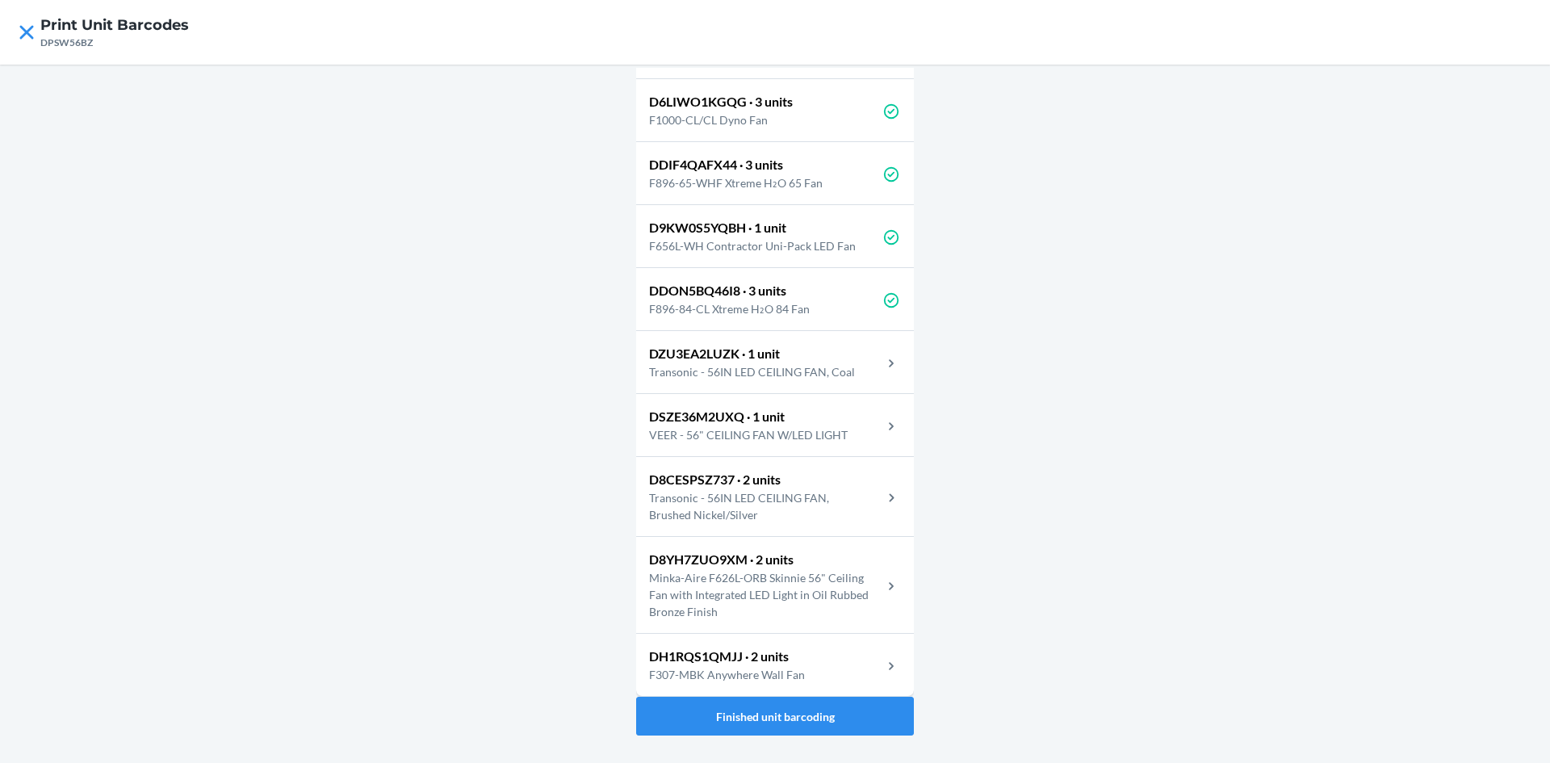
click at [811, 377] on p "Transonic - 56IN LED CEILING FAN, Coal" at bounding box center [758, 371] width 219 height 17
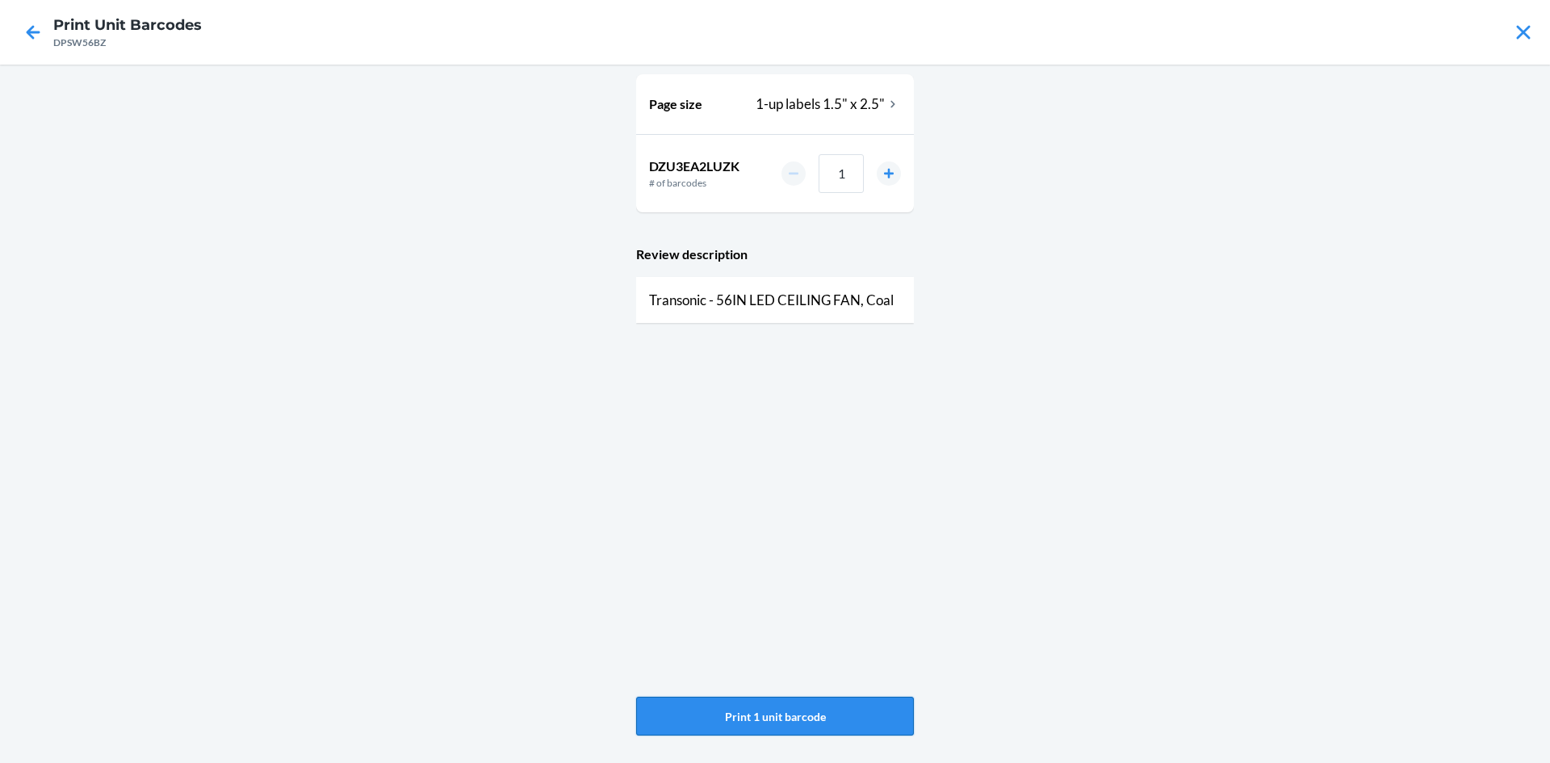
click at [744, 712] on button "Print 1 unit barcode" at bounding box center [775, 716] width 278 height 39
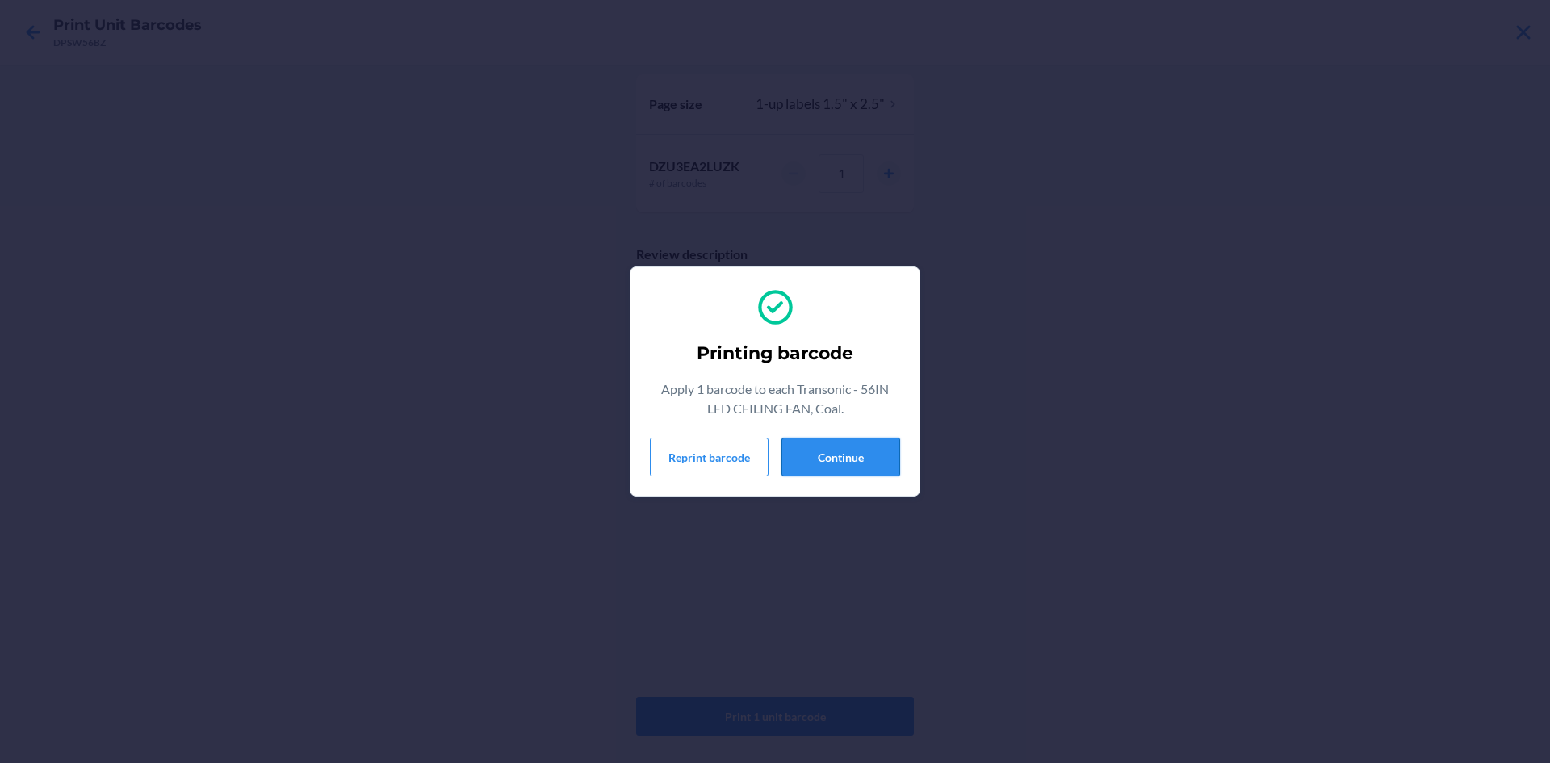
click at [825, 465] on button "Continue" at bounding box center [841, 457] width 119 height 39
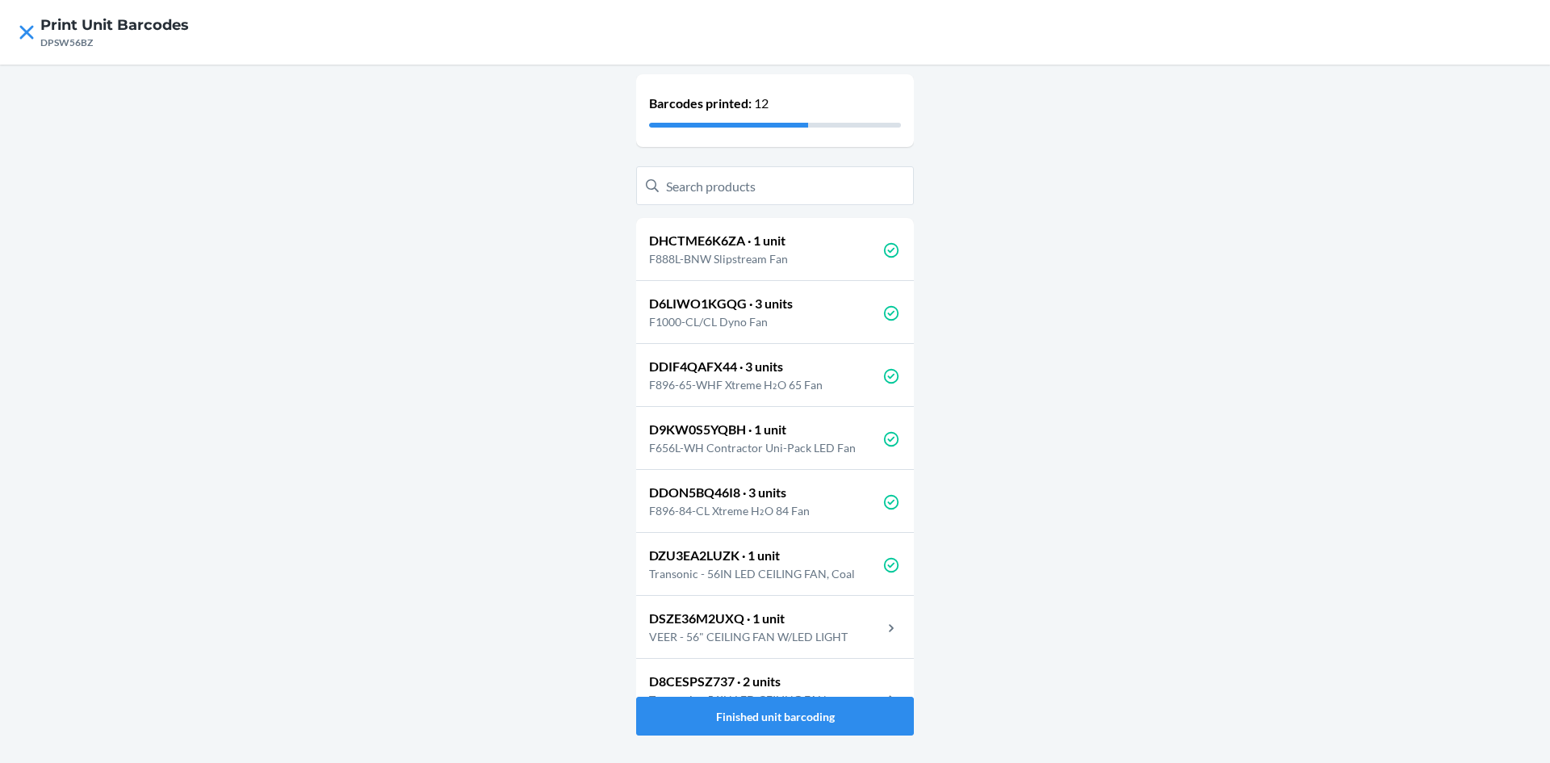
scroll to position [202, 0]
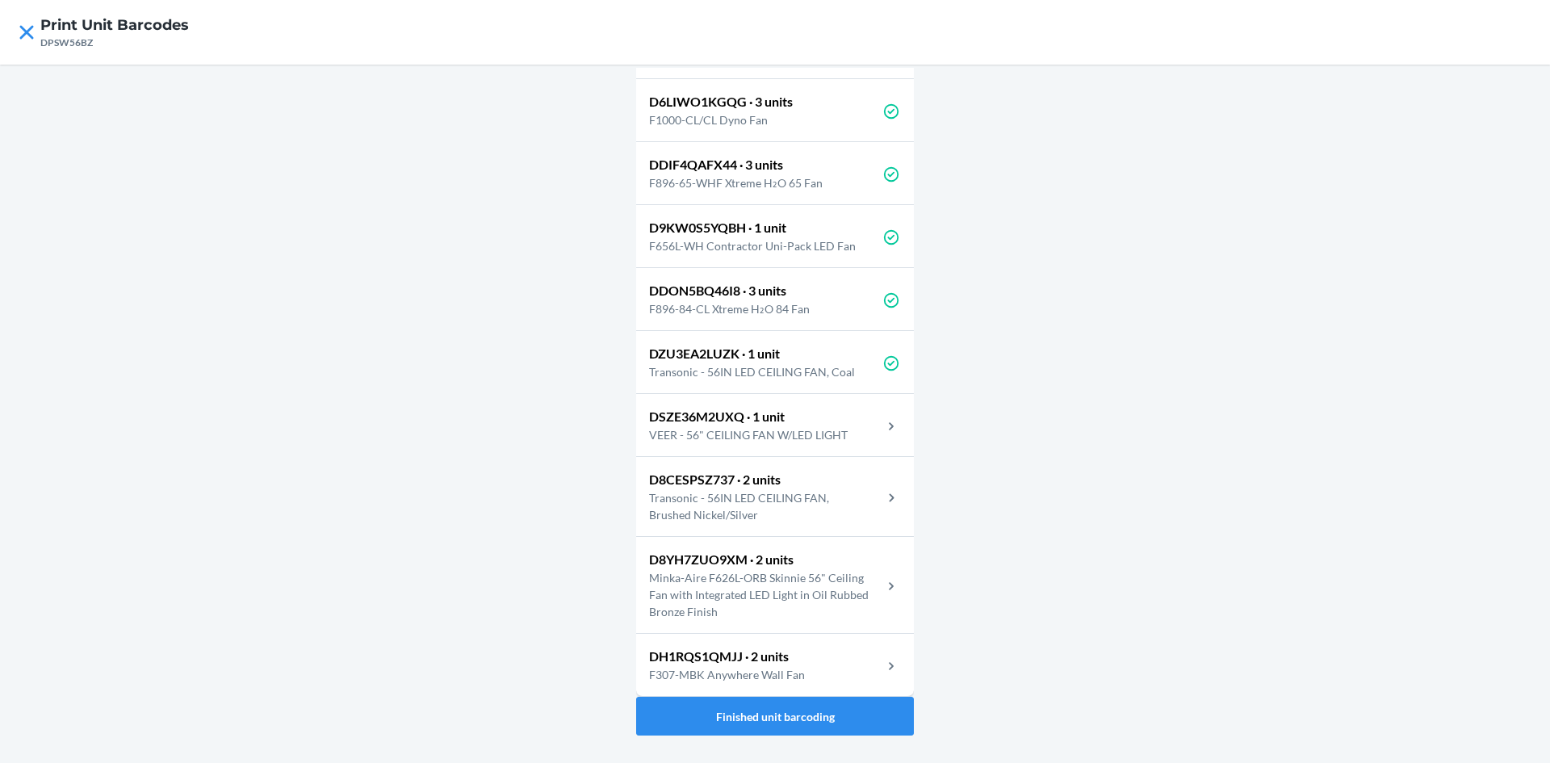
click at [849, 421] on p "DSZE36M2UXQ · 1 unit" at bounding box center [755, 416] width 212 height 19
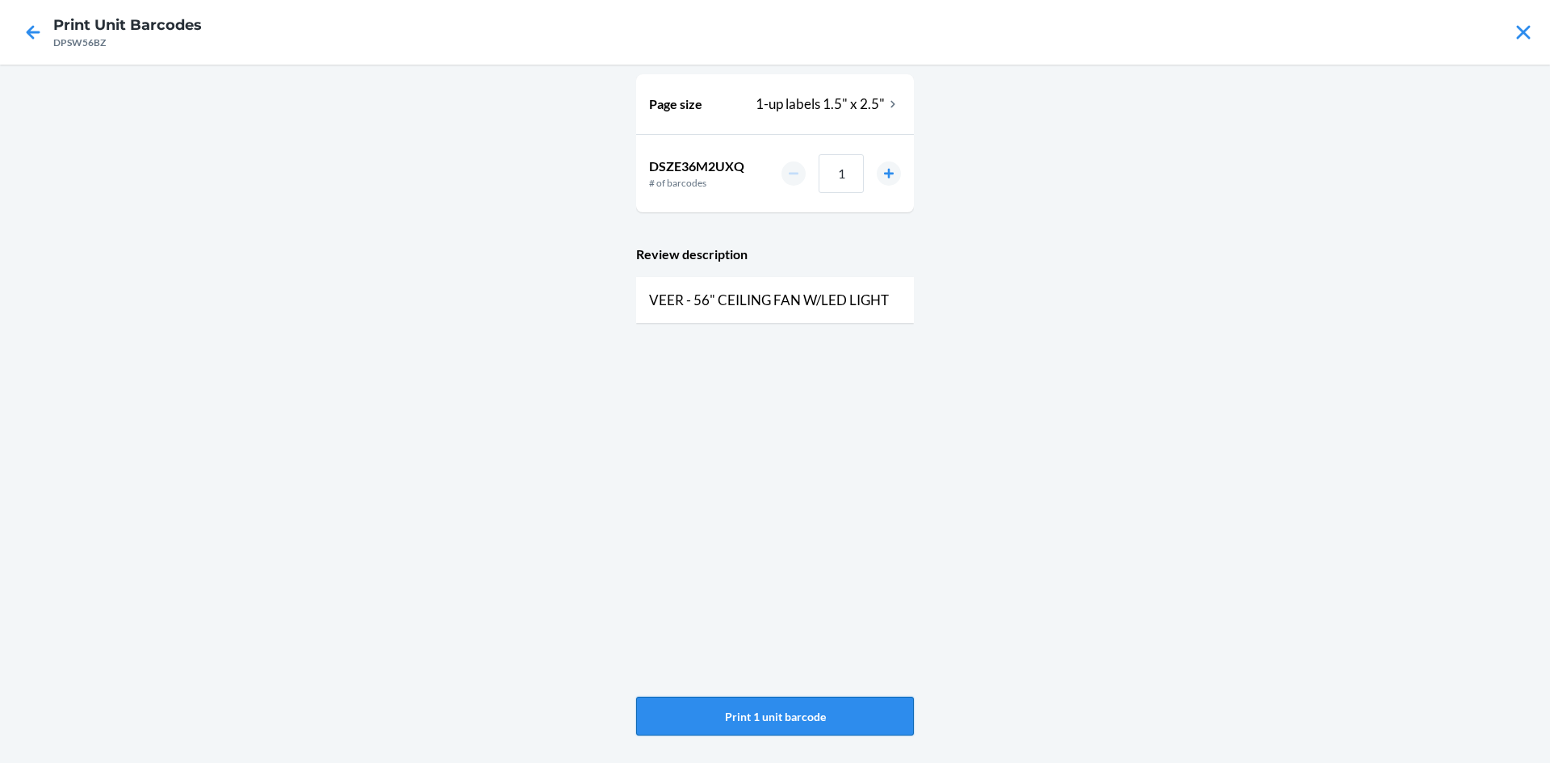
click at [799, 711] on button "Print 1 unit barcode" at bounding box center [775, 716] width 278 height 39
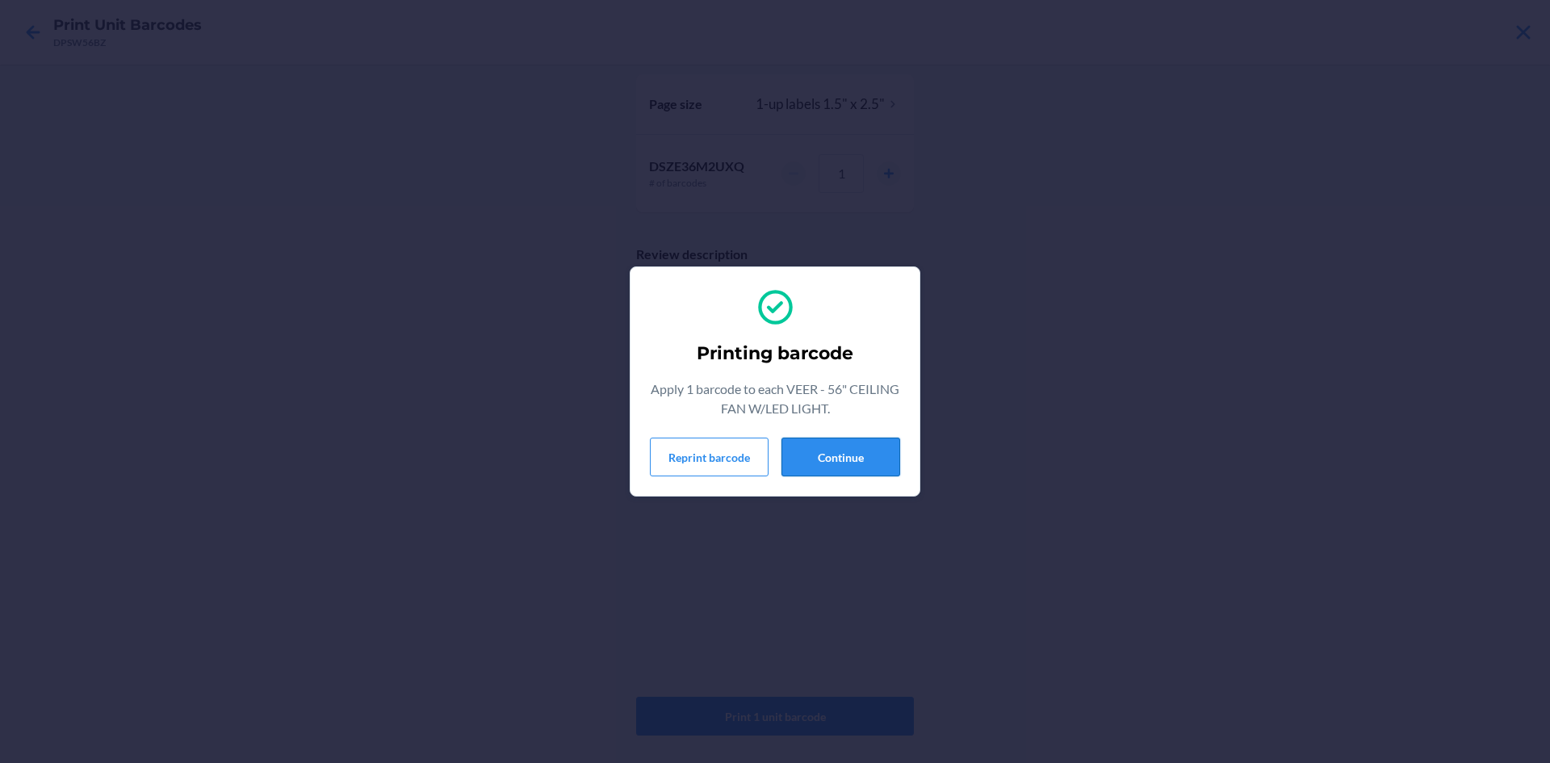
click at [878, 455] on button "Continue" at bounding box center [841, 457] width 119 height 39
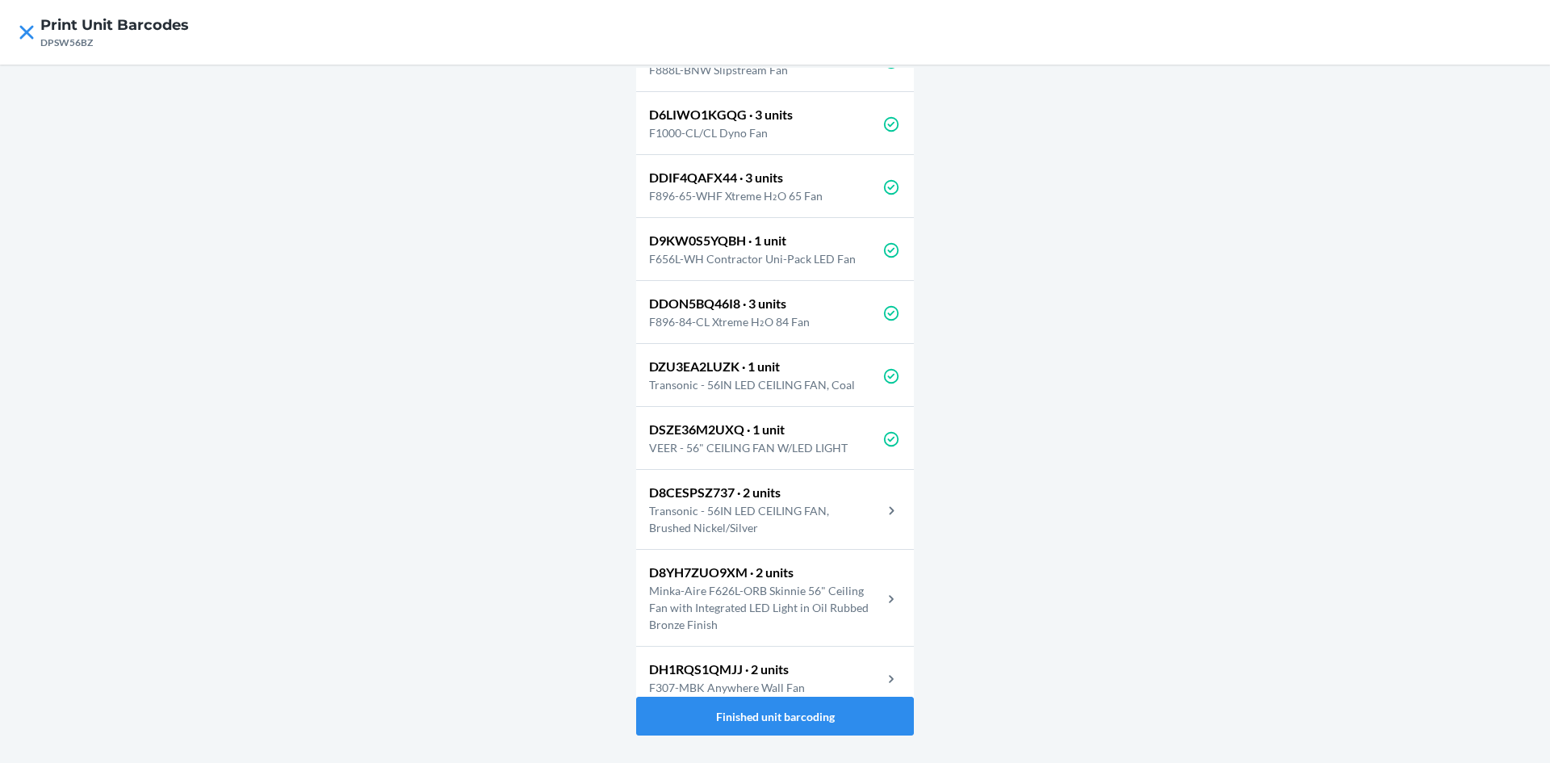
scroll to position [202, 0]
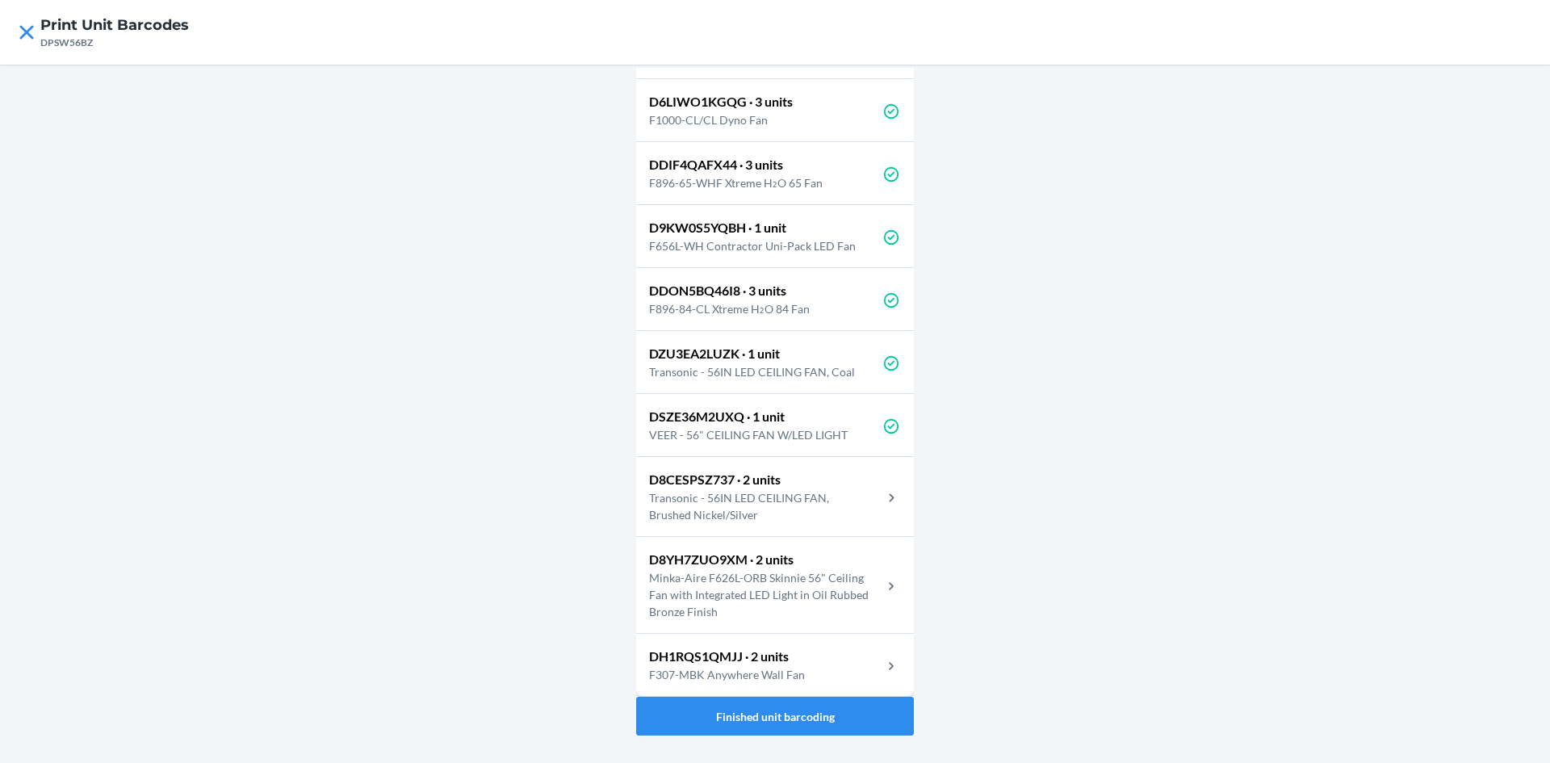
click at [776, 494] on p "Transonic - 56IN LED CEILING FAN, Brushed Nickel/Silver" at bounding box center [765, 506] width 233 height 34
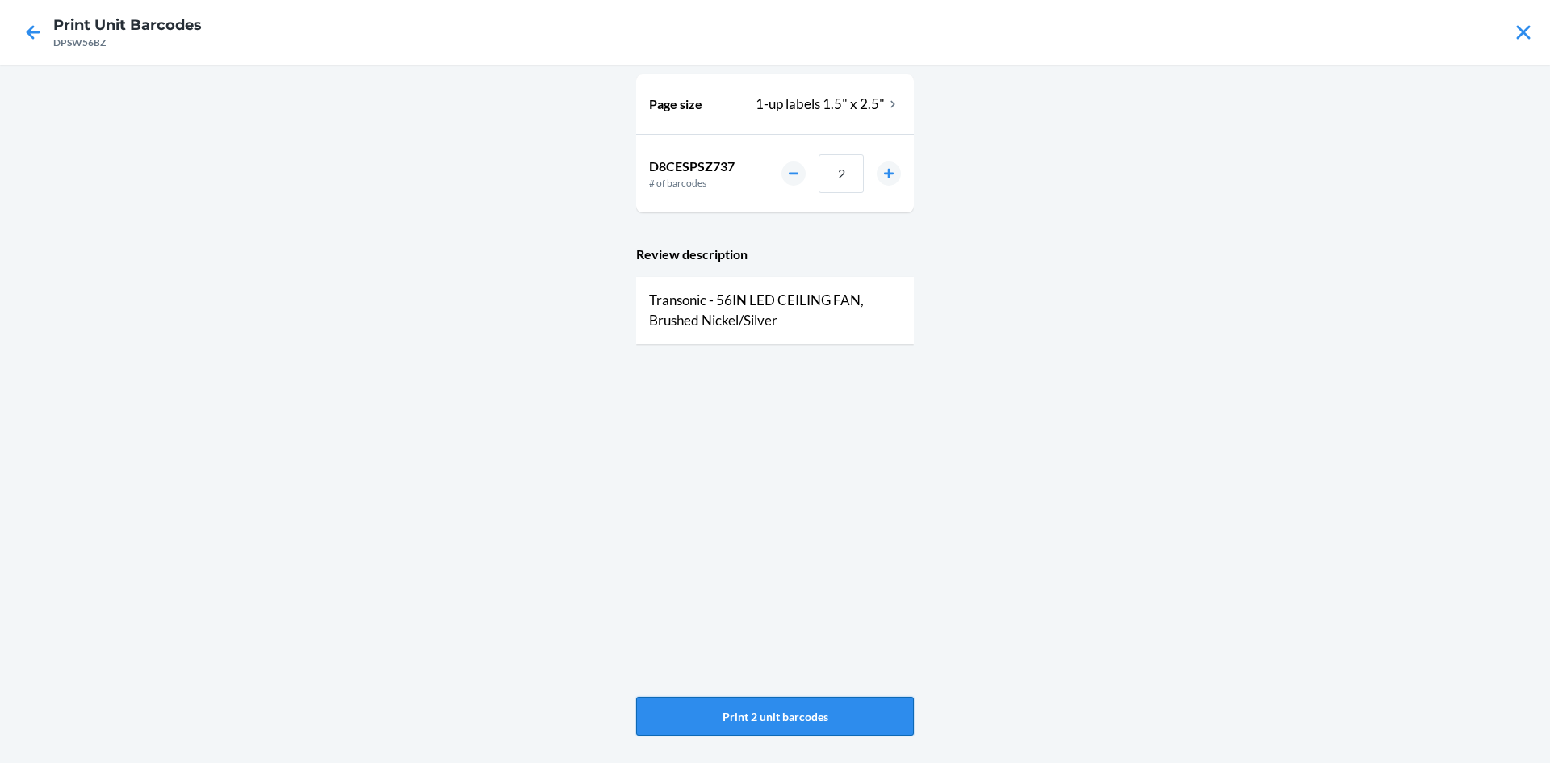
click at [832, 724] on button "Print 2 unit barcodes" at bounding box center [775, 716] width 278 height 39
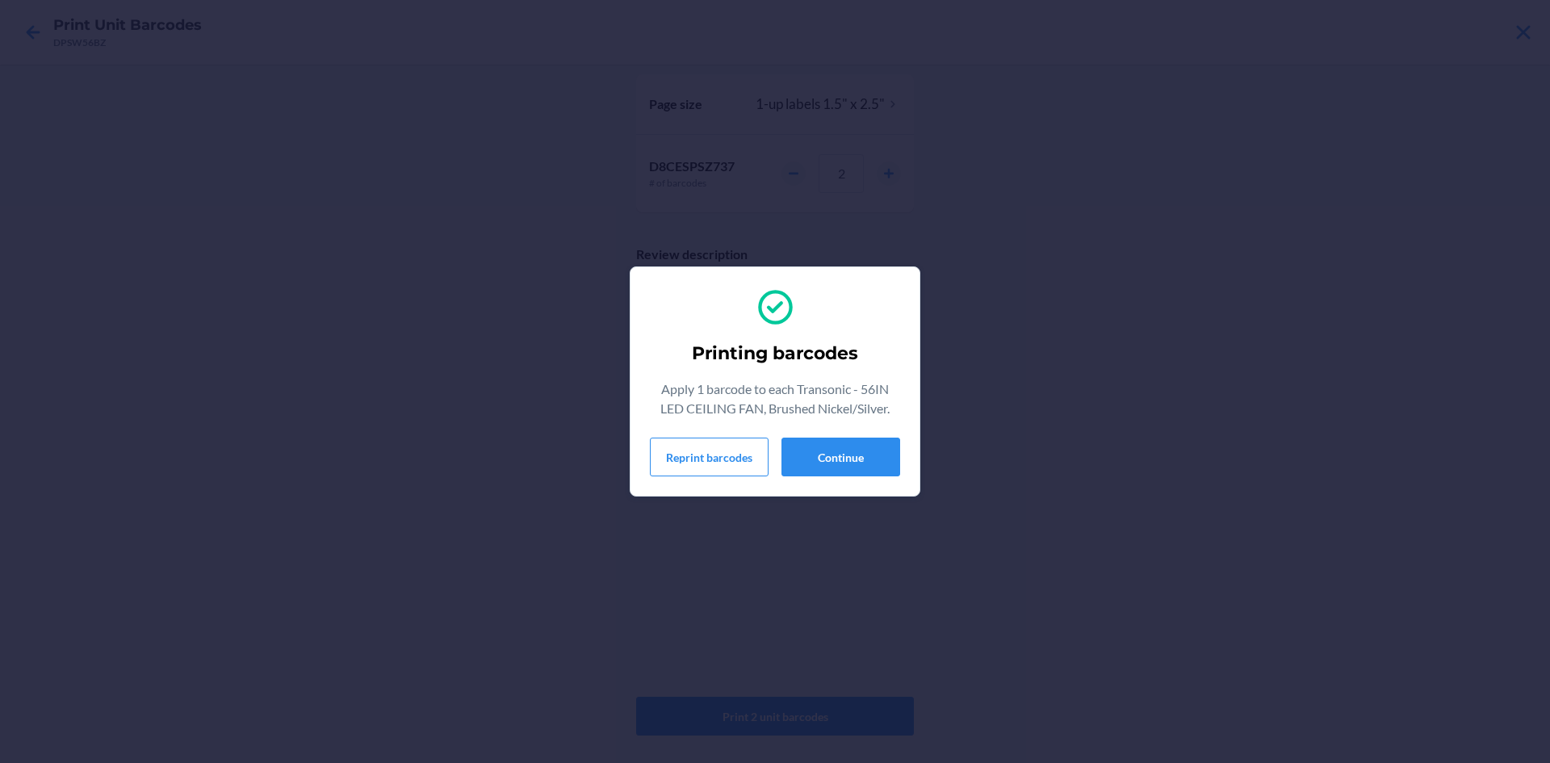
click at [859, 483] on section "Printing barcodes Apply 1 barcode to each Transonic - 56IN LED CEILING FAN, Bru…" at bounding box center [775, 381] width 291 height 230
click at [860, 457] on button "Continue" at bounding box center [841, 457] width 119 height 39
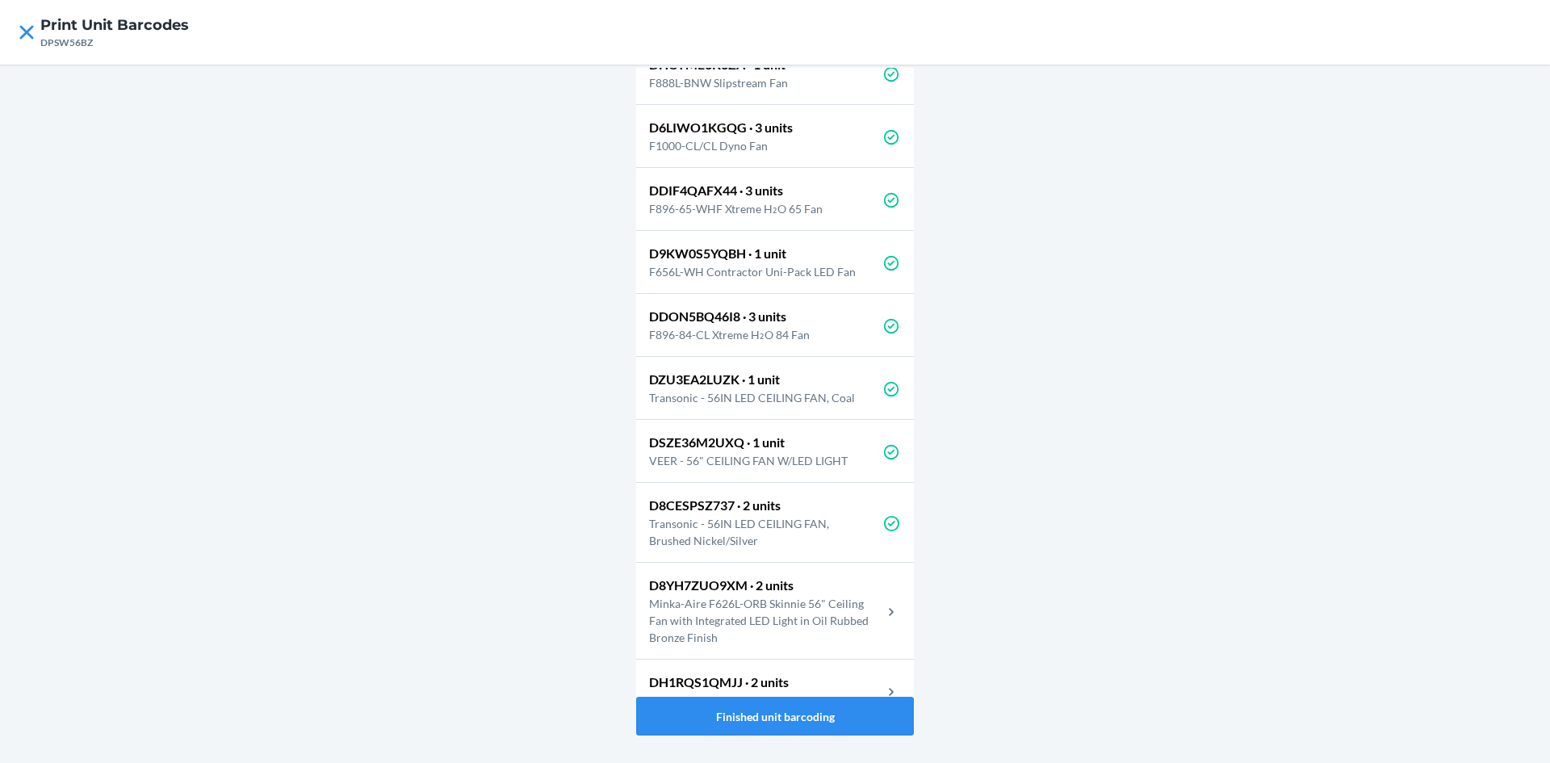
scroll to position [202, 0]
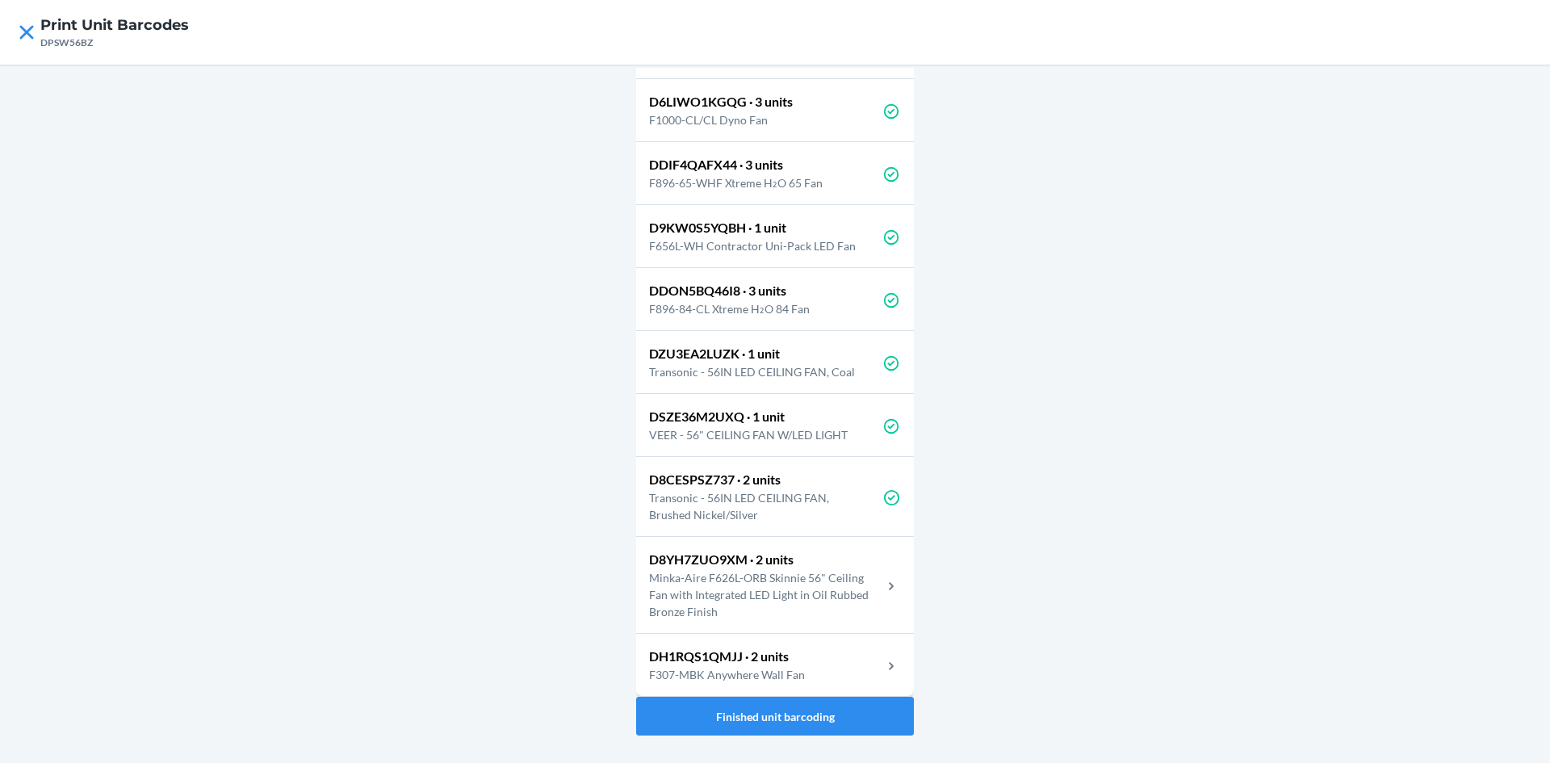
click at [788, 576] on p "Minka-Aire F626L-ORB Skinnie 56" Ceiling Fan with Integrated LED Light in Oil R…" at bounding box center [765, 594] width 233 height 51
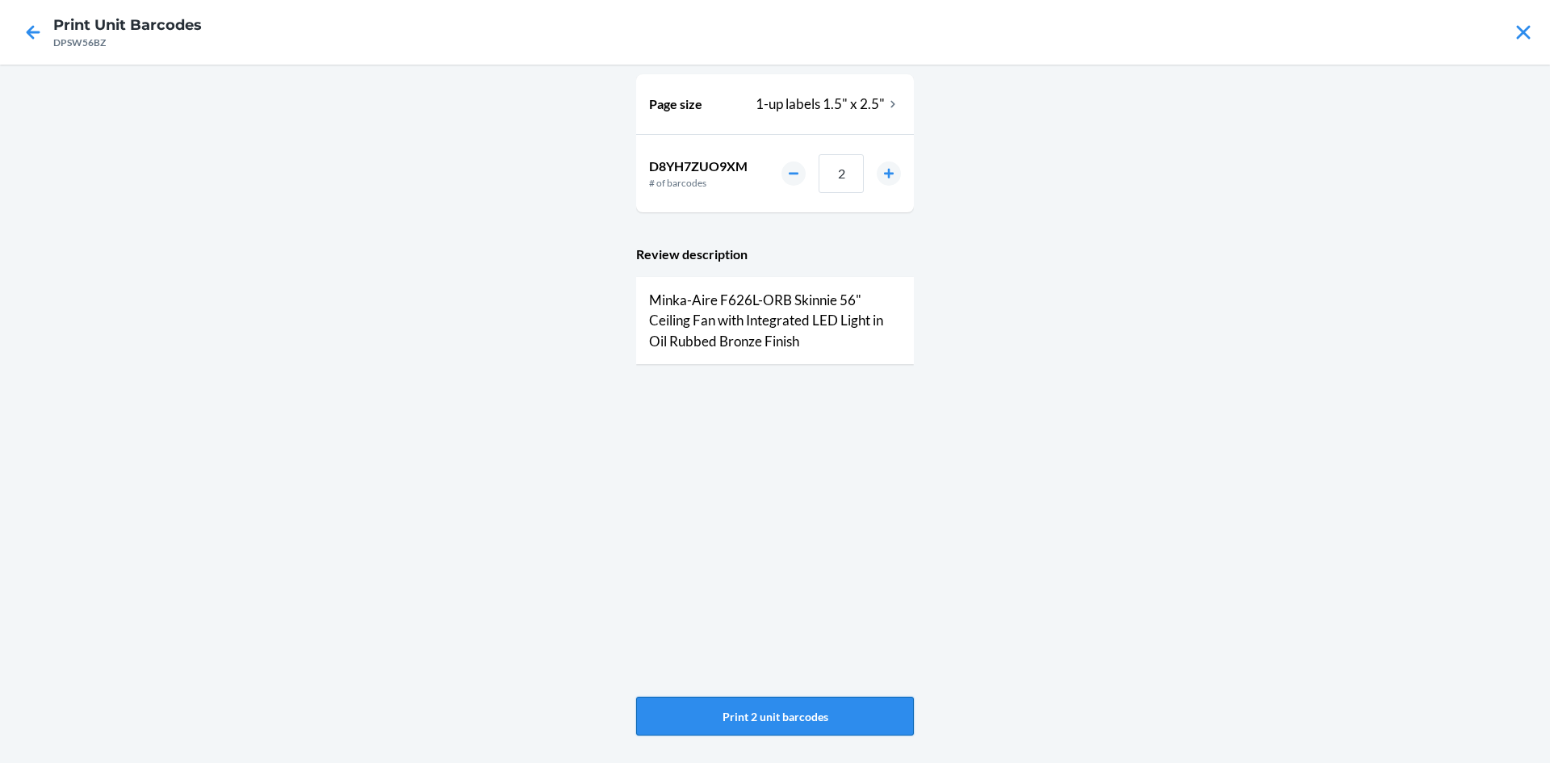
click at [782, 712] on button "Print 2 unit barcodes" at bounding box center [775, 716] width 278 height 39
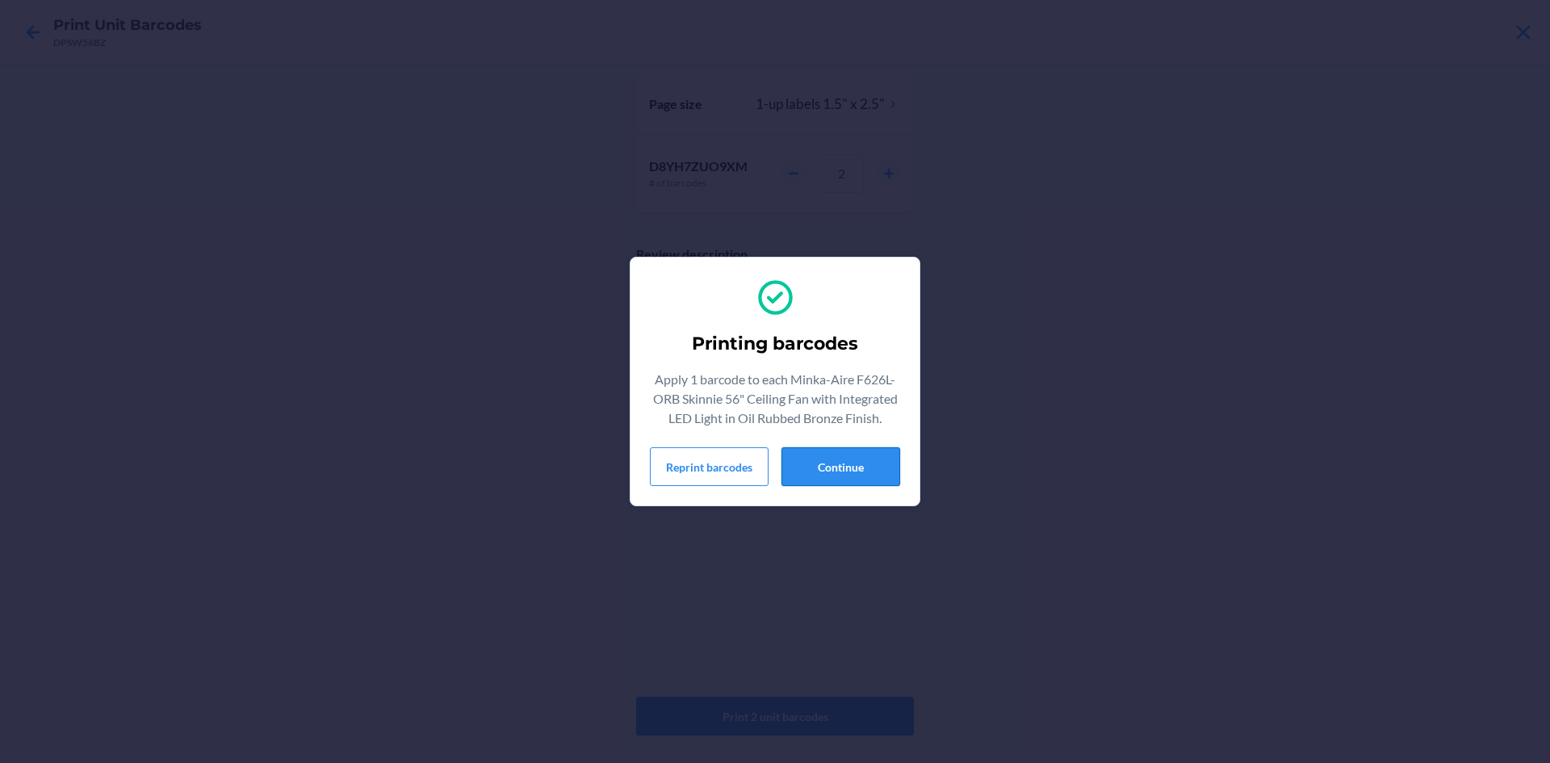
click at [848, 476] on button "Continue" at bounding box center [841, 466] width 119 height 39
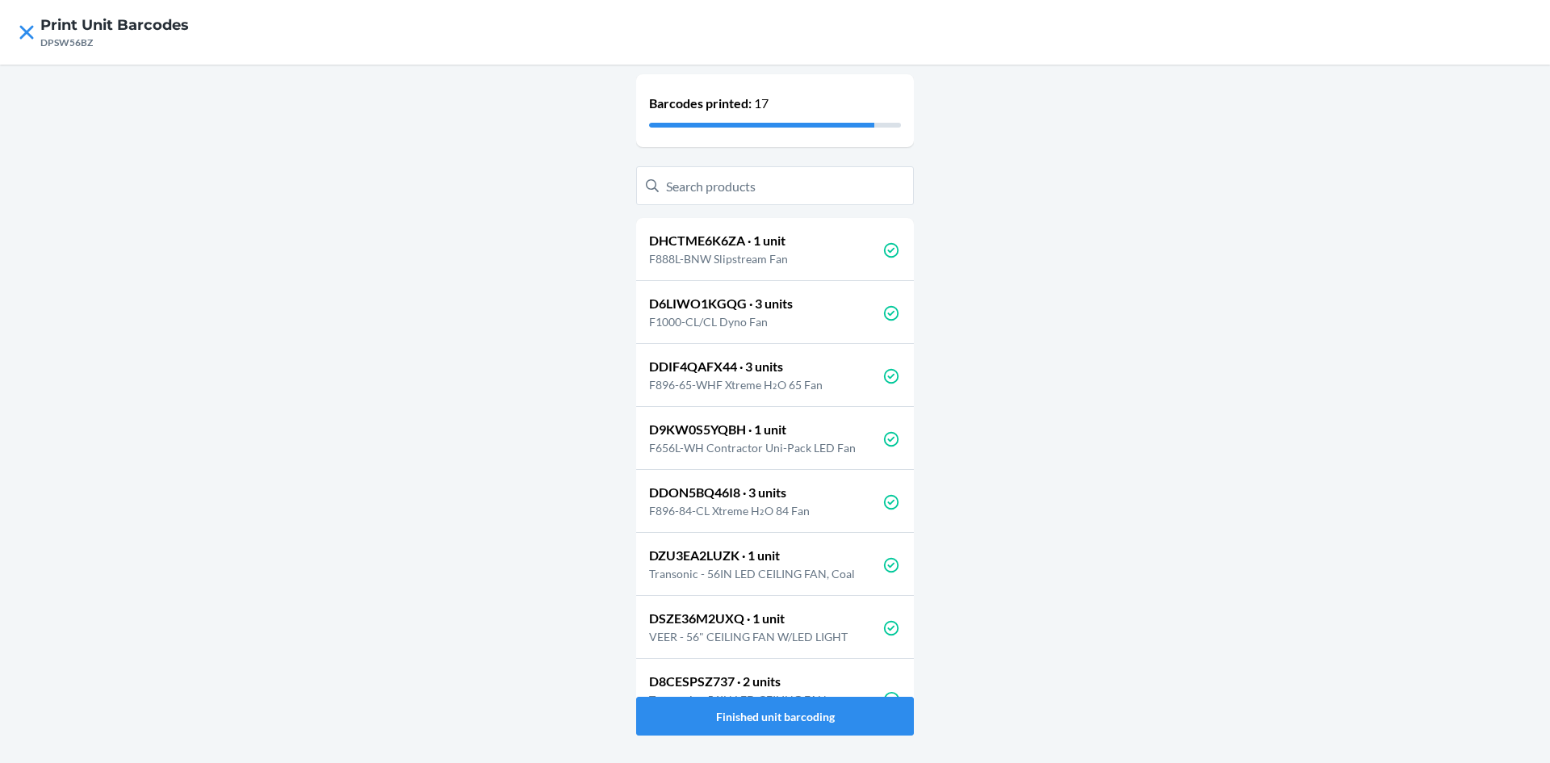
scroll to position [202, 0]
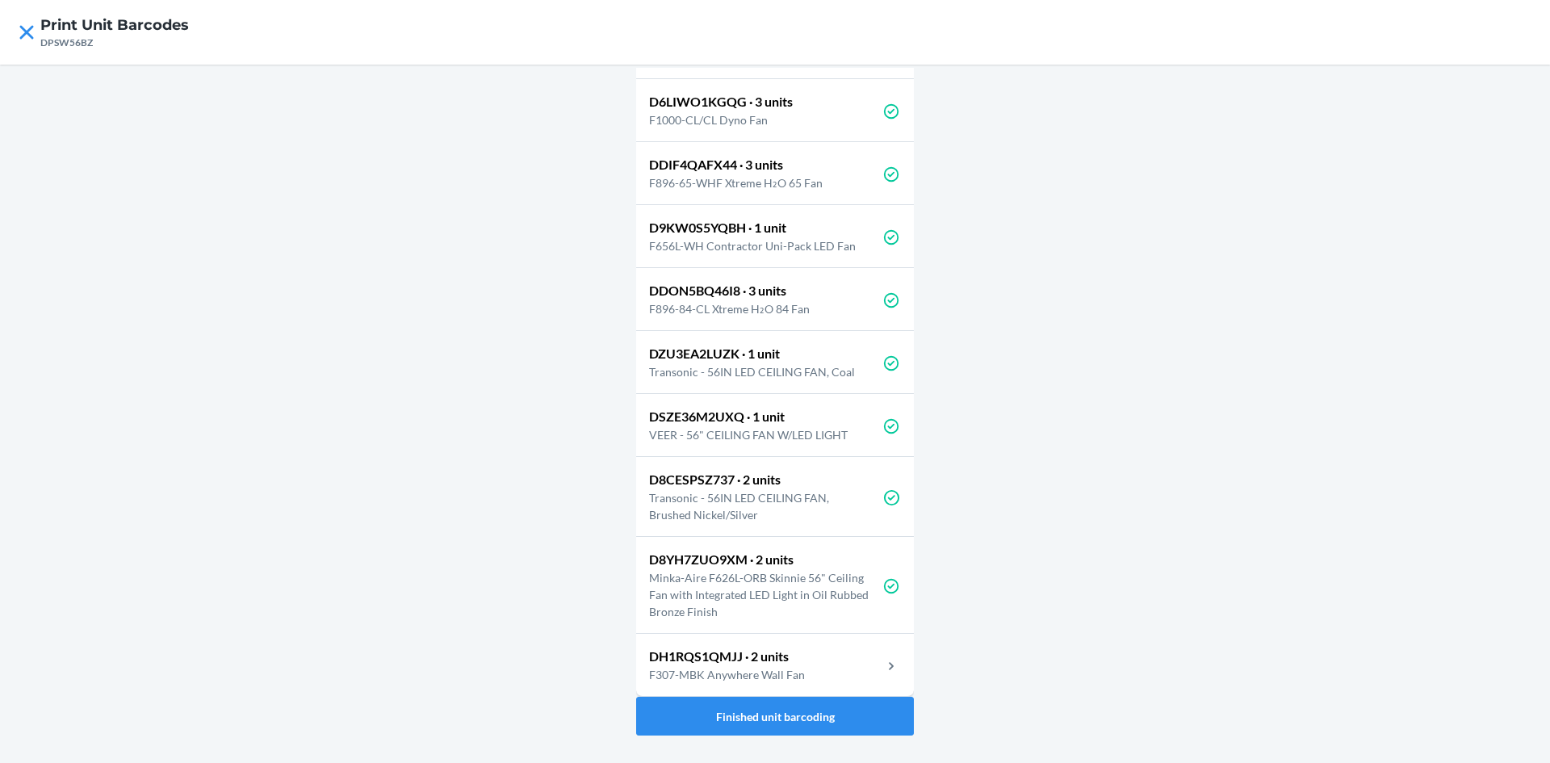
click at [830, 677] on div "DH1RQS1QMJJ · 2 units F307-MBK Anywhere Wall Fan" at bounding box center [775, 665] width 278 height 63
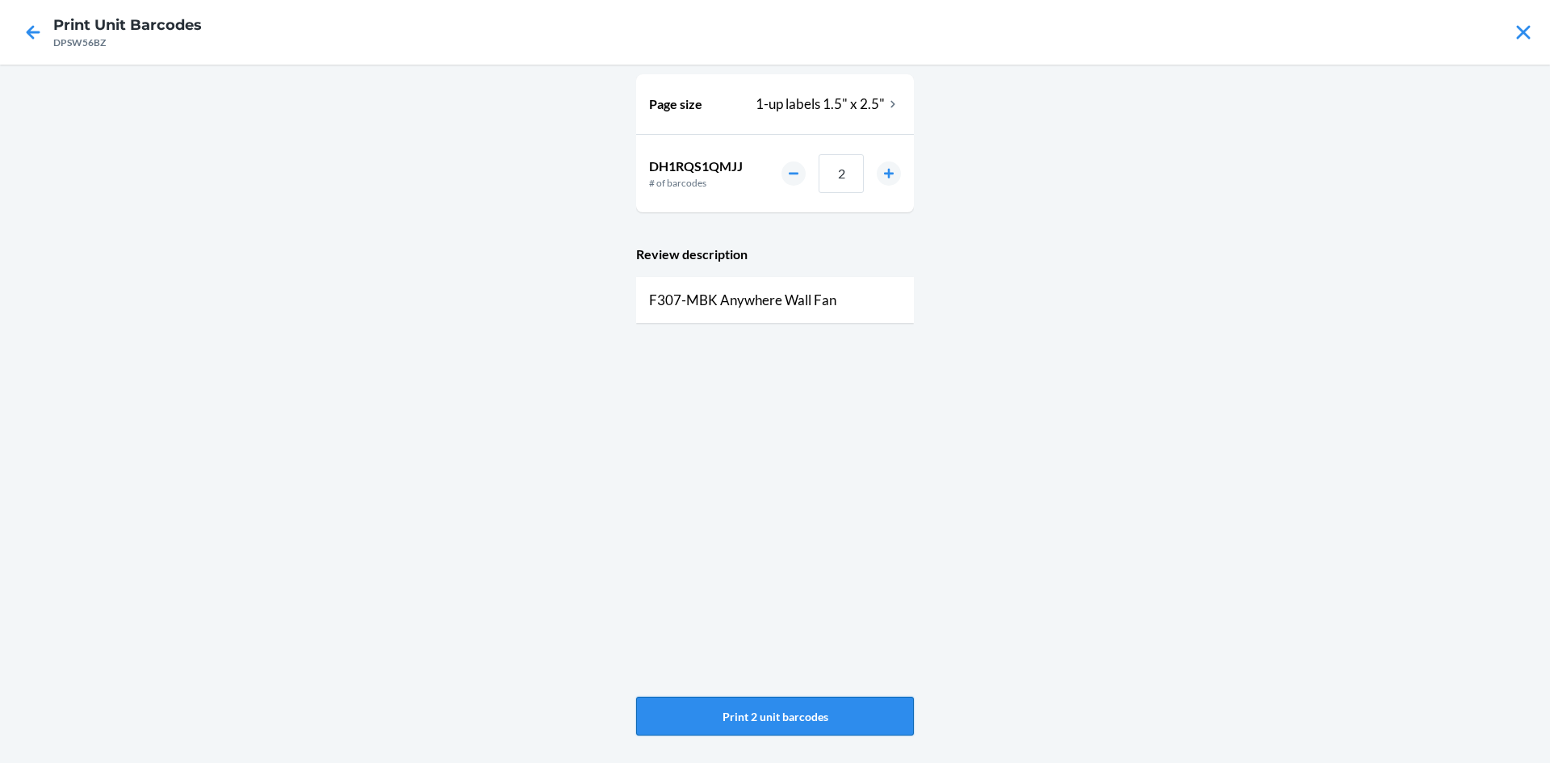
click at [729, 710] on button "Print 2 unit barcodes" at bounding box center [775, 716] width 278 height 39
